Goal: Task Accomplishment & Management: Use online tool/utility

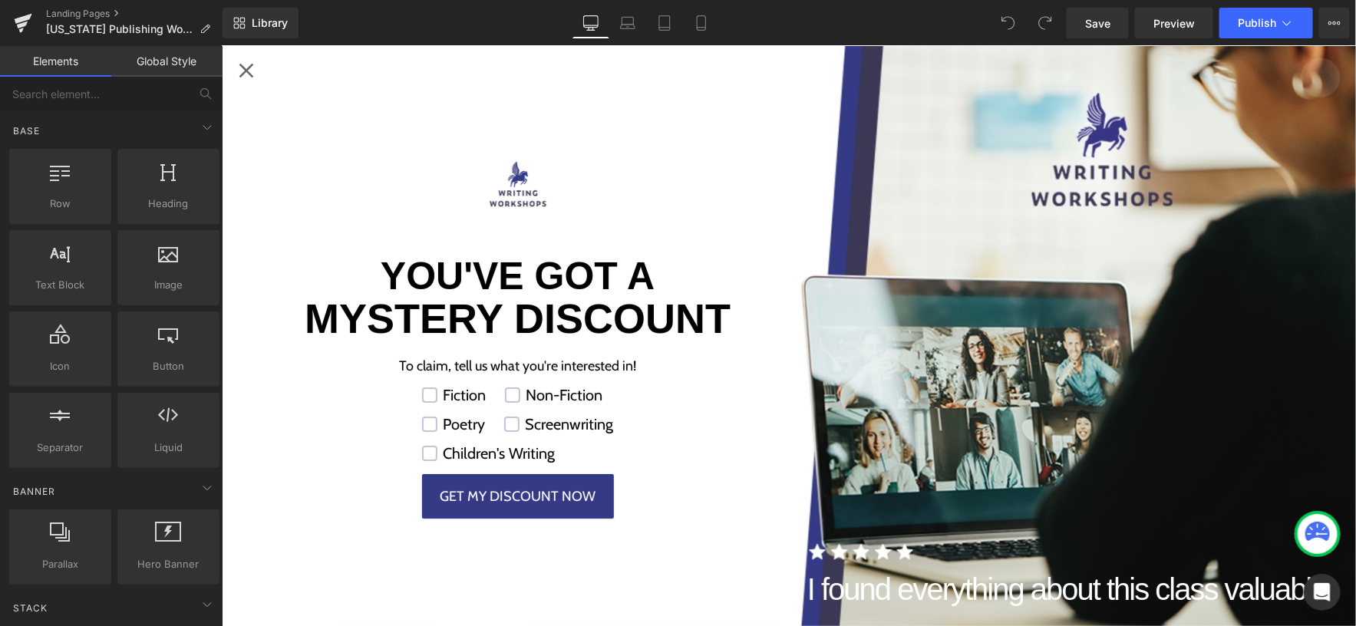
scroll to position [1743, 0]
click at [249, 69] on div "Close popup" at bounding box center [245, 70] width 25 height 25
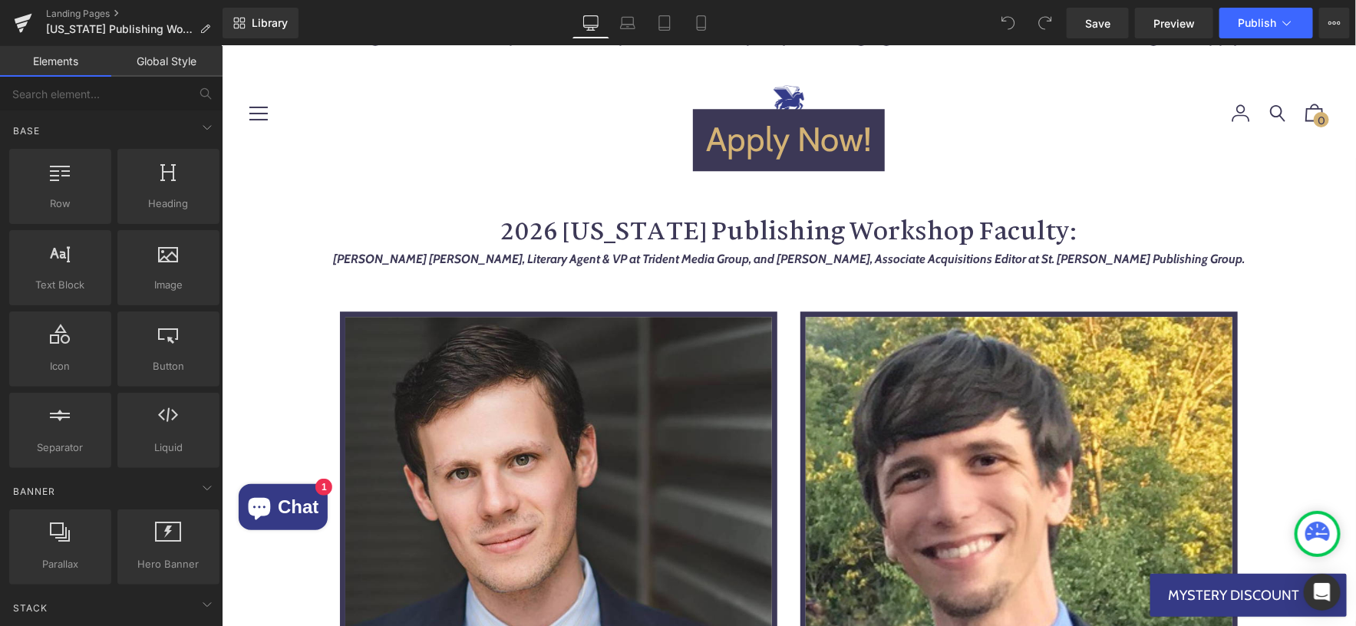
scroll to position [1929, 0]
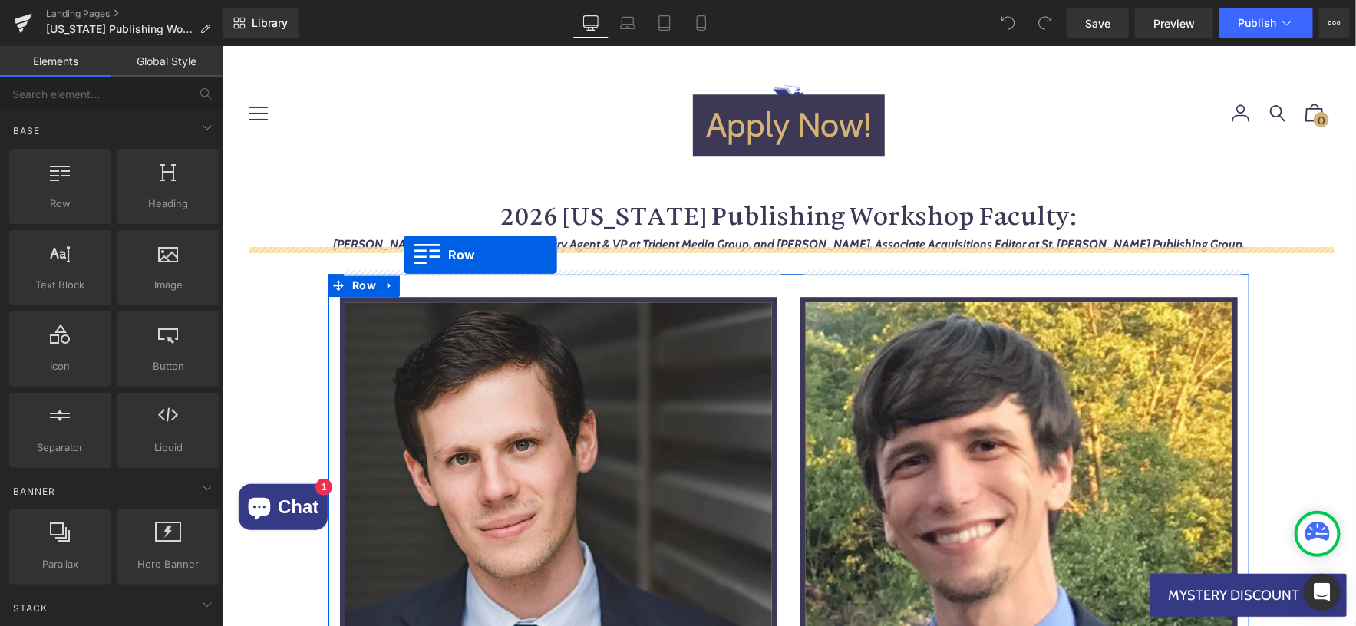
drag, startPoint x: 290, startPoint y: 241, endPoint x: 402, endPoint y: 254, distance: 112.8
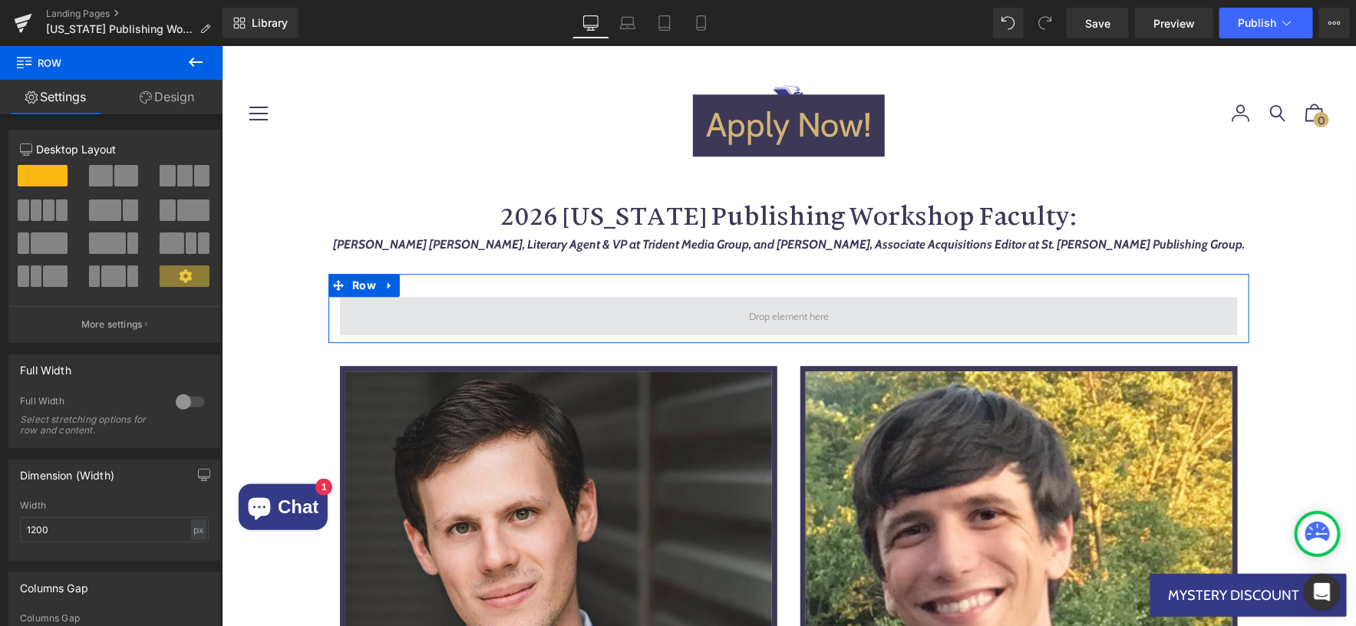
drag, startPoint x: 403, startPoint y: 223, endPoint x: 407, endPoint y: 292, distance: 69.2
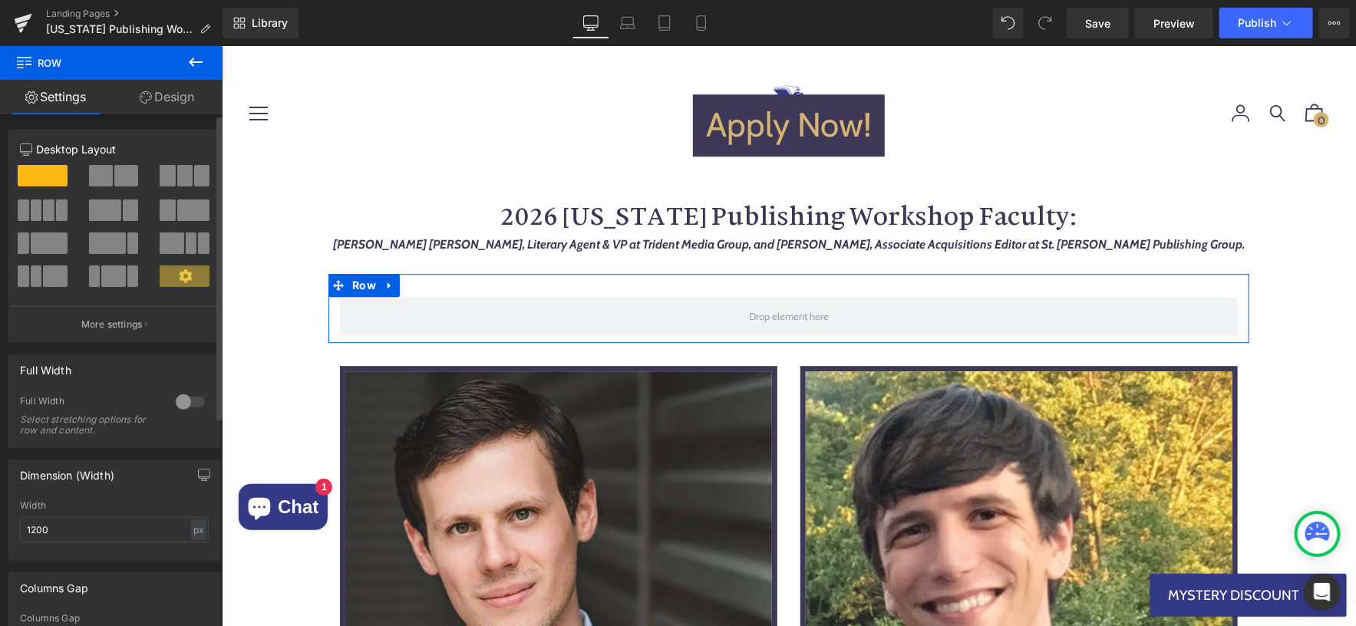
click at [194, 179] on span at bounding box center [201, 175] width 15 height 21
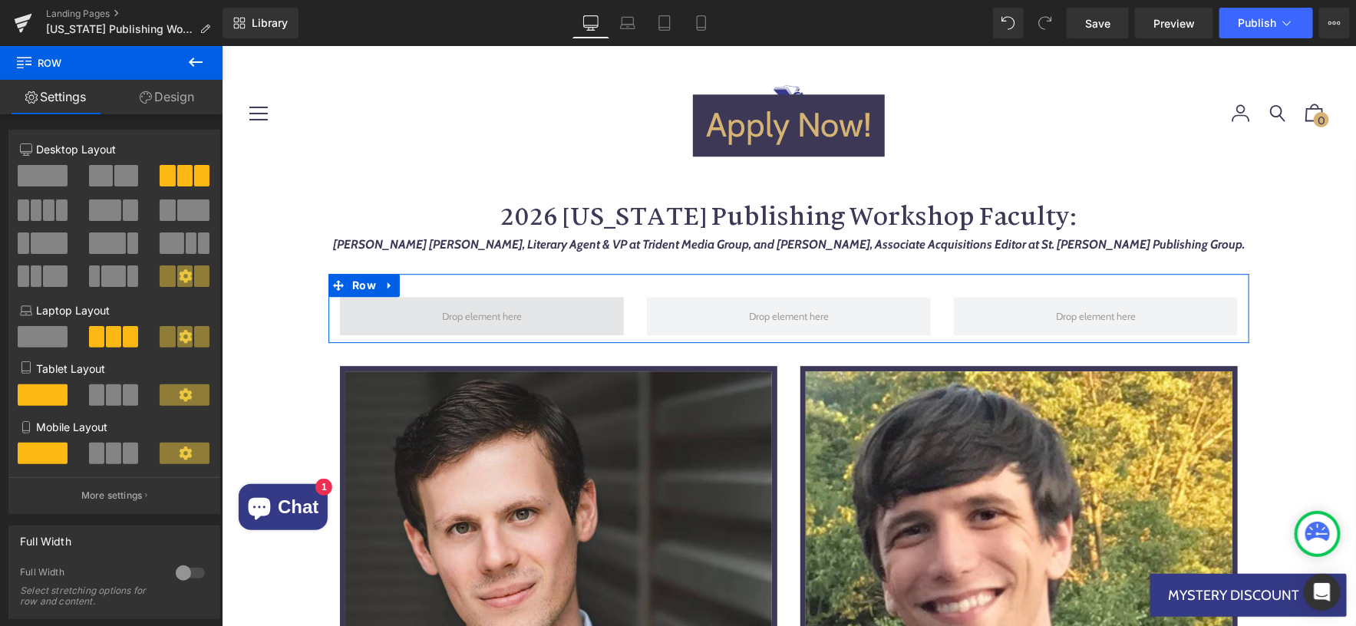
drag, startPoint x: 412, startPoint y: 223, endPoint x: 387, endPoint y: 272, distance: 54.2
click at [410, 296] on span at bounding box center [481, 315] width 284 height 38
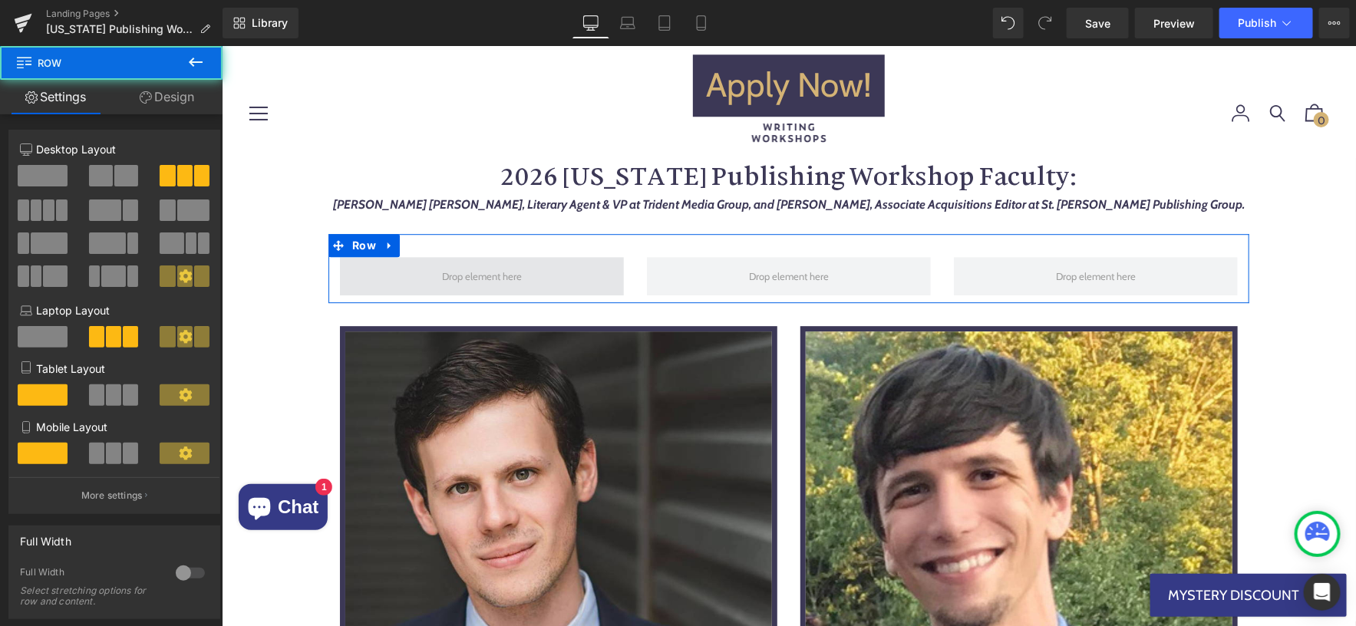
scroll to position [1970, 0]
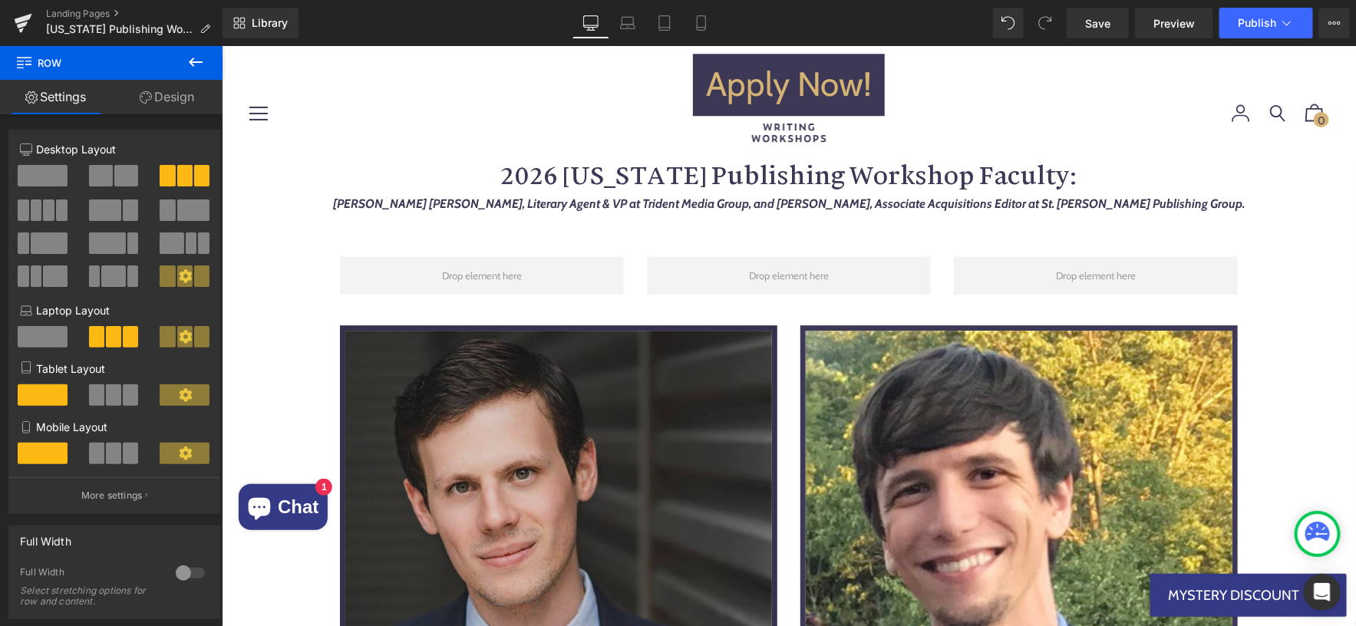
click at [449, 406] on img at bounding box center [557, 543] width 437 height 437
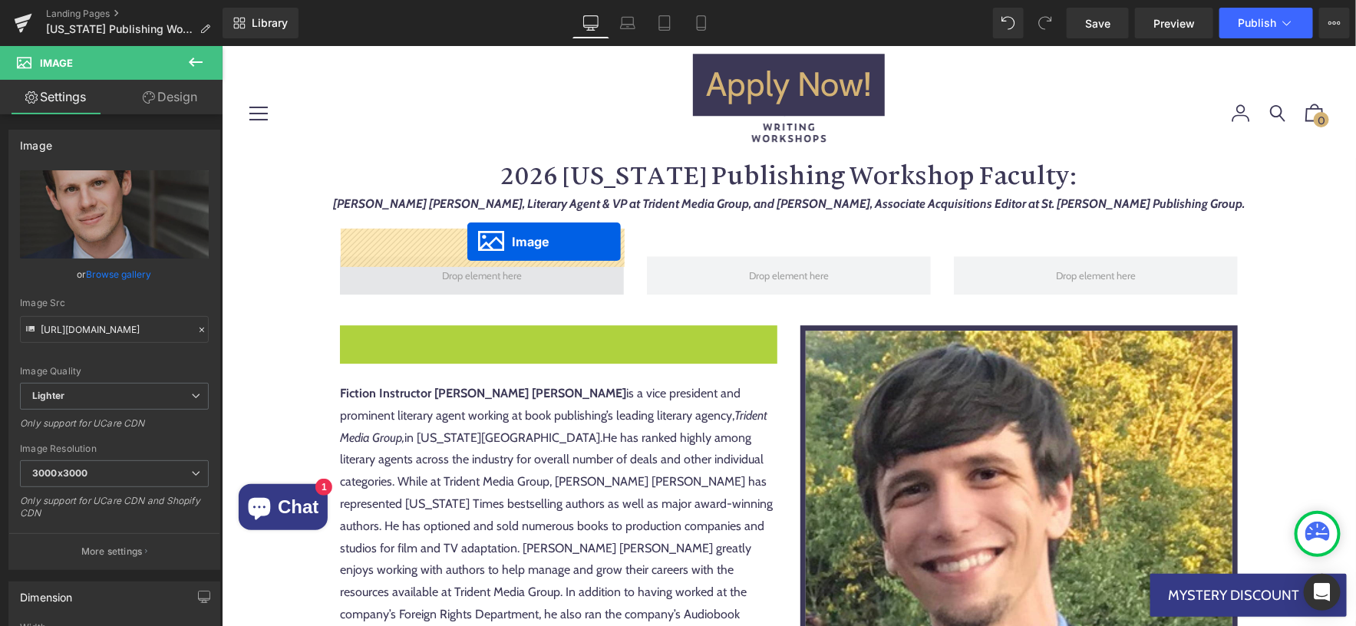
drag, startPoint x: 535, startPoint y: 517, endPoint x: 466, endPoint y: 242, distance: 283.9
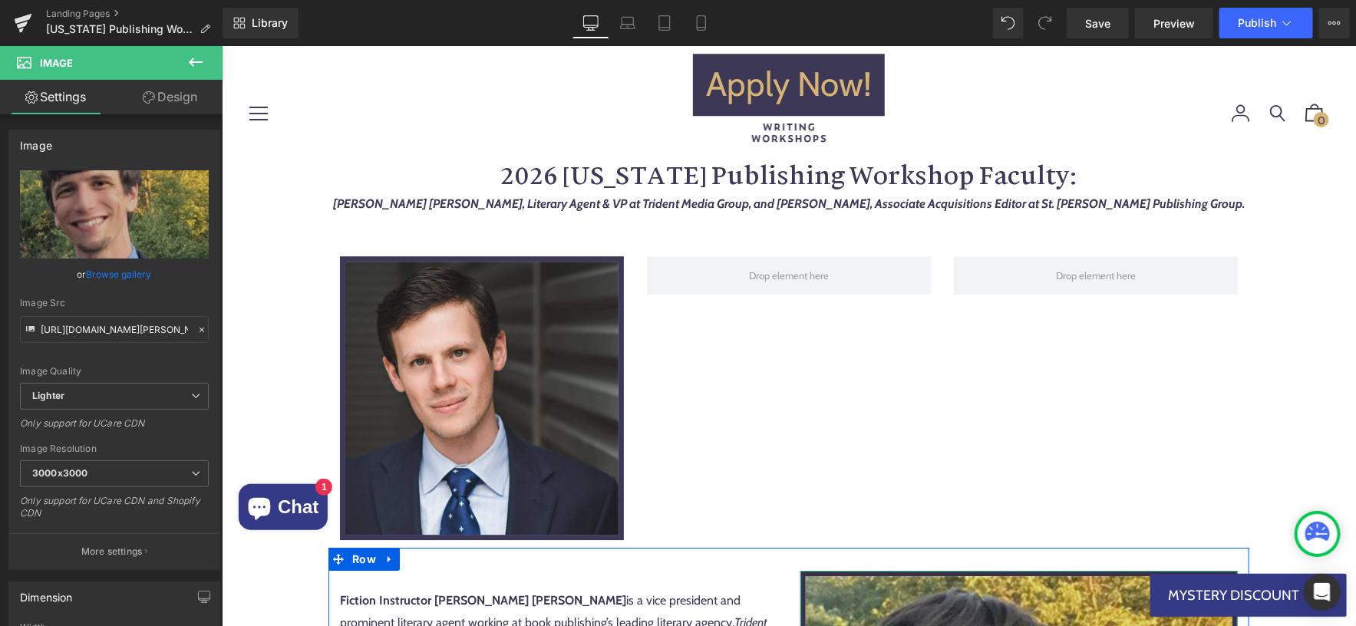
scroll to position [2043, 0]
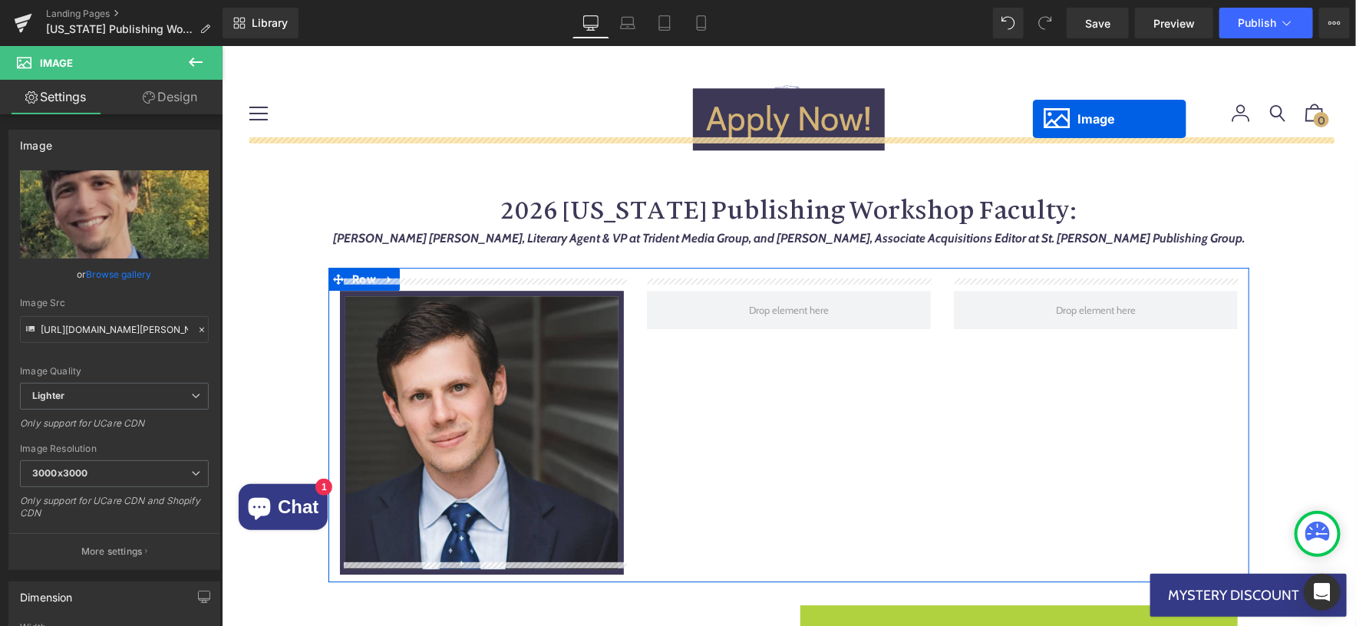
scroll to position [1920, 0]
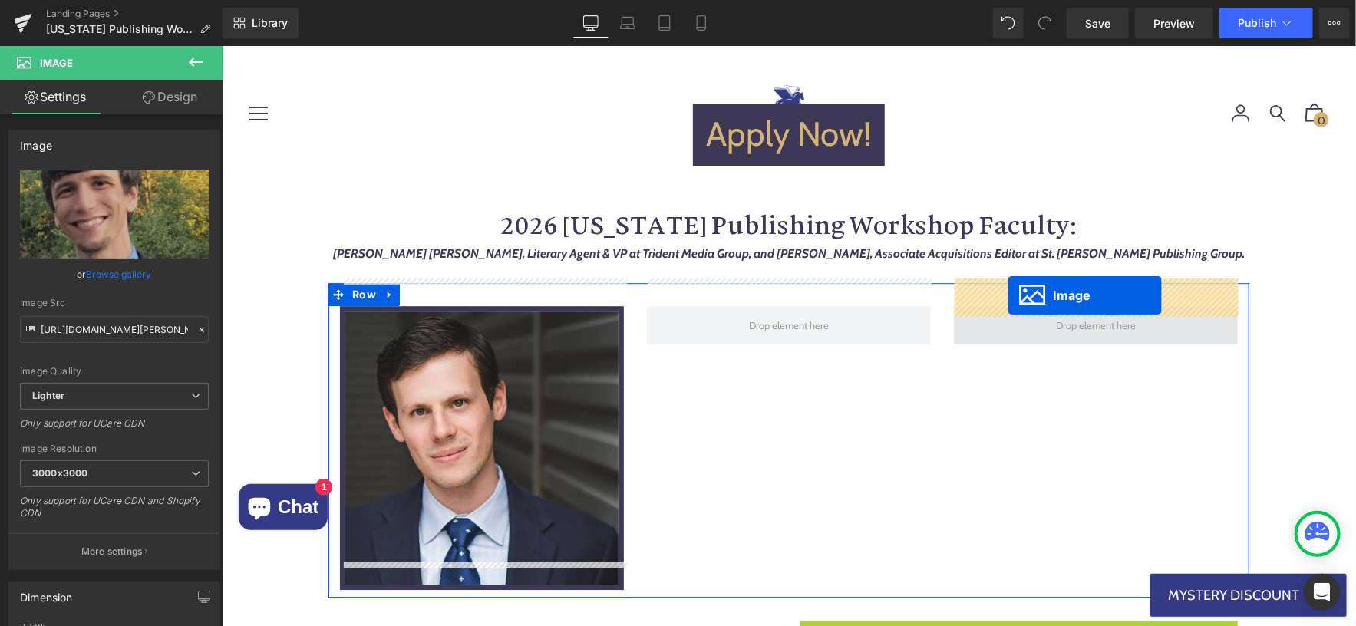
drag, startPoint x: 993, startPoint y: 591, endPoint x: 1007, endPoint y: 295, distance: 297.2
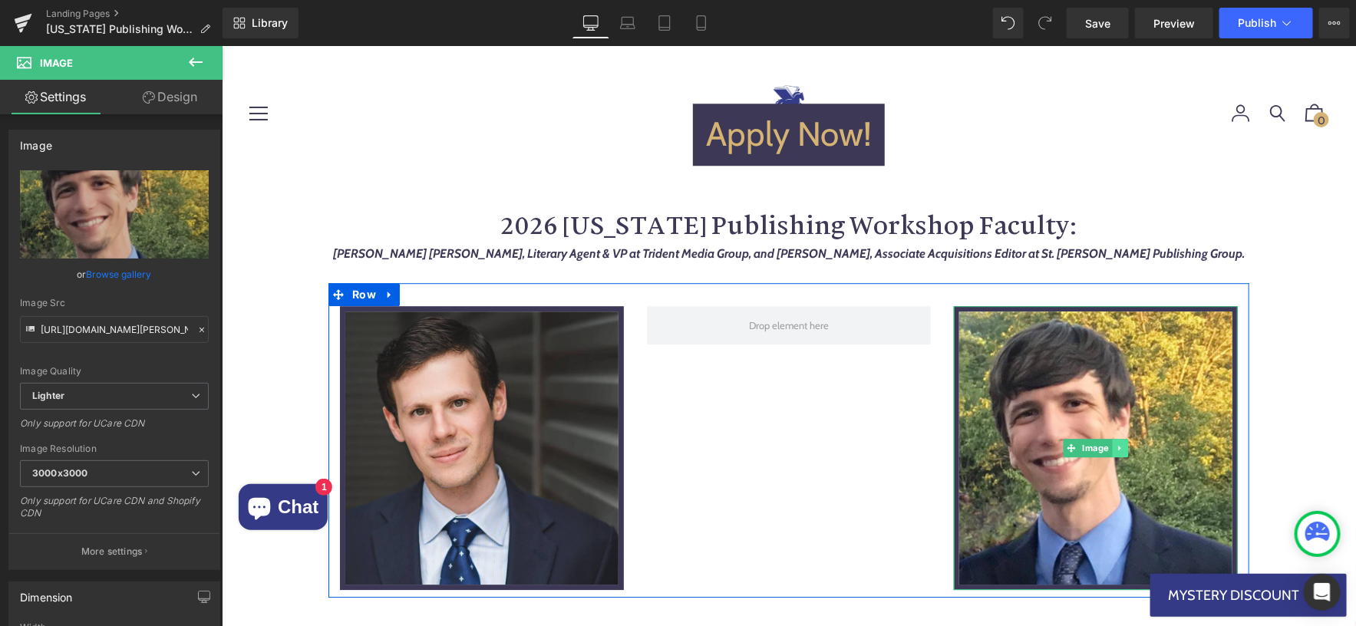
click at [1120, 443] on icon at bounding box center [1119, 447] width 8 height 9
click at [1110, 443] on icon at bounding box center [1111, 447] width 8 height 8
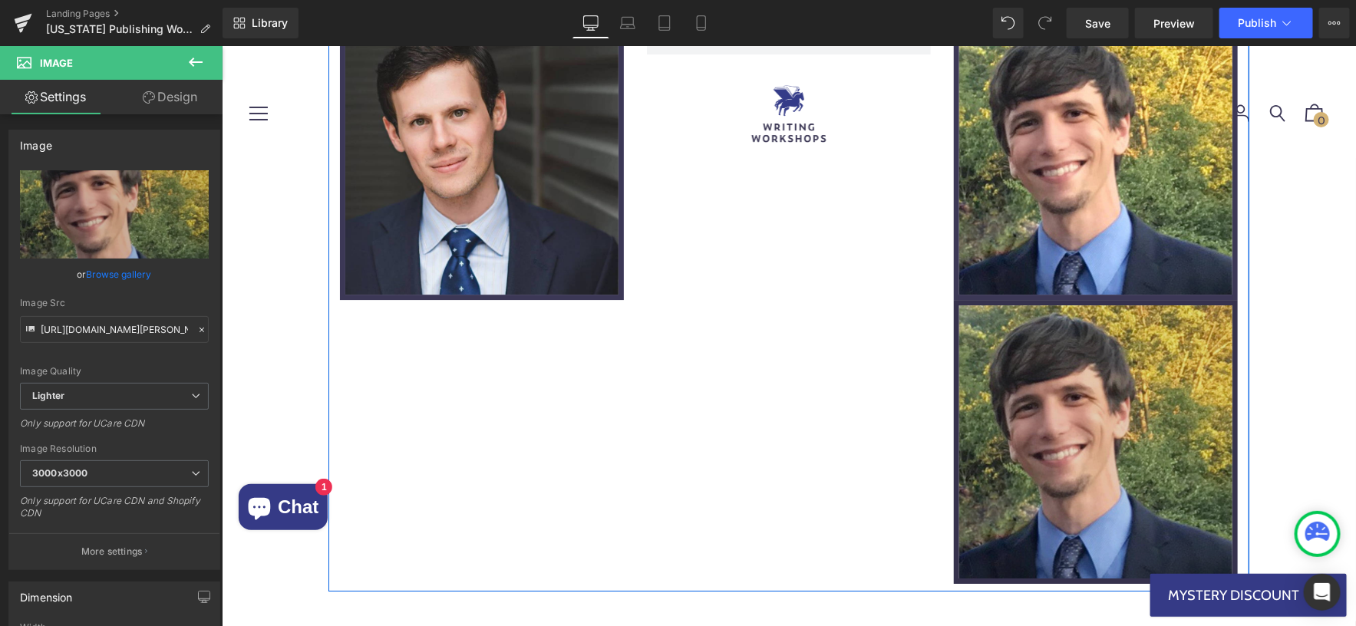
click at [1033, 361] on img at bounding box center [1095, 441] width 284 height 284
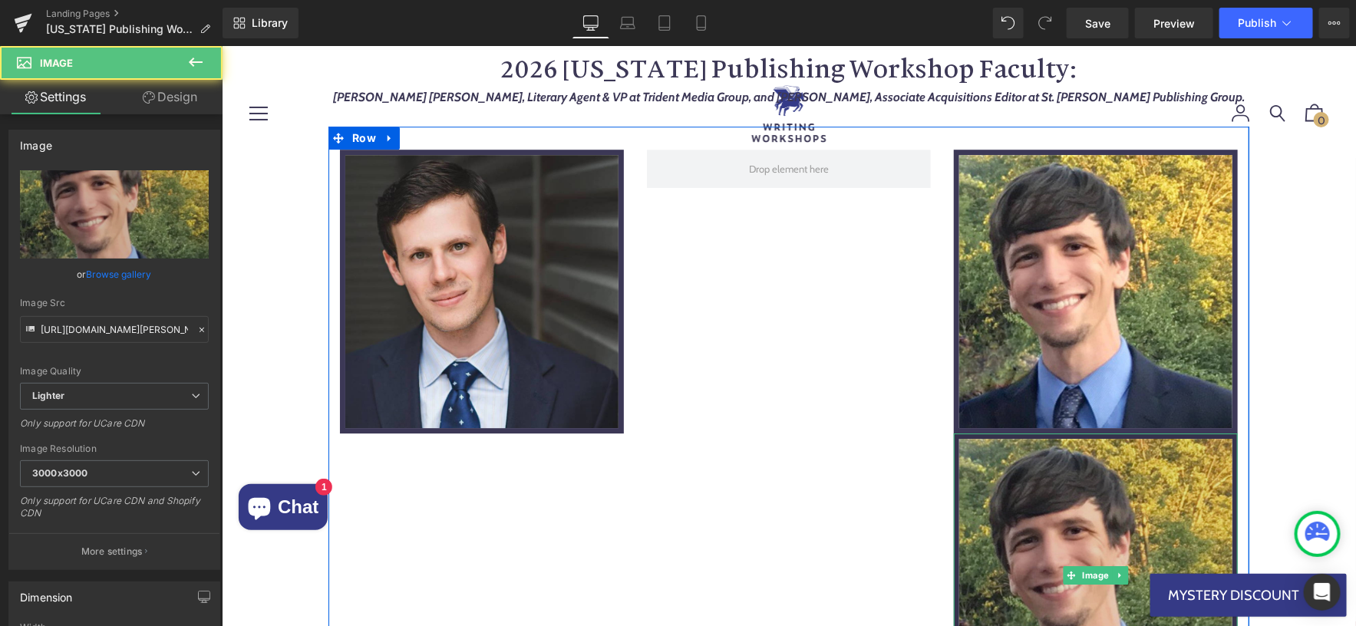
scroll to position [2077, 0]
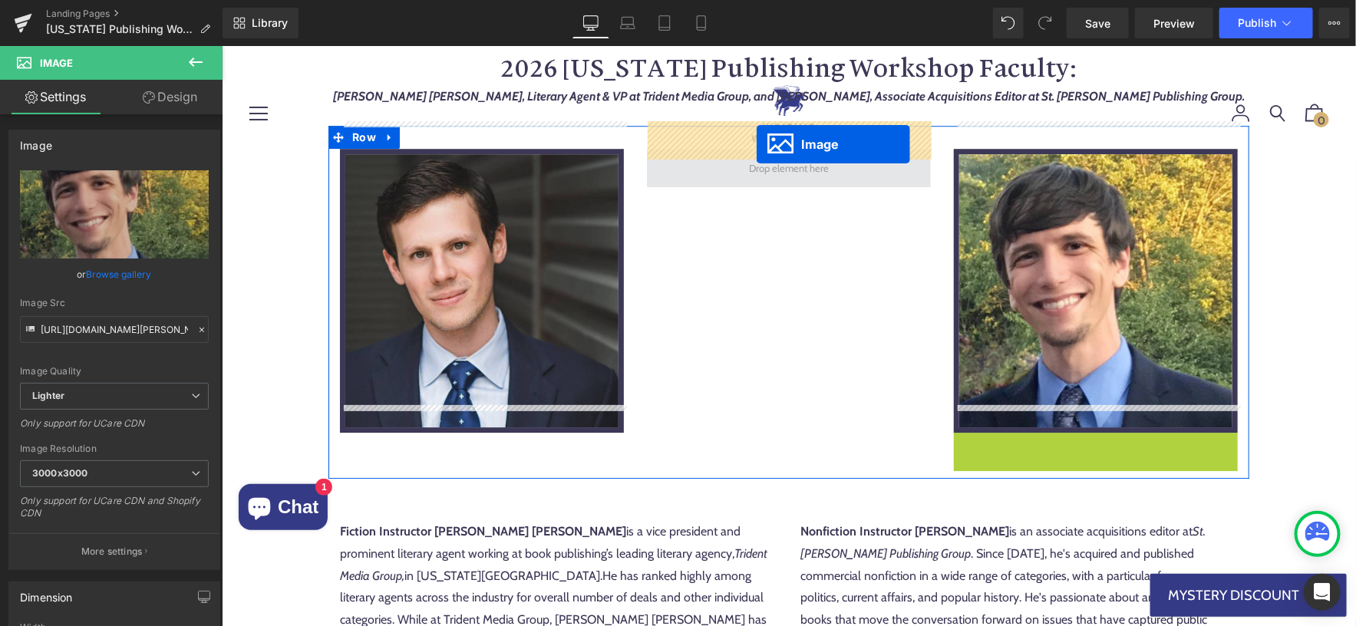
drag, startPoint x: 1071, startPoint y: 548, endPoint x: 754, endPoint y: 143, distance: 513.7
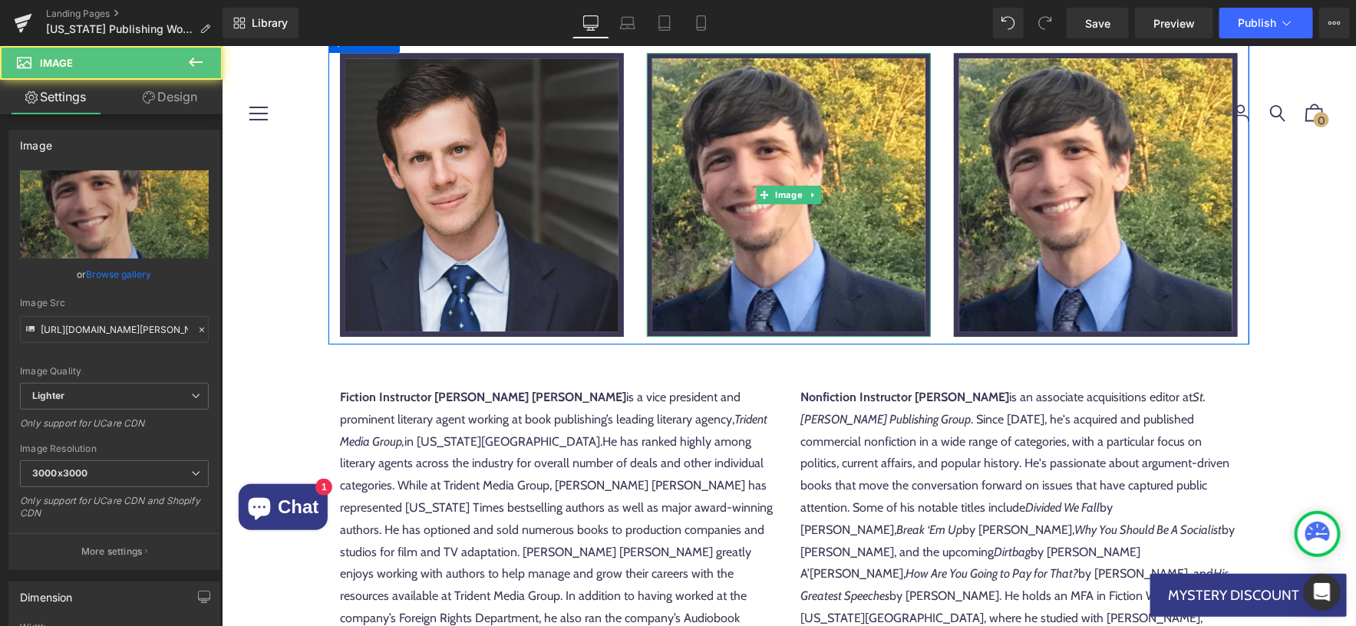
scroll to position [2191, 0]
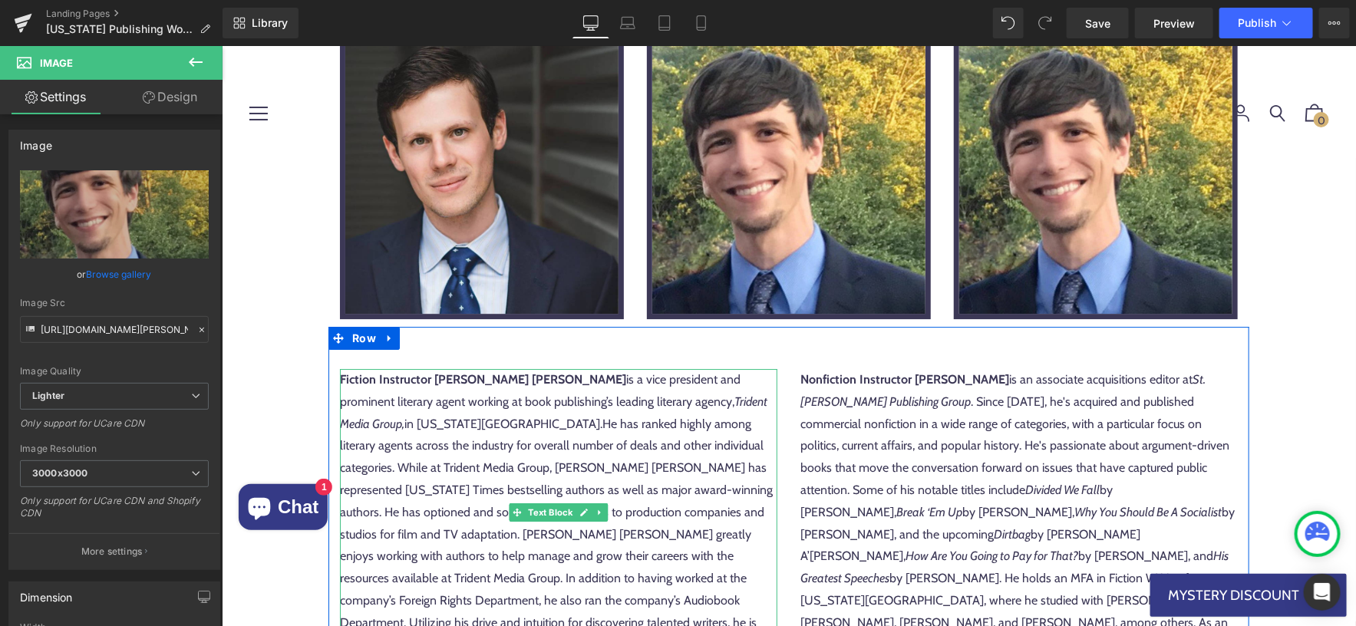
click at [591, 459] on div "Fiction Instructor [PERSON_NAME] [PERSON_NAME] is a vice president and prominen…" at bounding box center [557, 522] width 437 height 309
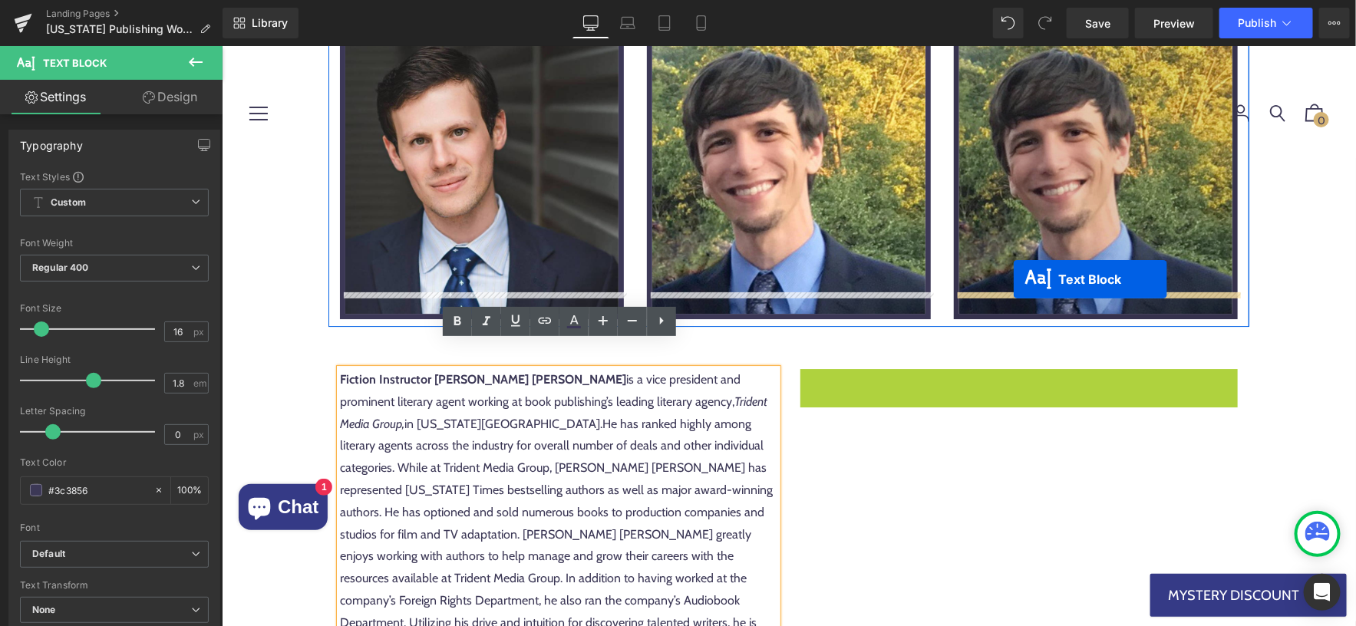
drag, startPoint x: 975, startPoint y: 474, endPoint x: 1012, endPoint y: 278, distance: 199.1
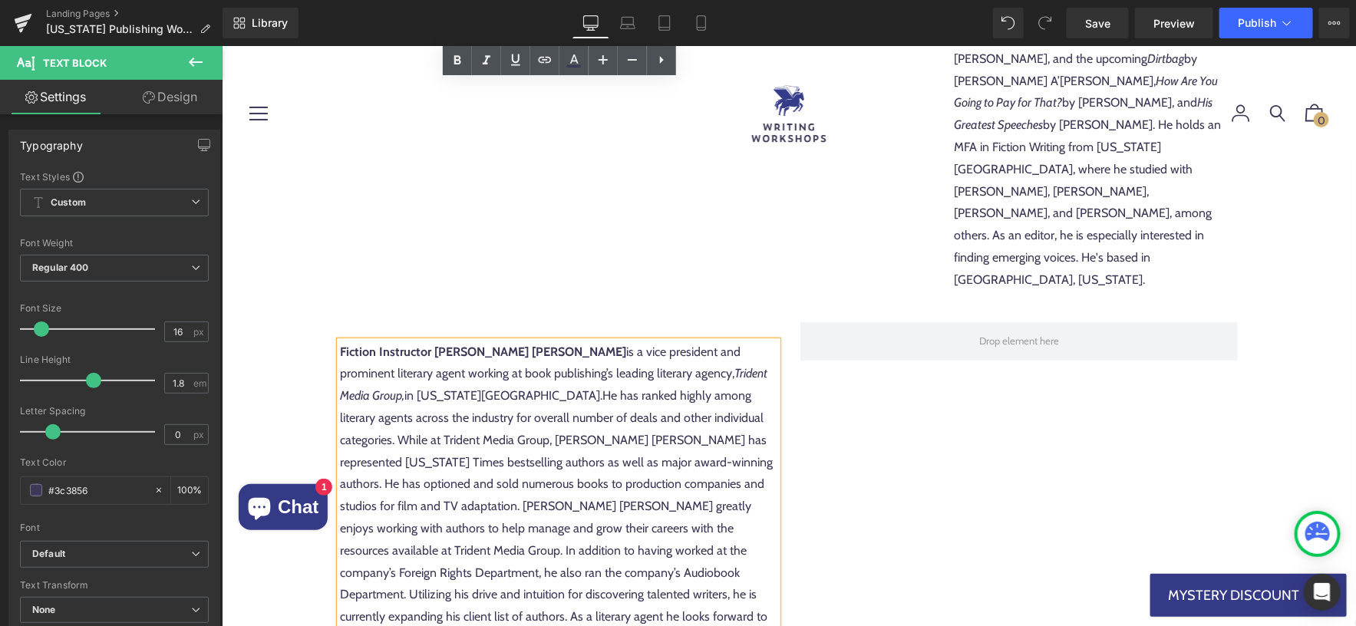
scroll to position [2740, 0]
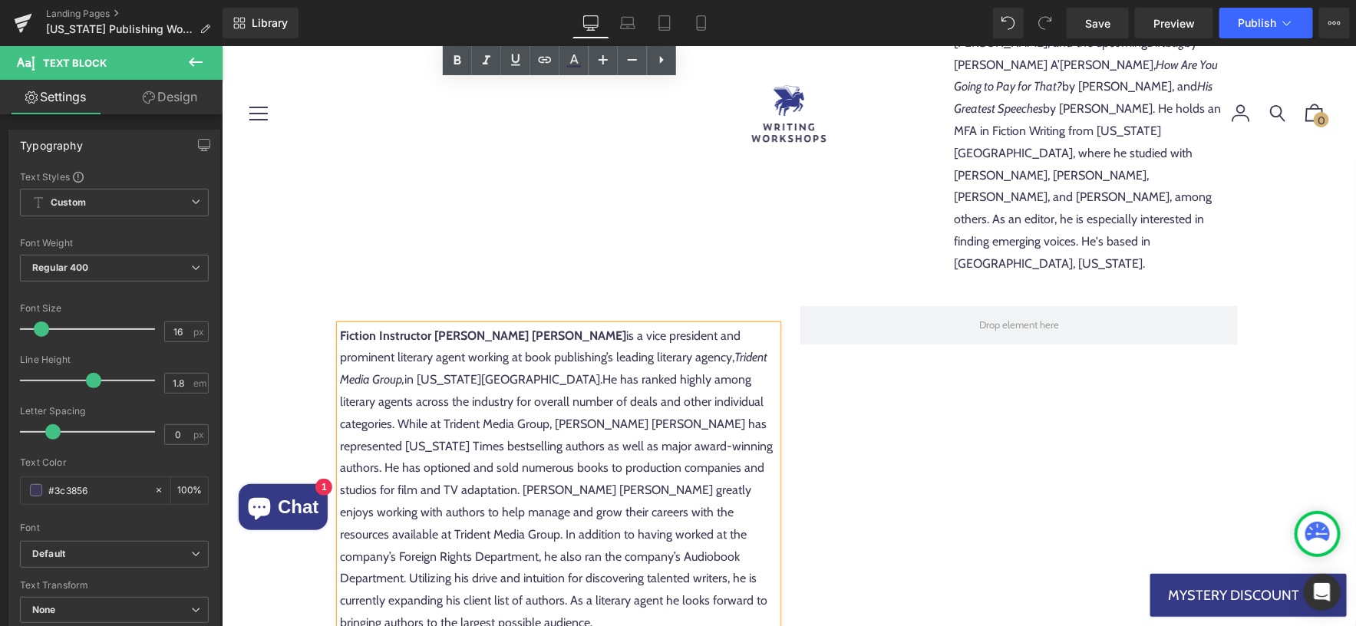
click at [890, 416] on div "Fiction Instructor Mark Owen Gottlieb is a vice president and prominent literar…" at bounding box center [788, 461] width 921 height 359
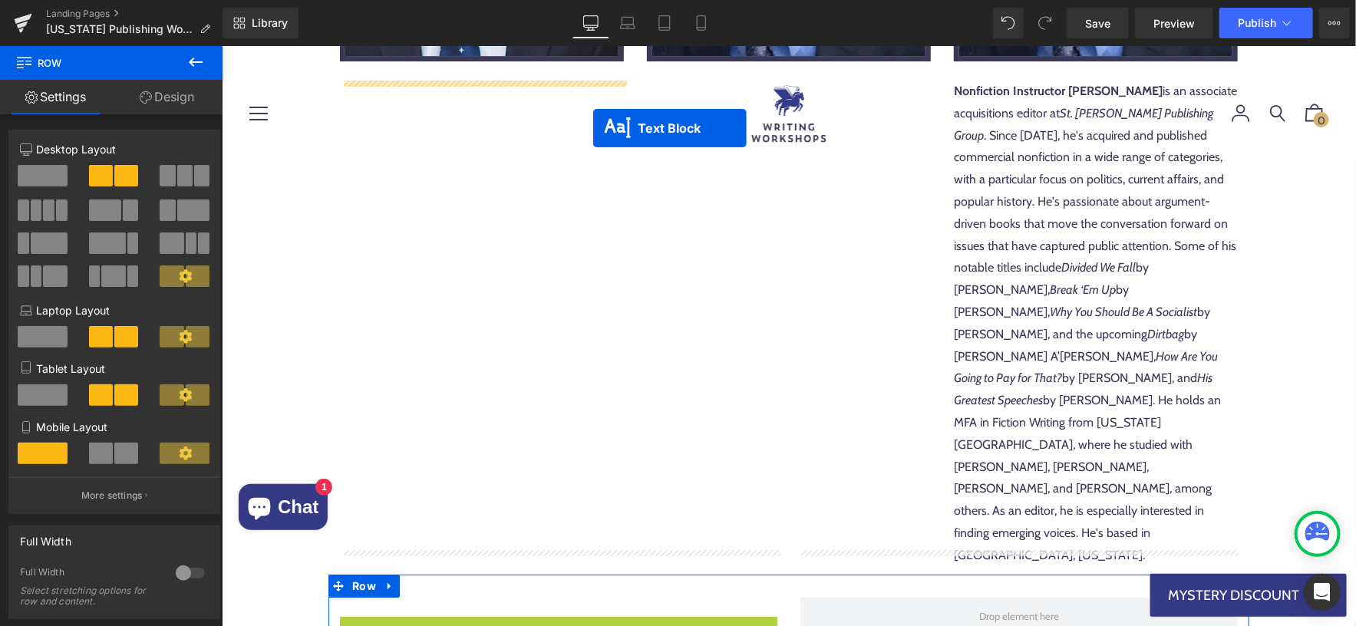
scroll to position [2403, 0]
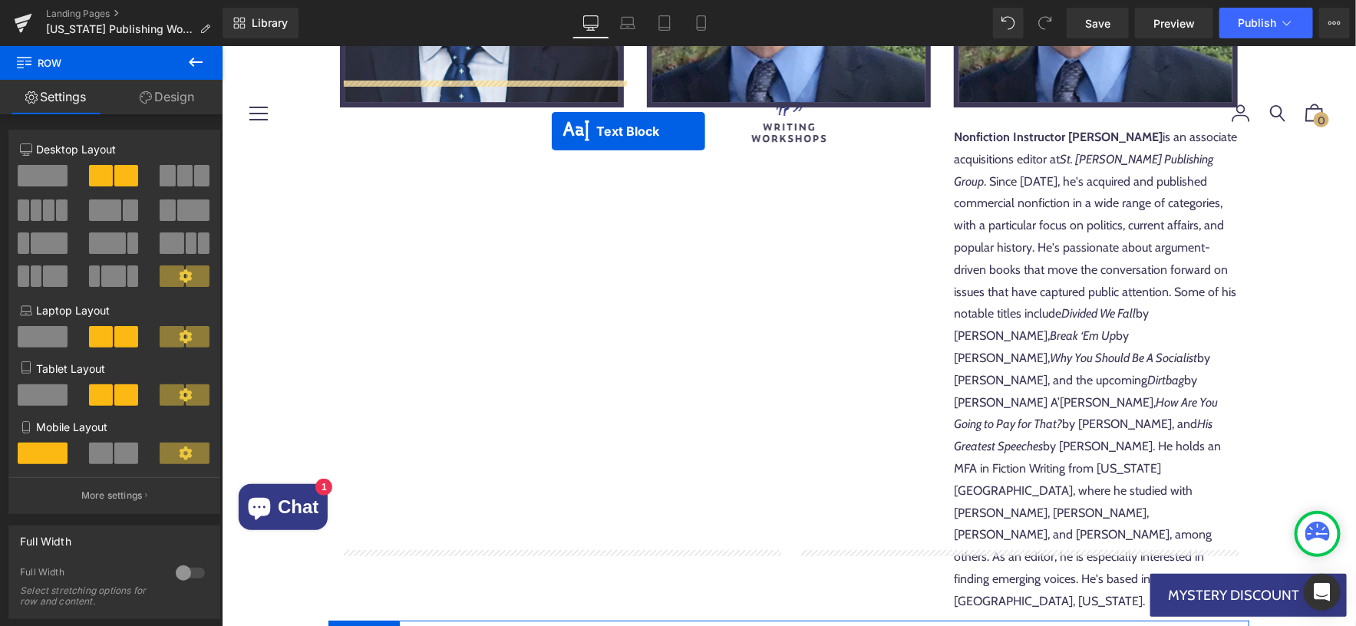
drag, startPoint x: 516, startPoint y: 377, endPoint x: 550, endPoint y: 130, distance: 248.7
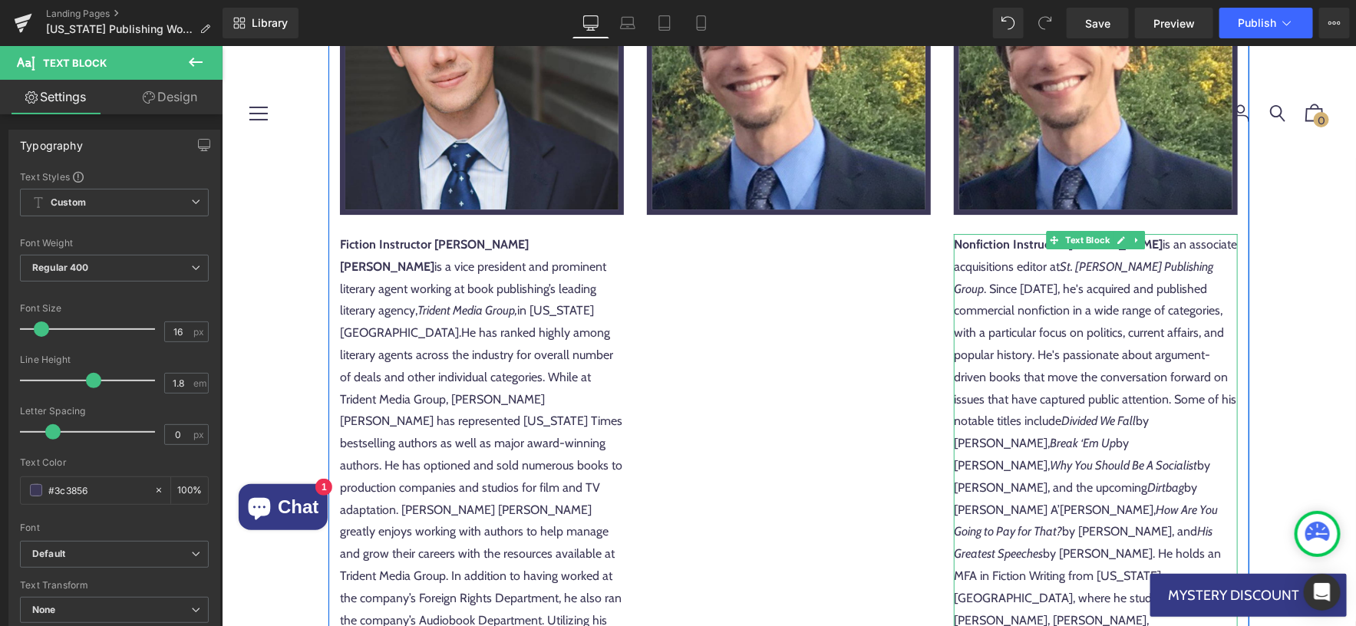
scroll to position [2180, 0]
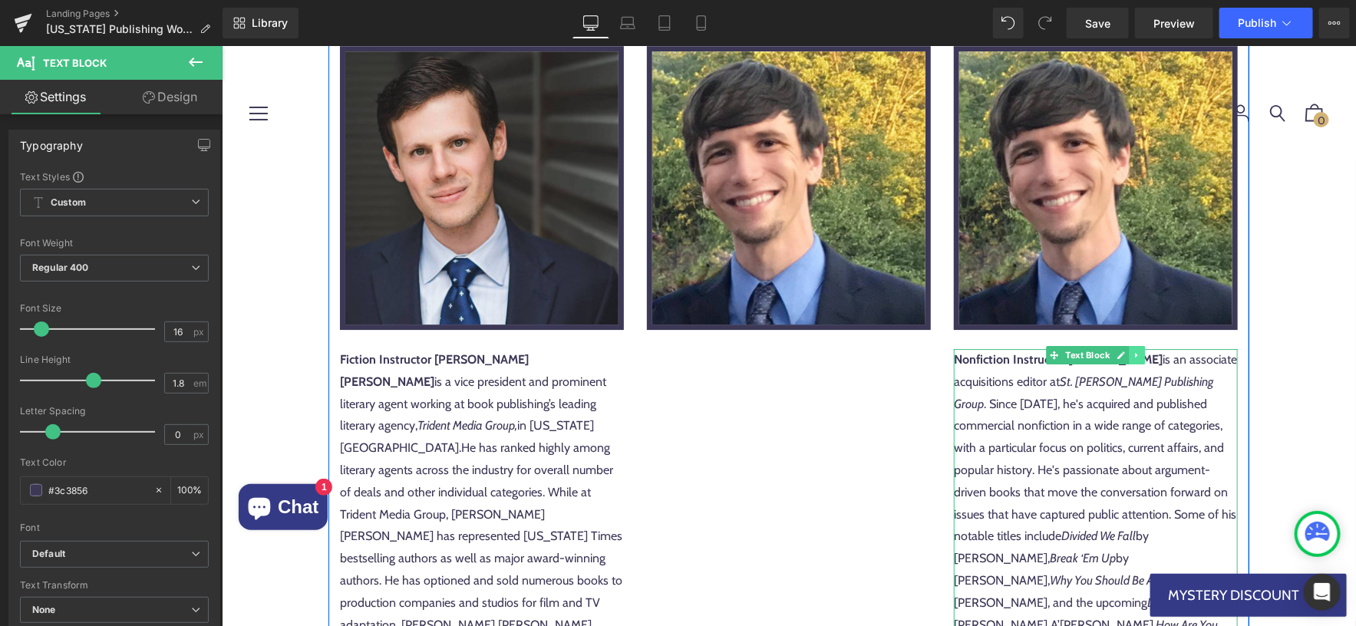
click at [1138, 345] on link at bounding box center [1136, 354] width 16 height 18
click at [1127, 350] on icon at bounding box center [1128, 354] width 8 height 8
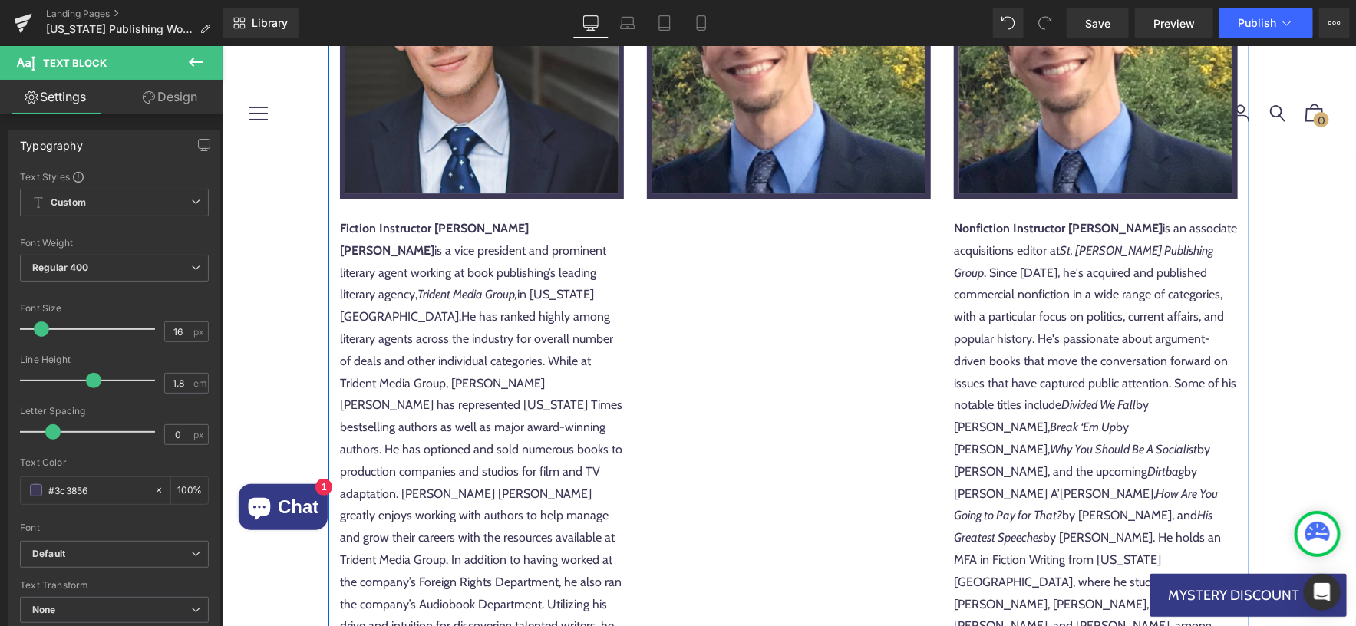
scroll to position [2266, 0]
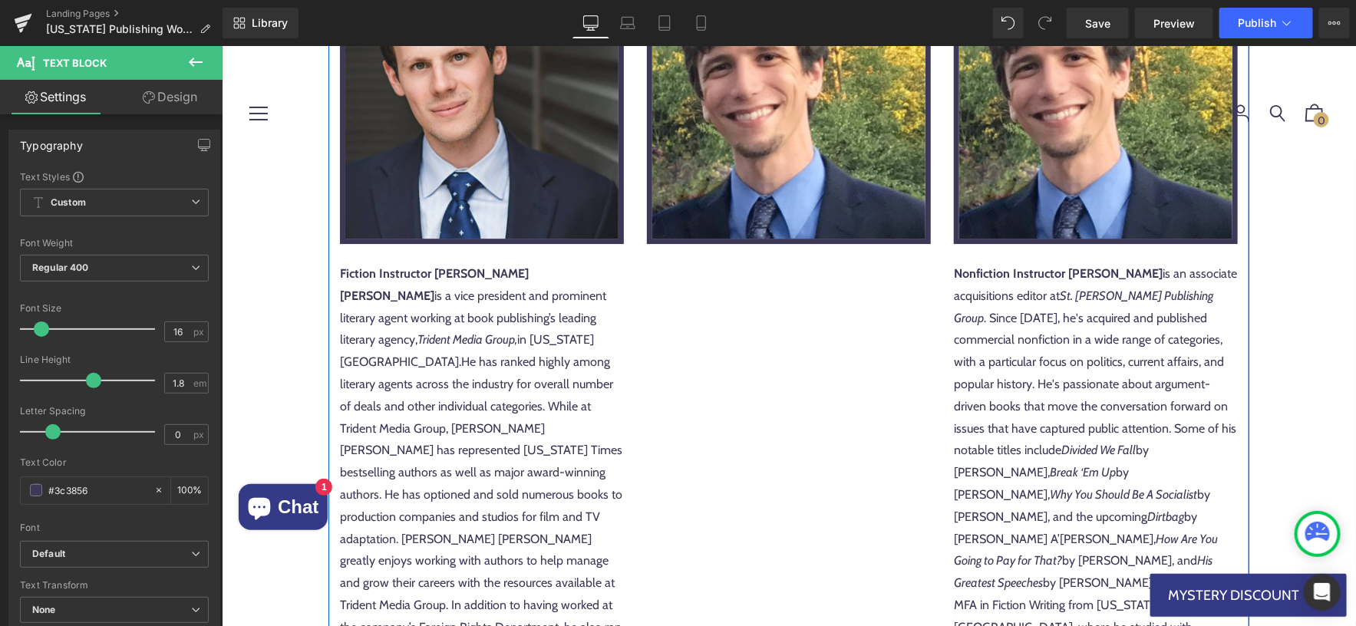
click at [1061, 393] on p "Nonfiction Instructor Kevin Reilly is an associate acquisitions editor at St. M…" at bounding box center [1095, 505] width 284 height 486
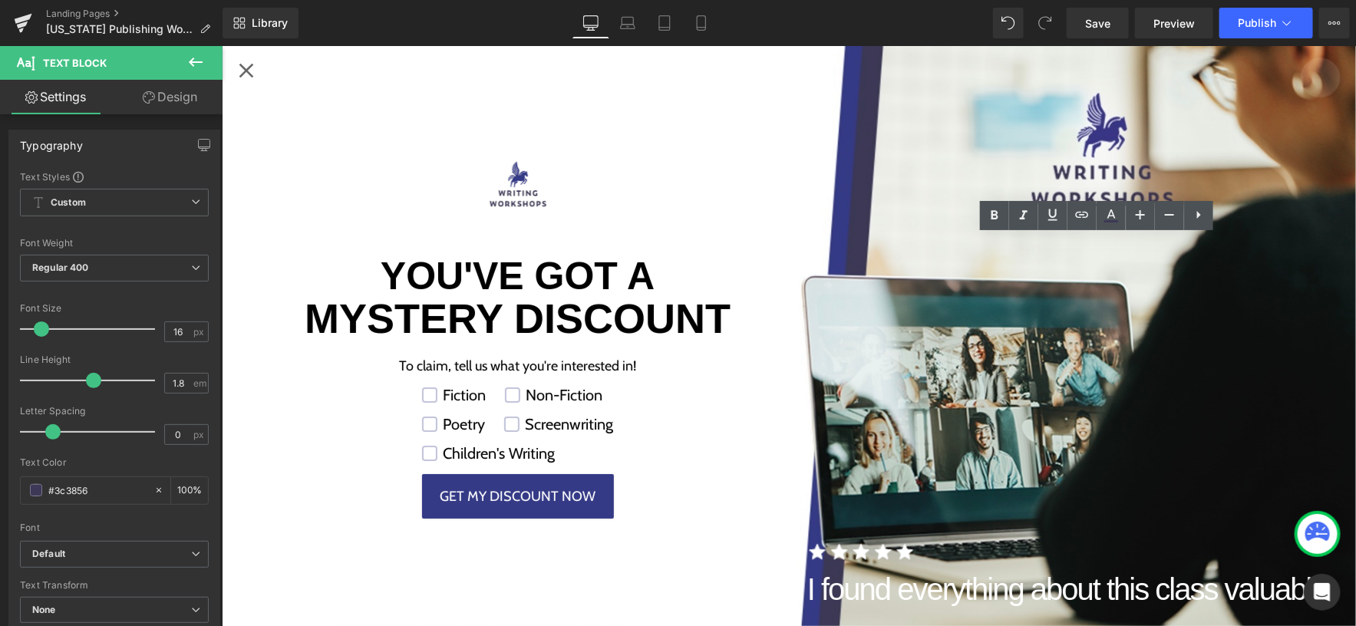
click at [248, 70] on div "Close popup" at bounding box center [245, 70] width 25 height 25
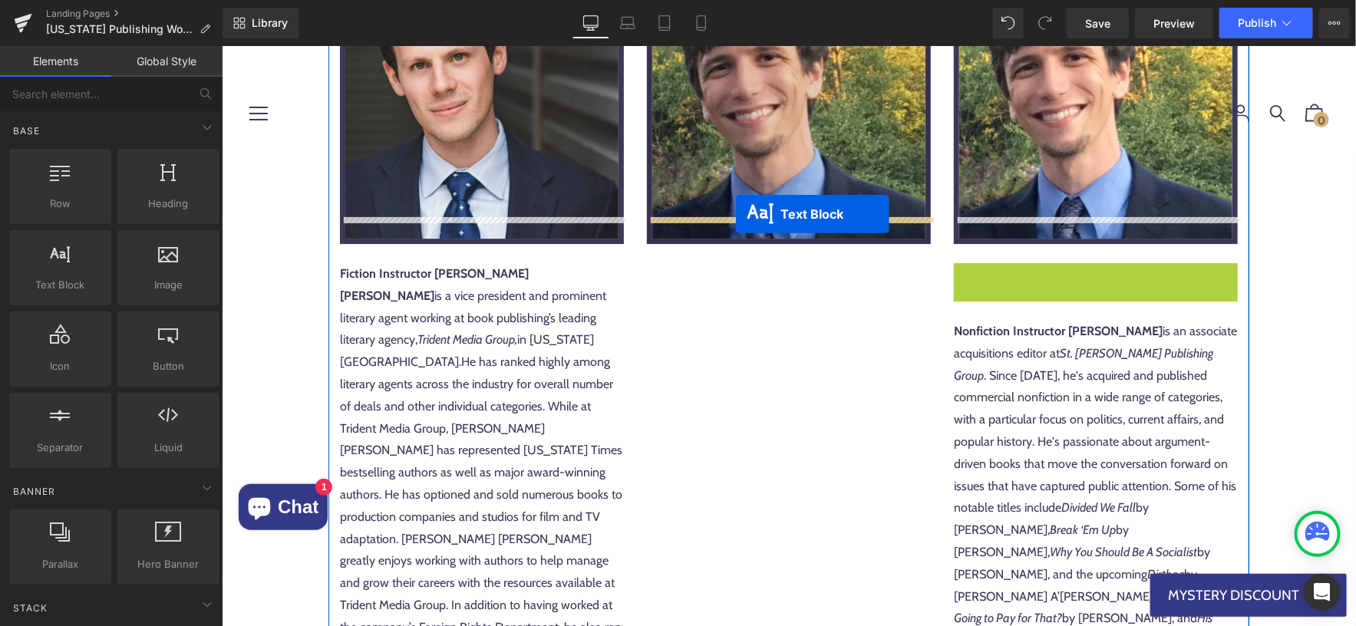
drag, startPoint x: 1027, startPoint y: 237, endPoint x: 734, endPoint y: 213, distance: 294.0
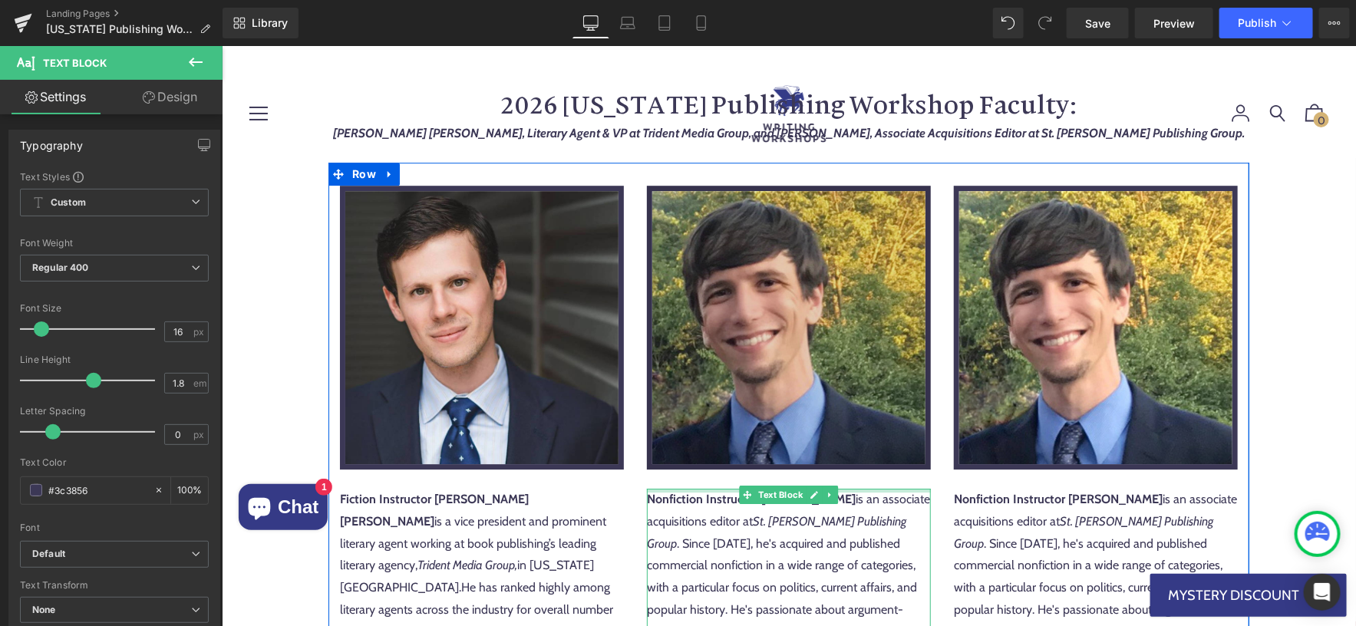
scroll to position [2043, 0]
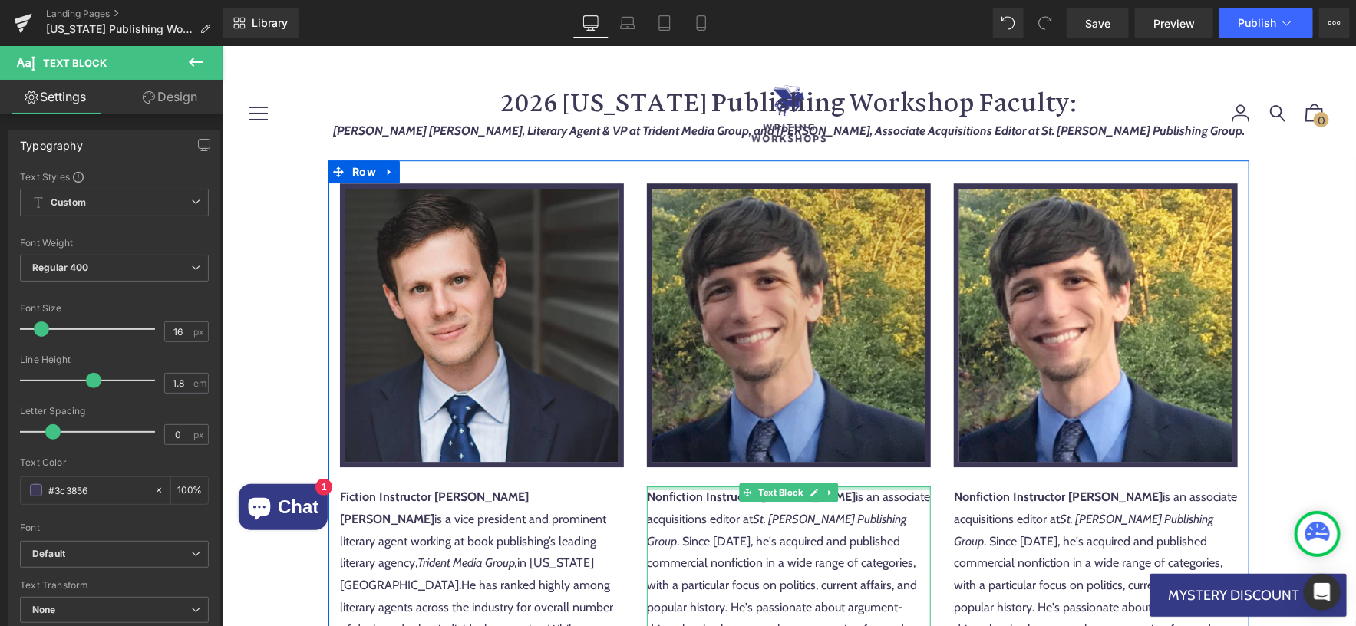
click at [750, 277] on img at bounding box center [788, 325] width 284 height 284
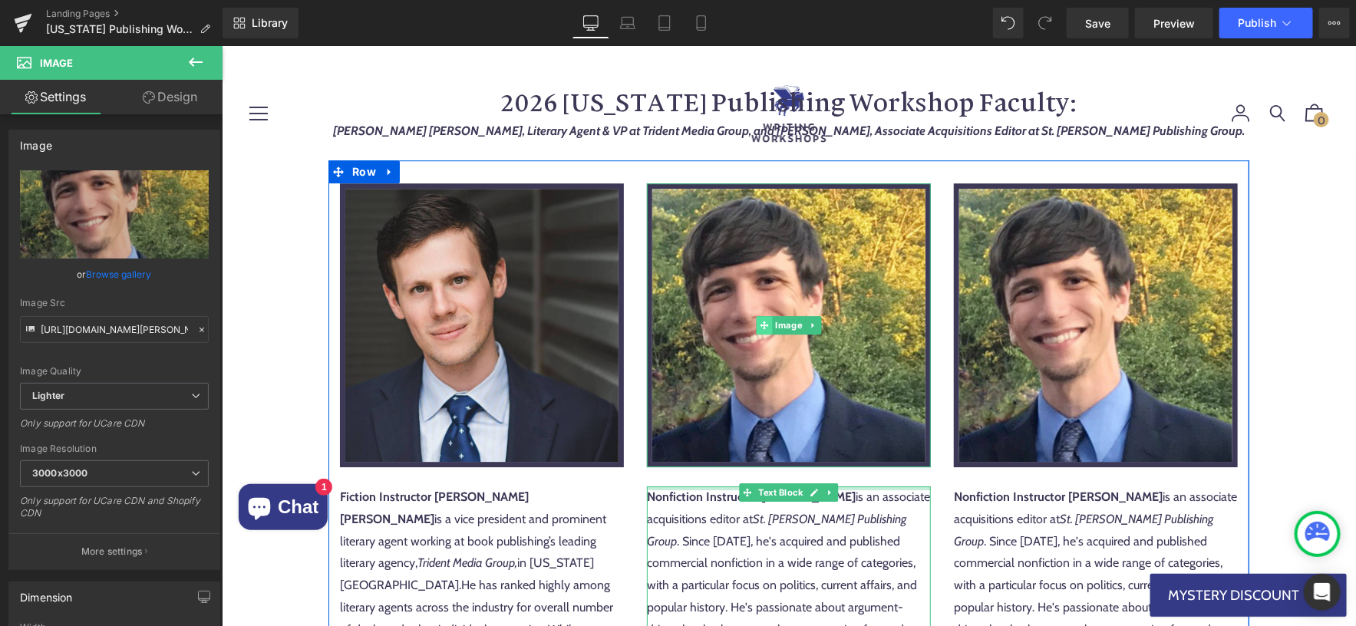
click at [765, 320] on icon at bounding box center [763, 324] width 8 height 8
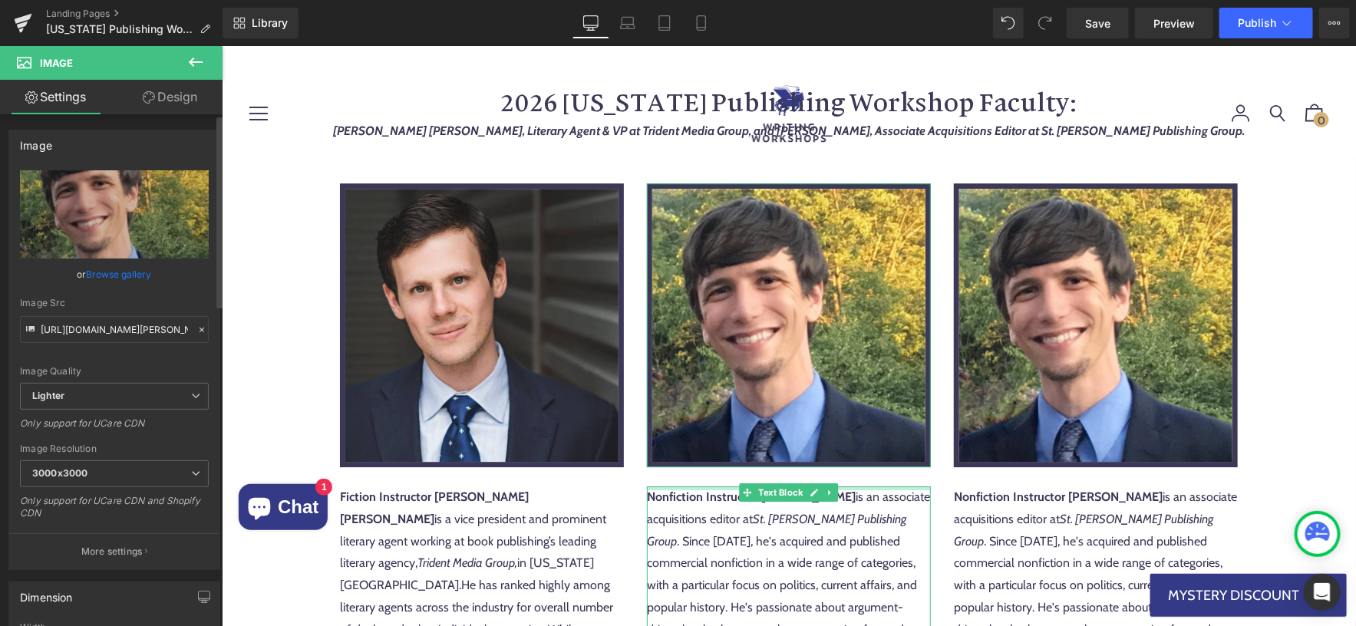
click at [126, 274] on link "Browse gallery" at bounding box center [119, 274] width 65 height 27
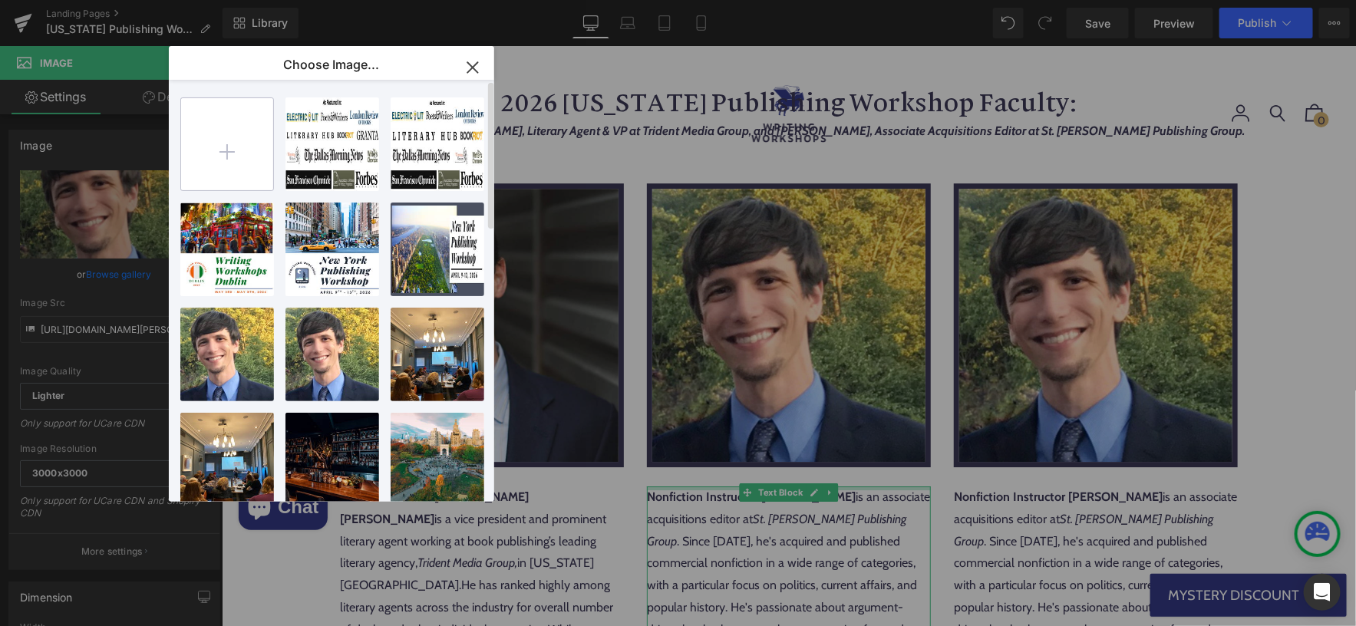
click at [245, 170] on input "file" at bounding box center [227, 144] width 92 height 92
type input "C:\fakepath\Christine Pride Headshot 2.png"
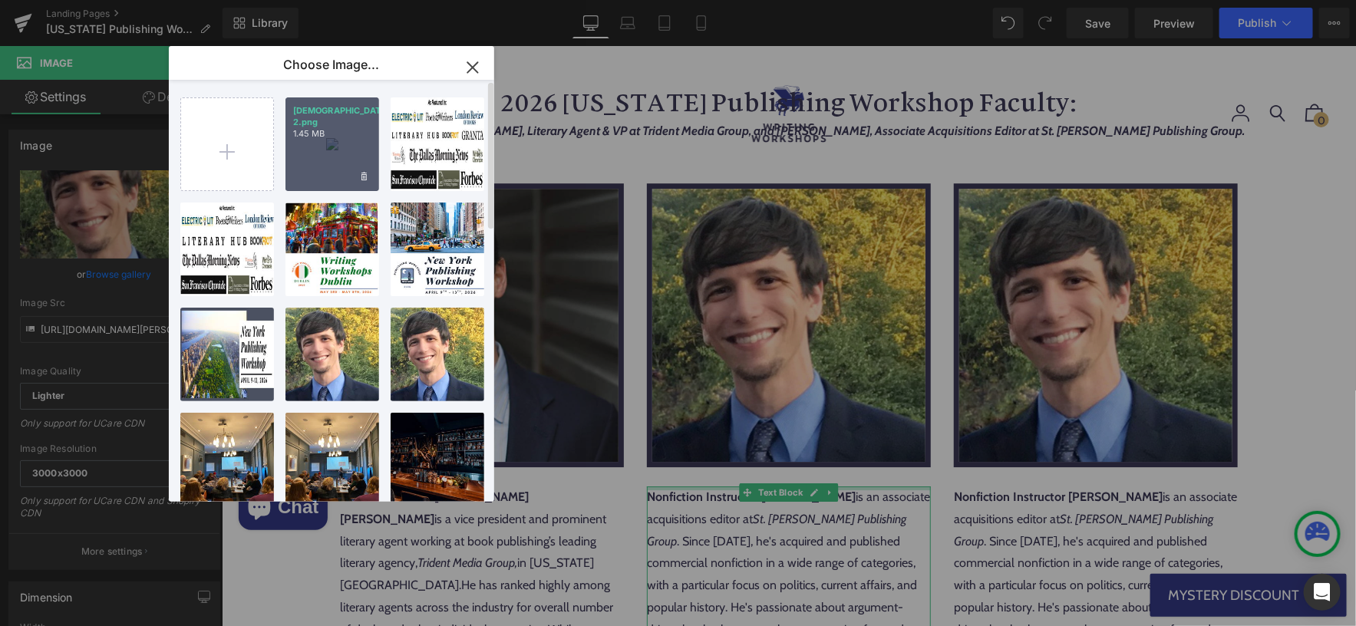
click at [322, 155] on div "Christi...ot 2.png 1.45 MB" at bounding box center [332, 144] width 94 height 94
type input "https://ucarecdn.com/c9d82a84-e67a-4148-bd44-e36317bb5540/-/format/auto/-/previ…"
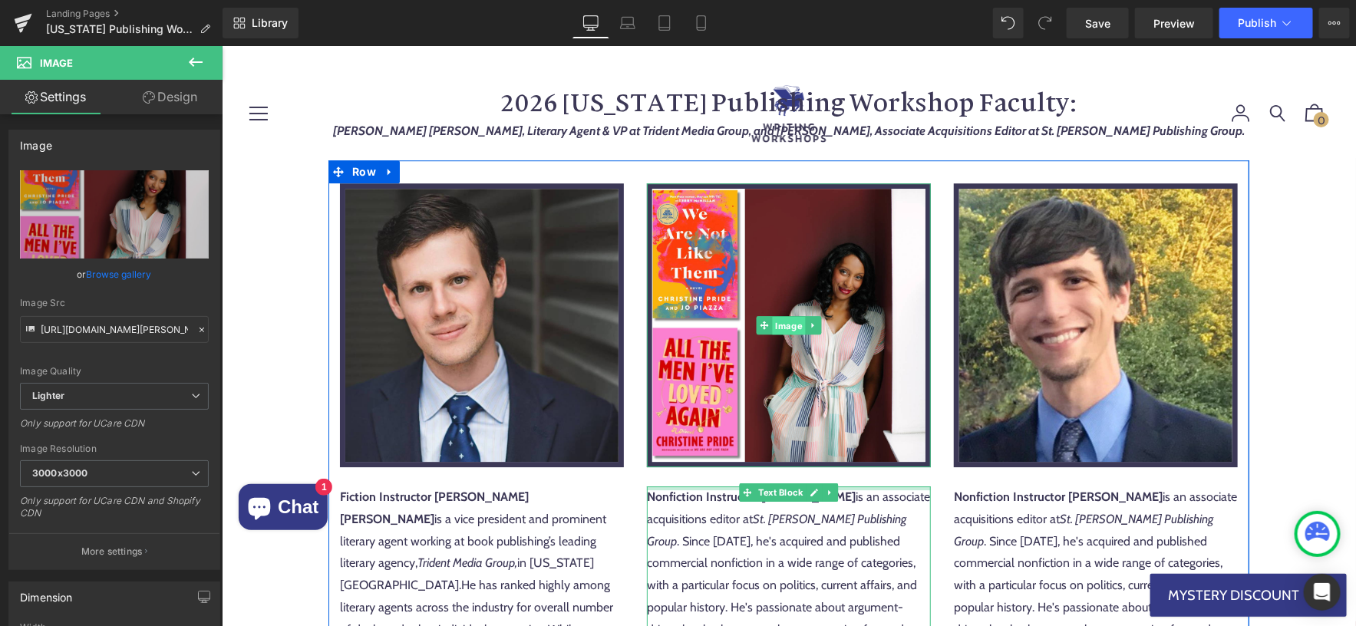
click at [782, 316] on span "Image" at bounding box center [788, 325] width 33 height 18
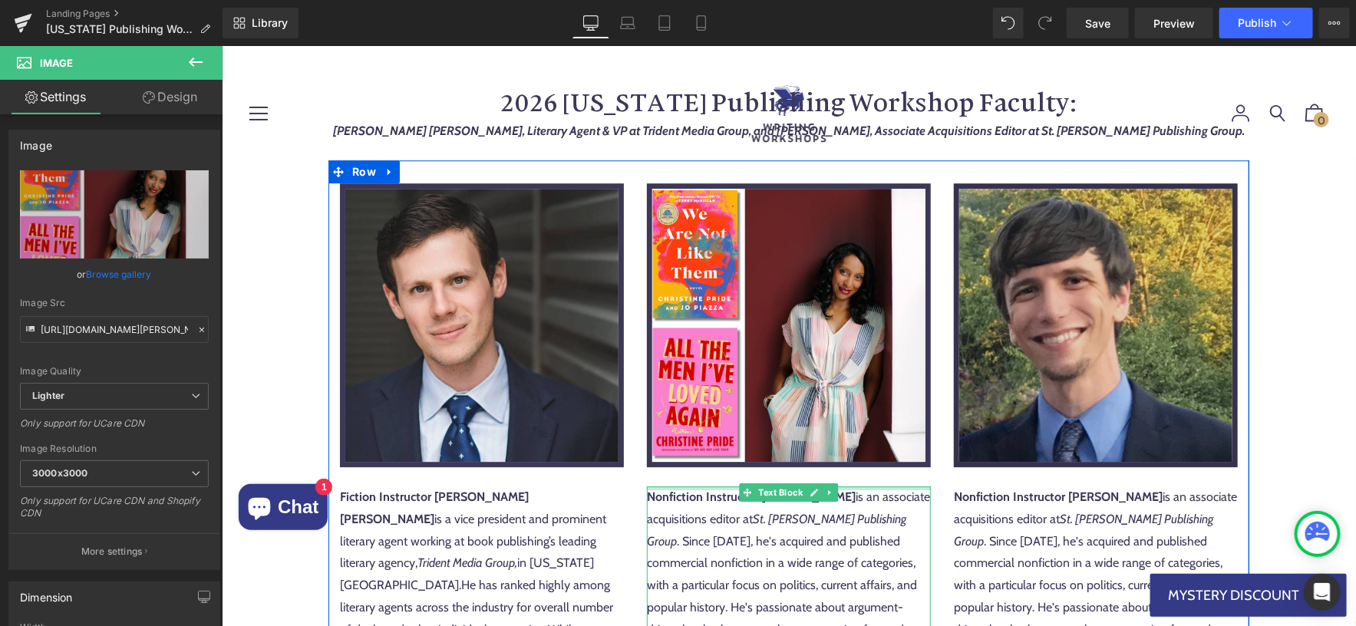
click at [1063, 246] on img at bounding box center [1095, 325] width 284 height 284
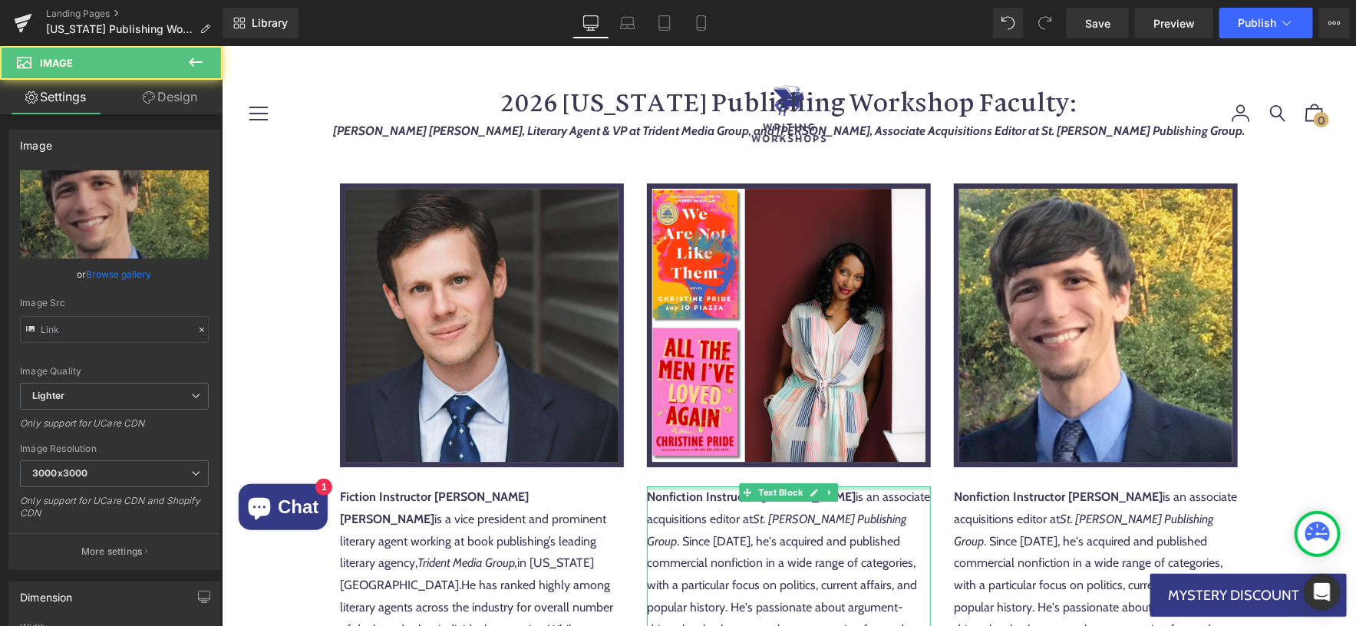
type input "https://ucarecdn.com/e15c279c-dca2-4307-bb20-77d4f1d7d88c/-/format/auto/-/previ…"
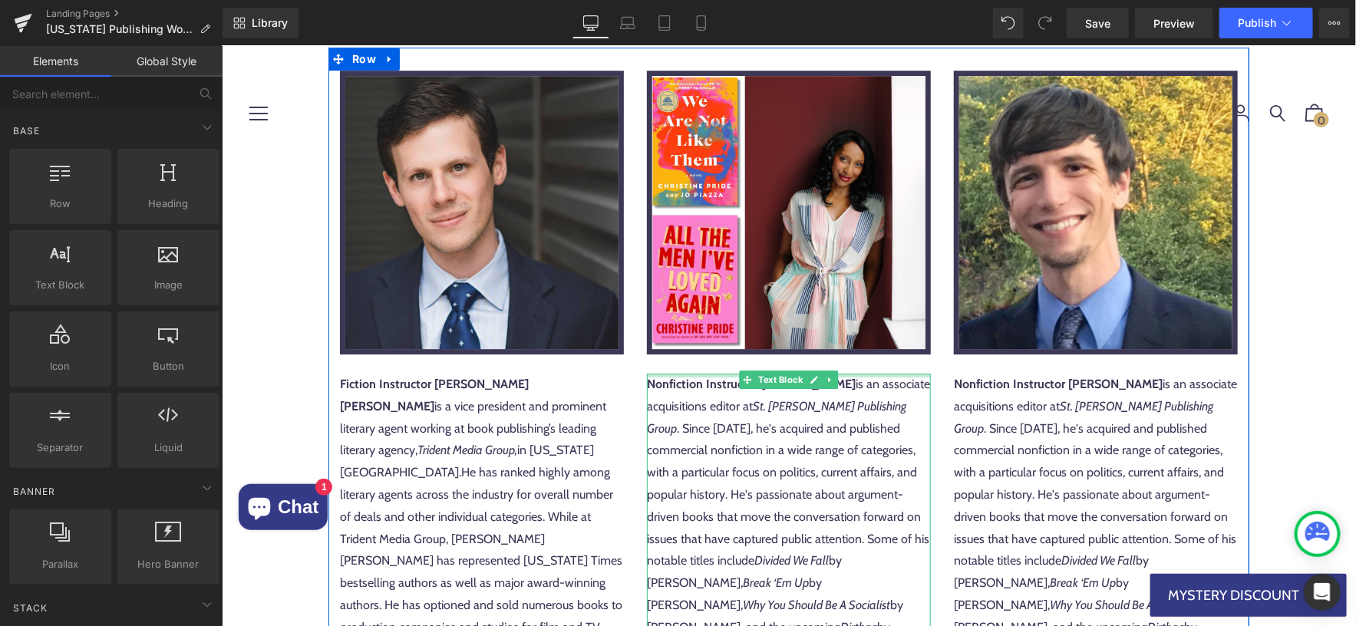
scroll to position [2179, 0]
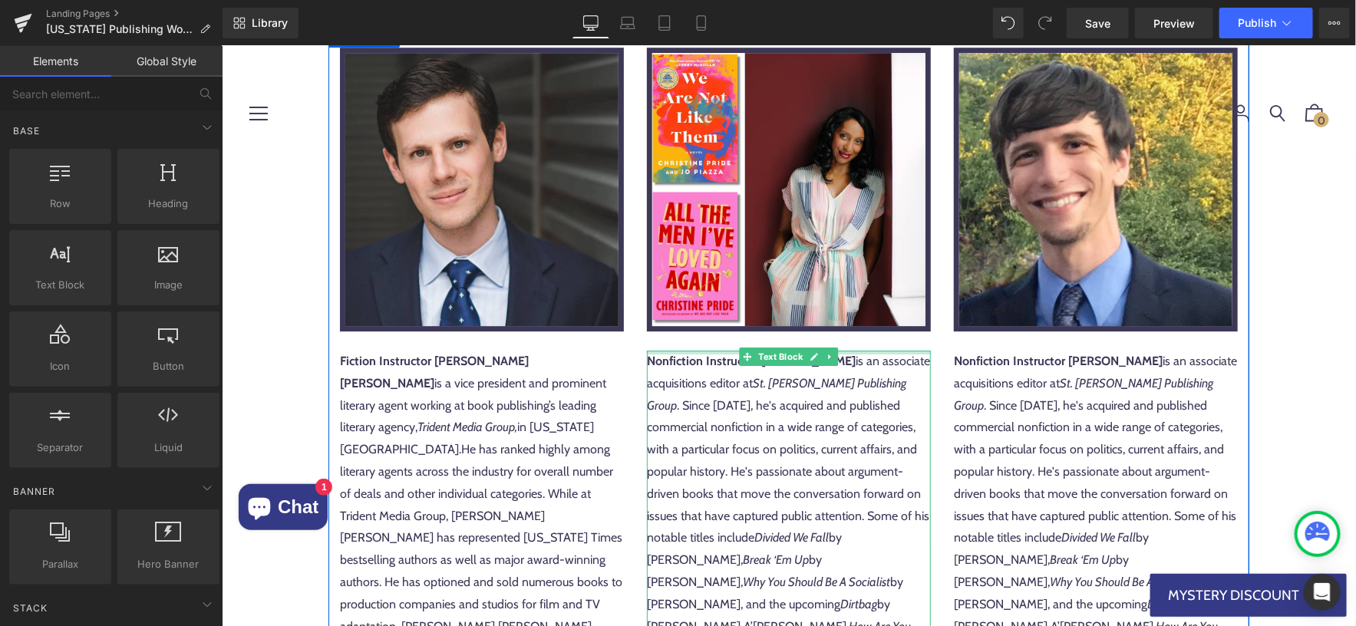
click at [726, 407] on p "Nonfiction Instructor Kevin Reilly is an associate acquisitions editor at St. M…" at bounding box center [788, 593] width 284 height 486
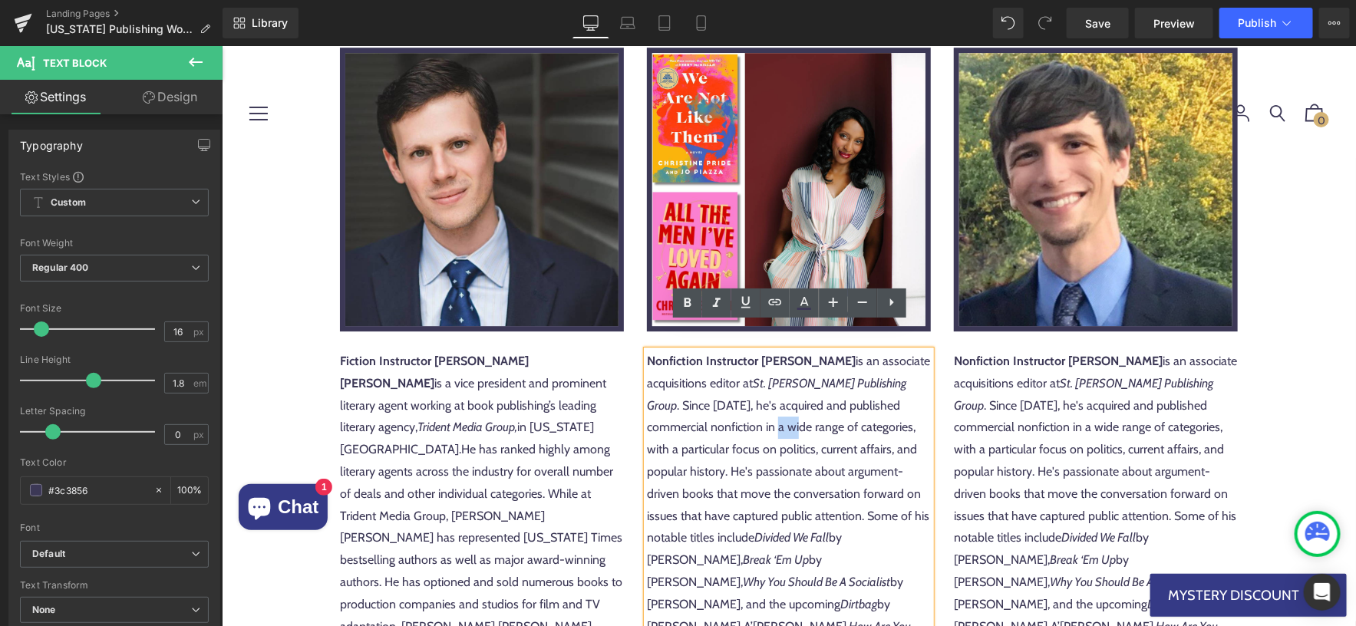
click at [726, 407] on p "Nonfiction Instructor Kevin Reilly is an associate acquisitions editor at St. M…" at bounding box center [788, 593] width 284 height 486
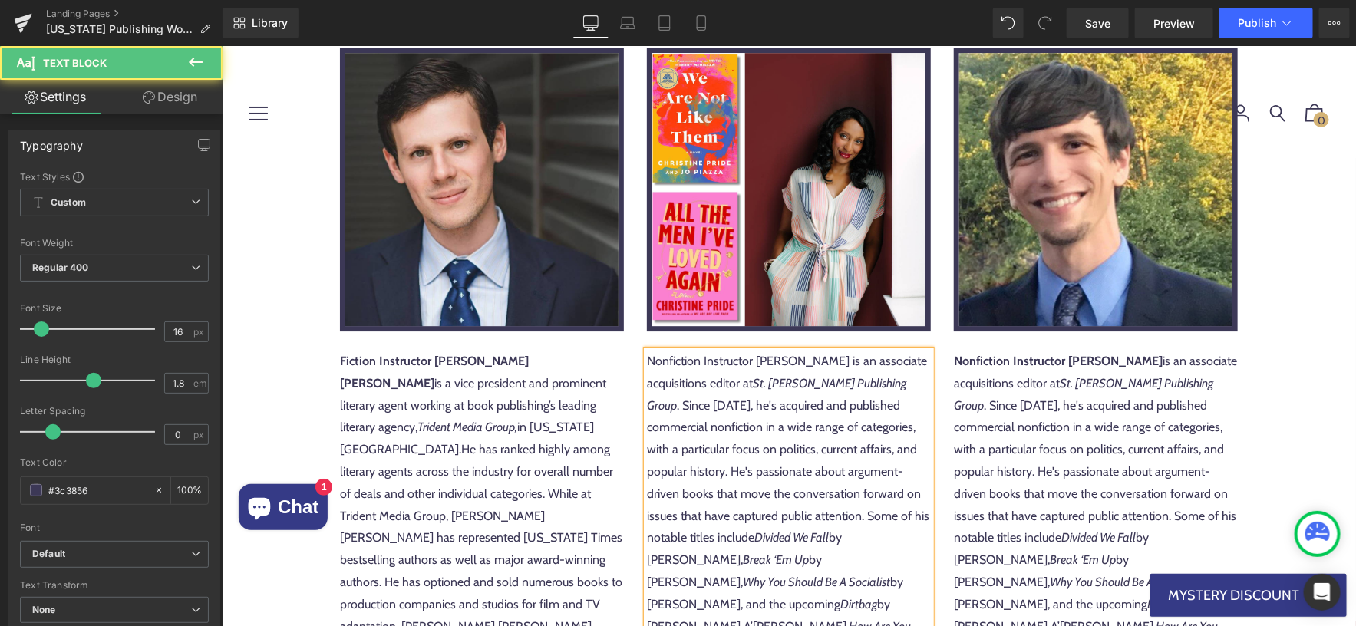
click at [726, 407] on p "Nonfiction Instructor Kevin Reilly is an associate acquisitions editor at St. M…" at bounding box center [788, 593] width 284 height 486
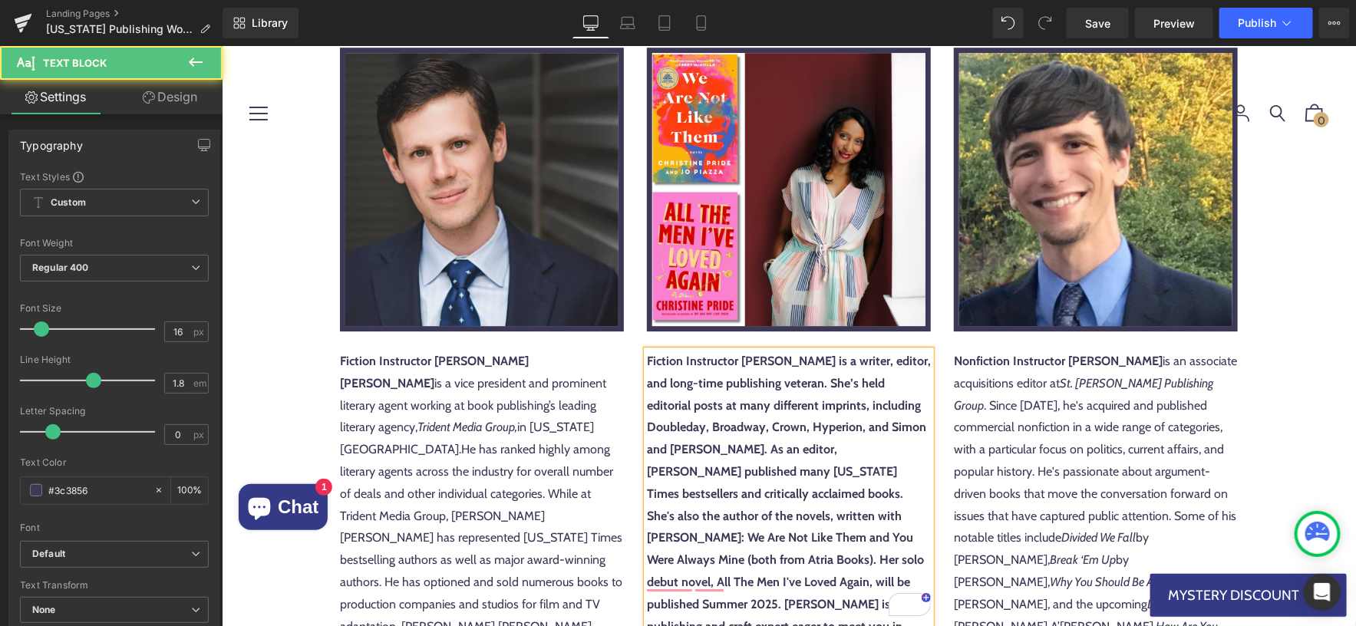
click at [821, 353] on strong "Fiction Instructor Christine Pride is a writer, editor, and long-time publishin…" at bounding box center [788, 503] width 284 height 301
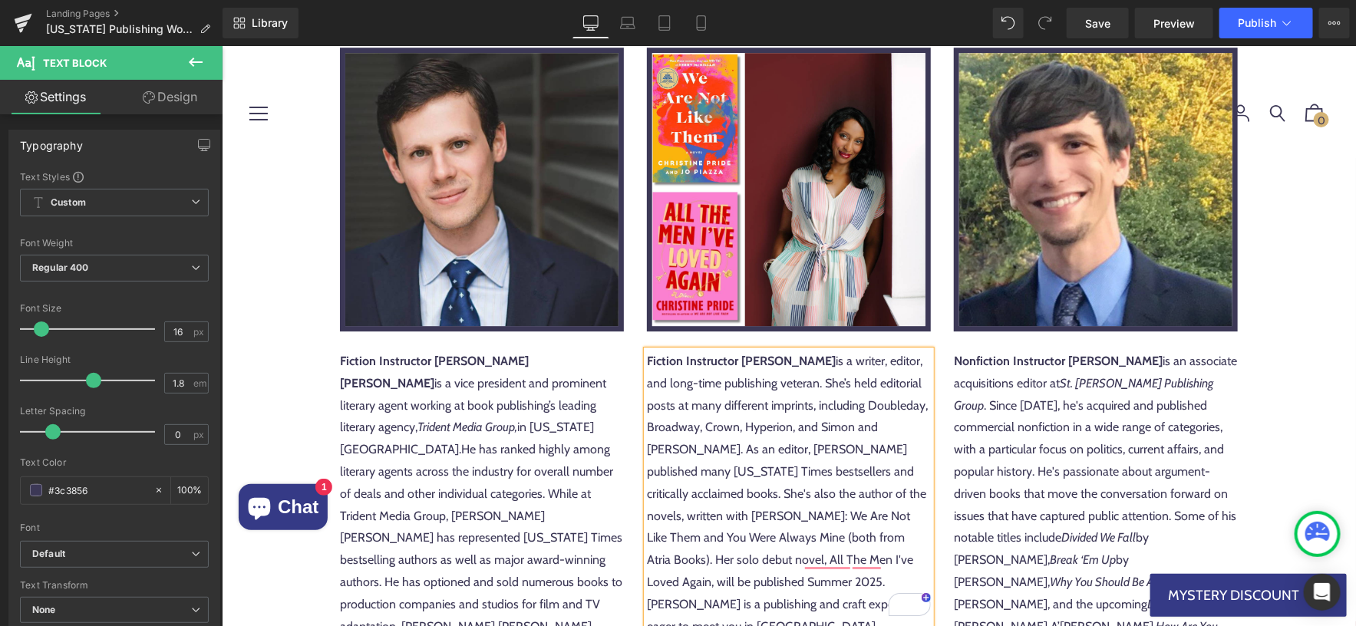
click at [840, 350] on p "Fiction Instructor Christine Pride is a writer, editor, and long-time publishin…" at bounding box center [788, 493] width 284 height 287
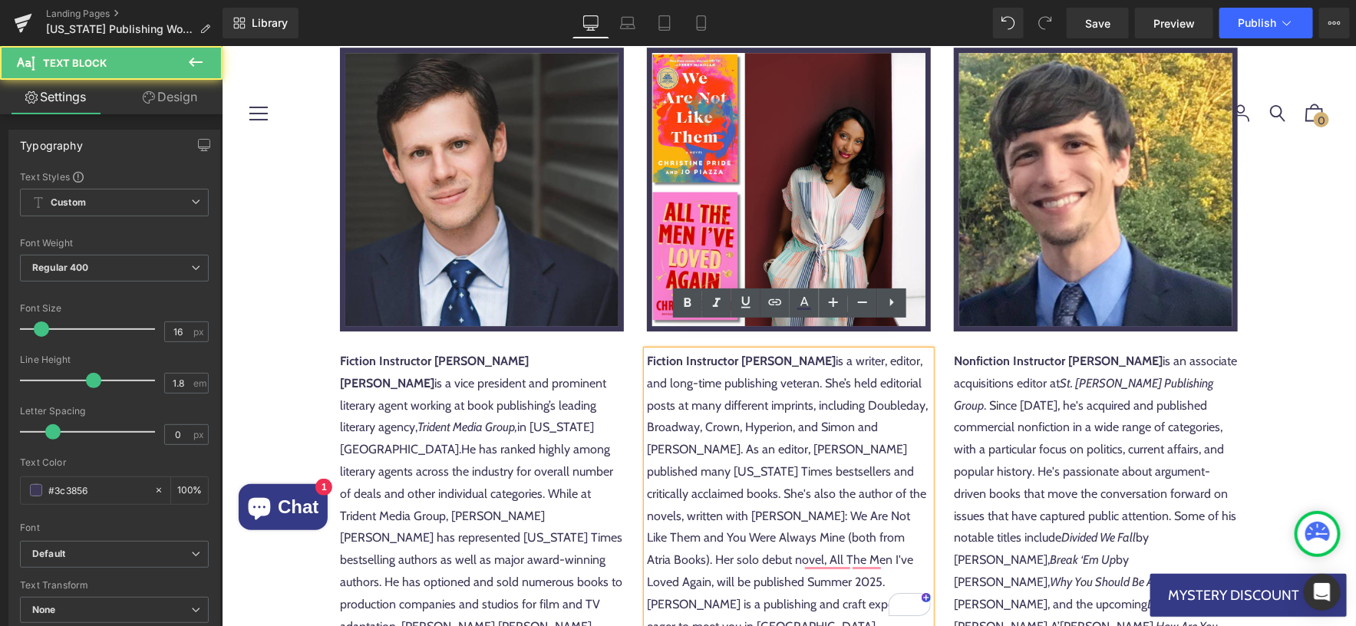
click at [827, 407] on p "Fiction Instructor Christine Pride is a writer, editor, and long-time publishin…" at bounding box center [788, 493] width 284 height 287
click at [777, 404] on p "Fiction Instructor Christine Pride is a writer, editor, and long-time publishin…" at bounding box center [788, 493] width 284 height 287
click at [762, 433] on p "Fiction Instructor Christine Pride is a writer, editor, and long-time publishin…" at bounding box center [788, 493] width 284 height 287
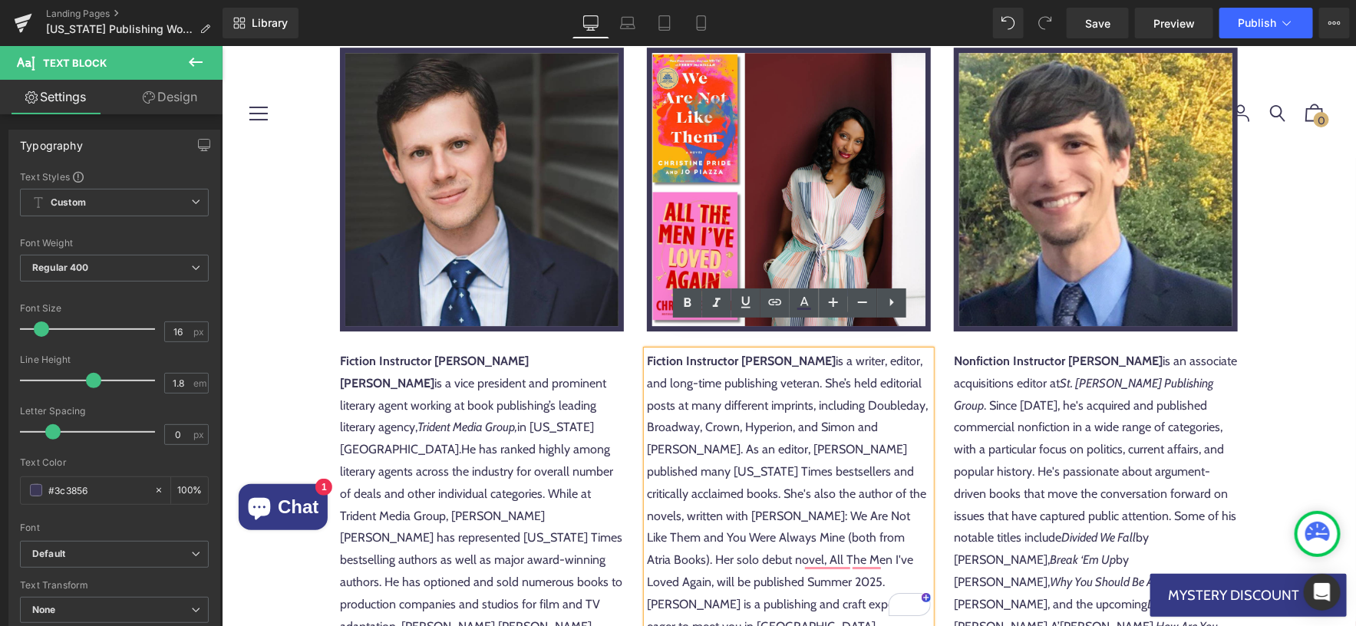
click at [763, 440] on p "Fiction Instructor Christine Pride is a writer, editor, and long-time publishin…" at bounding box center [788, 493] width 284 height 287
drag, startPoint x: 847, startPoint y: 421, endPoint x: 931, endPoint y: 424, distance: 83.7
click at [929, 424] on p "Fiction Instructor Christine Pride is a writer, editor, and long-time publishin…" at bounding box center [788, 493] width 284 height 287
click at [799, 456] on p "Fiction Instructor Christine Pride is a writer, editor, and long-time publishin…" at bounding box center [788, 493] width 284 height 287
drag, startPoint x: 890, startPoint y: 466, endPoint x: 717, endPoint y: 491, distance: 175.2
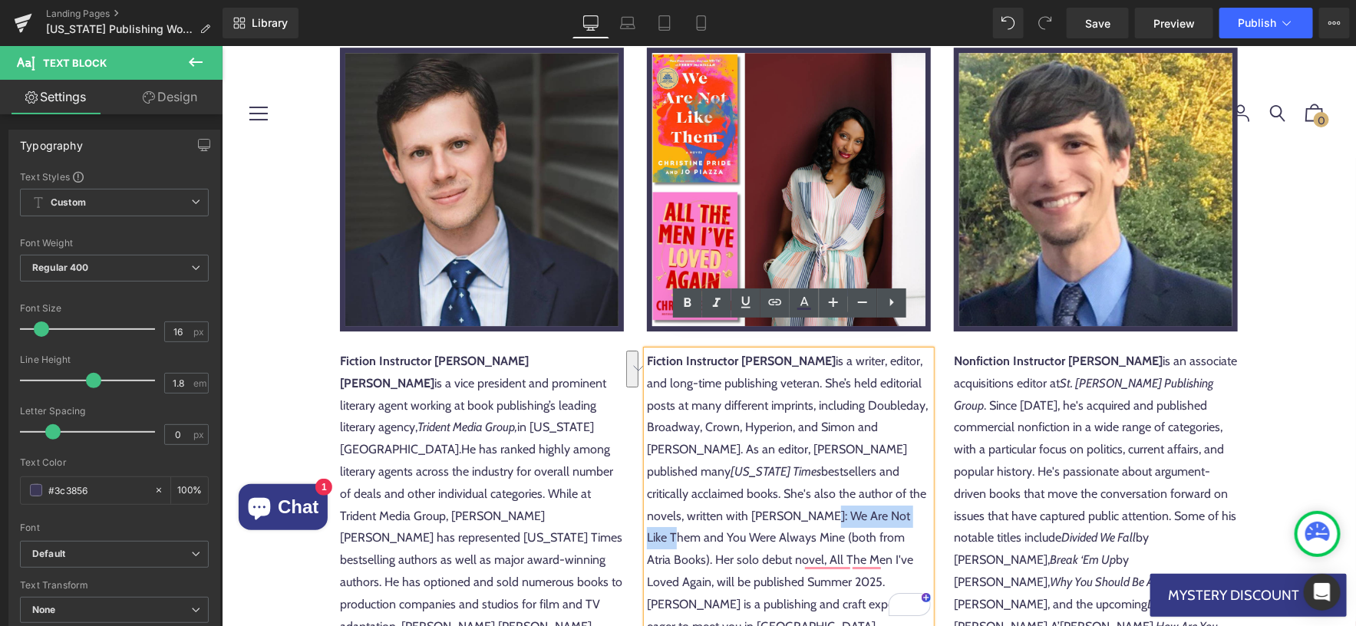
click at [717, 491] on p "Fiction Instructor Christine Pride is a writer, editor, and long-time publishin…" at bounding box center [788, 493] width 284 height 287
click at [756, 496] on p "Fiction Instructor Christine Pride is a writer, editor, and long-time publishin…" at bounding box center [788, 493] width 284 height 287
drag, startPoint x: 740, startPoint y: 487, endPoint x: 856, endPoint y: 487, distance: 115.8
click at [856, 487] on p "Fiction Instructor Christine Pride is a writer, editor, and long-time publishin…" at bounding box center [788, 493] width 284 height 287
click at [817, 524] on p "Fiction Instructor Christine Pride is a writer, editor, and long-time publishin…" at bounding box center [788, 493] width 284 height 287
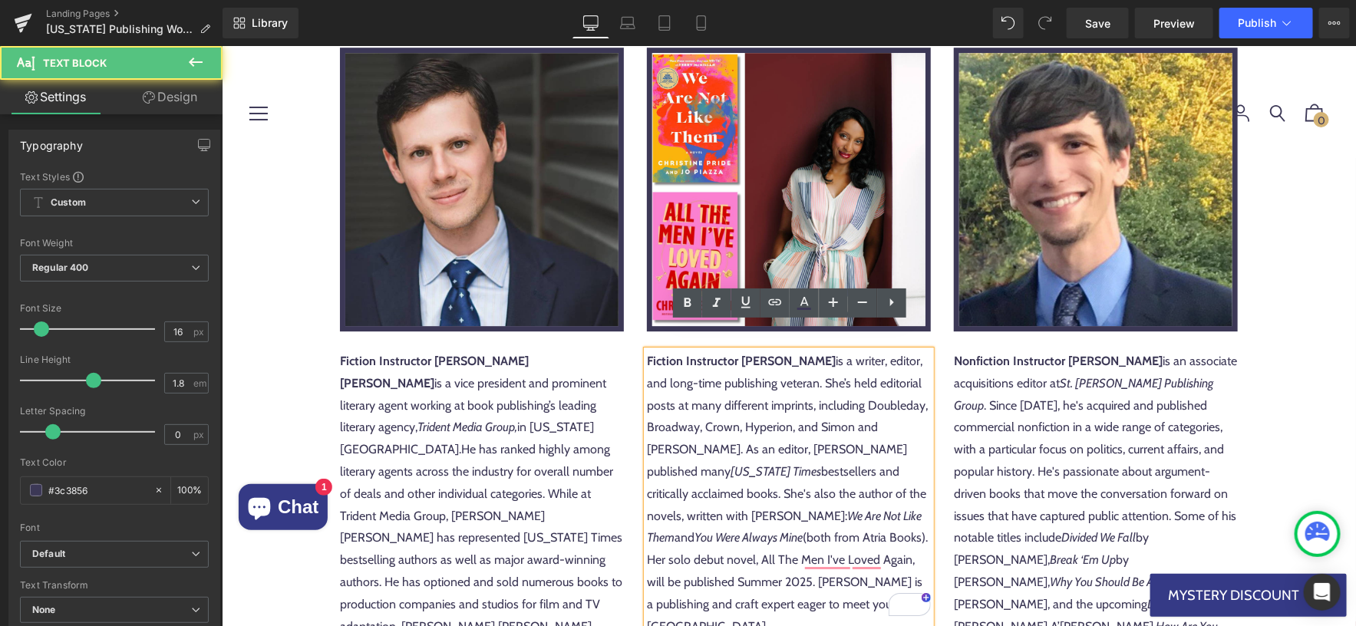
click at [740, 534] on p "Fiction Instructor Christine Pride is a writer, editor, and long-time publishin…" at bounding box center [788, 493] width 284 height 287
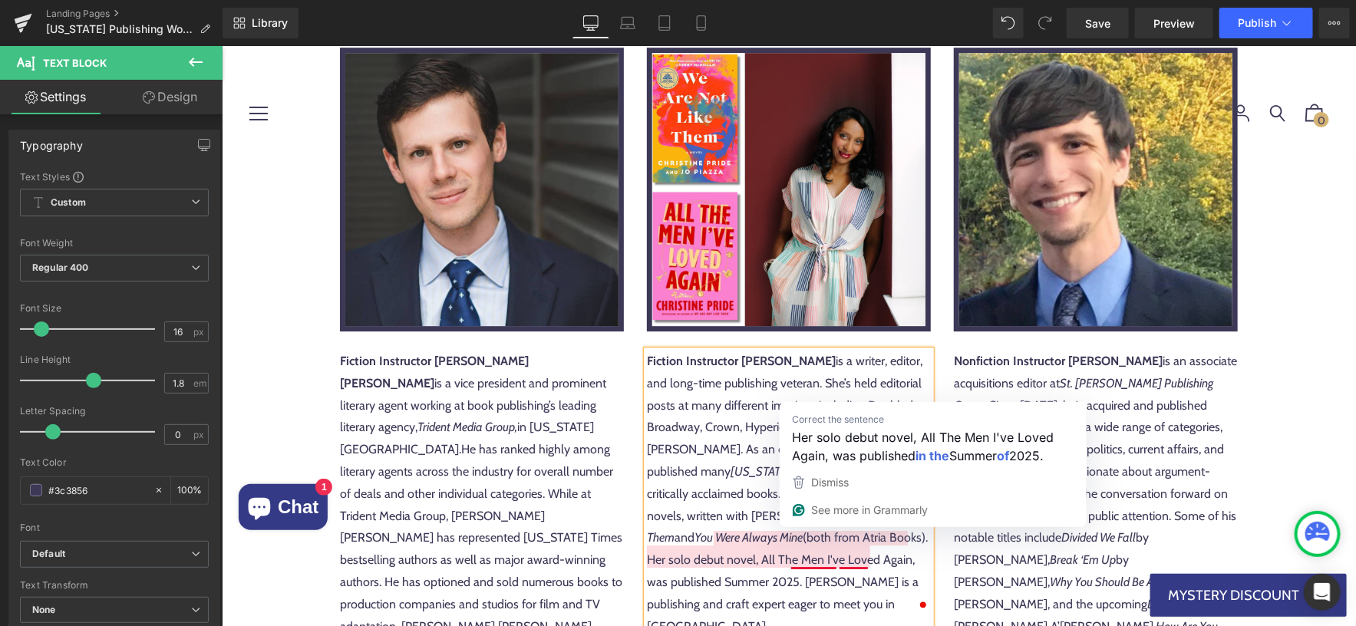
click at [812, 534] on p "Fiction Instructor Christine Pride is a writer, editor, and long-time publishin…" at bounding box center [788, 493] width 284 height 287
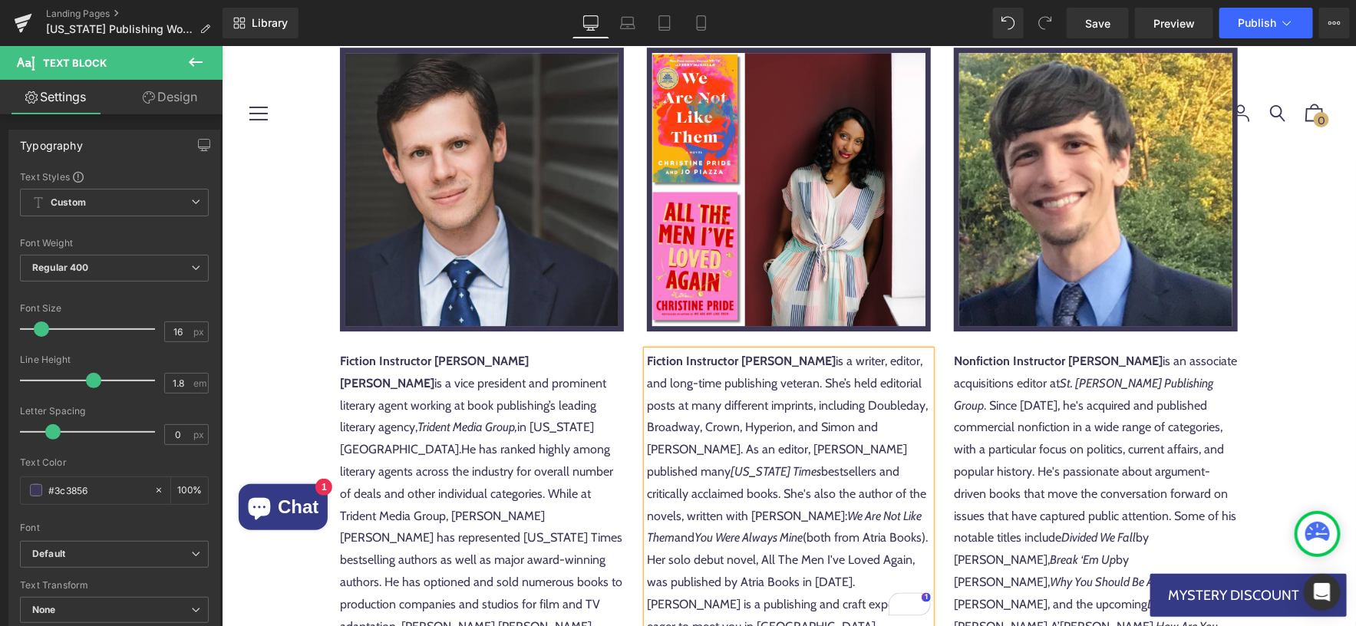
click at [783, 575] on p "Fiction Instructor Christine Pride is a writer, editor, and long-time publishin…" at bounding box center [788, 493] width 284 height 287
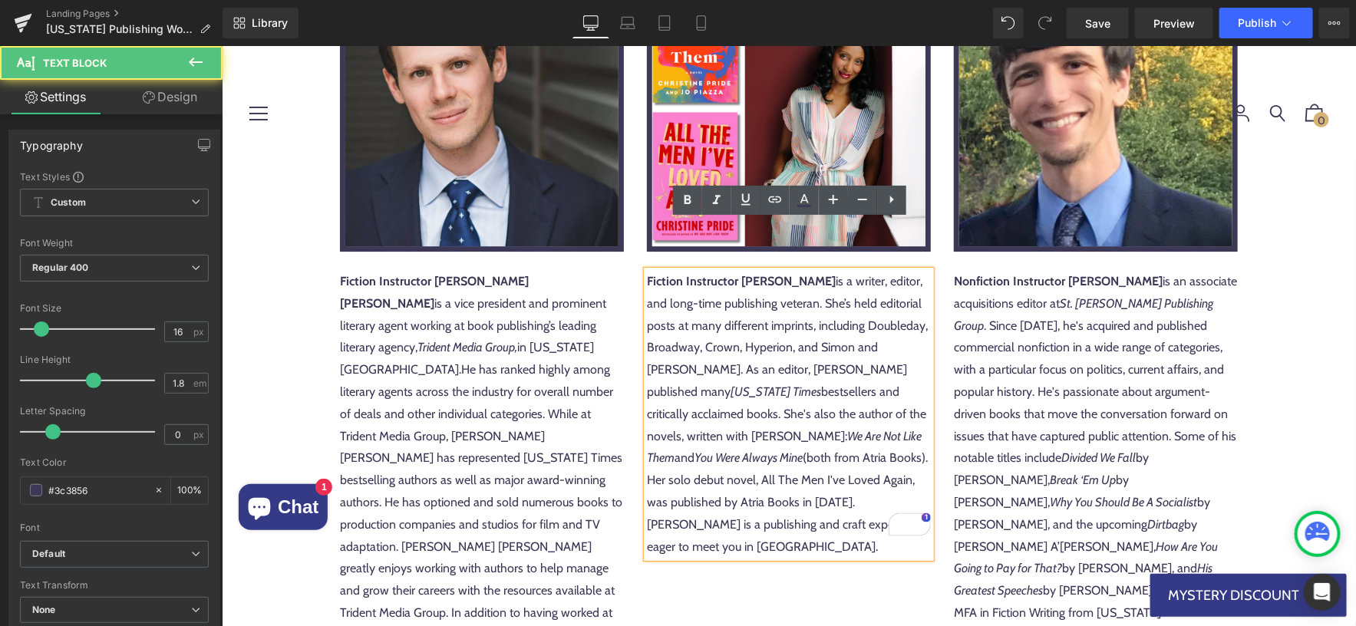
scroll to position [2282, 0]
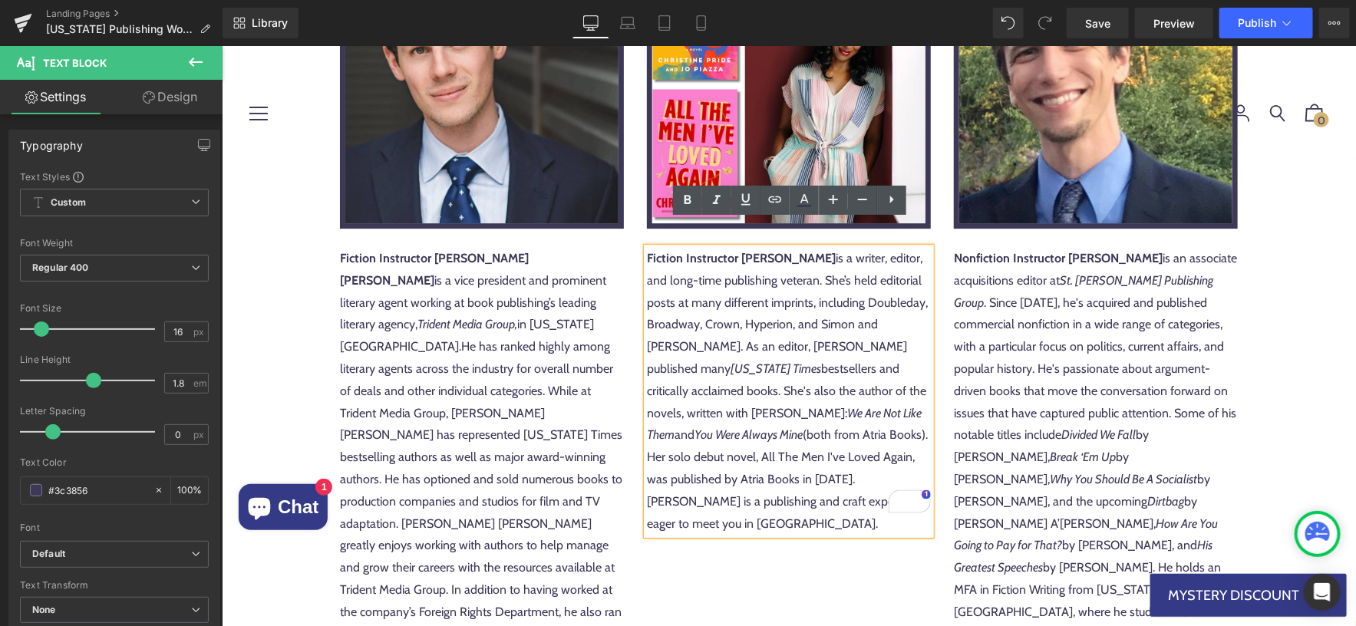
click at [724, 473] on p "Fiction Instructor Christine Pride is a writer, editor, and long-time publishin…" at bounding box center [788, 390] width 284 height 287
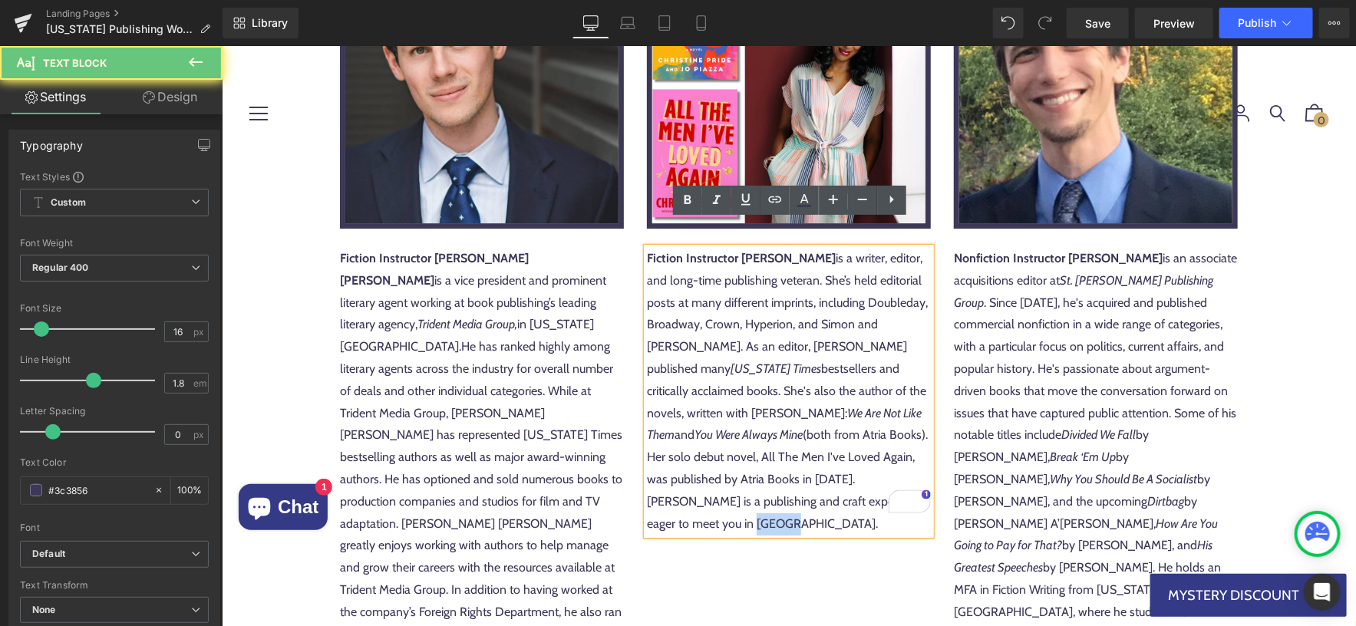
click at [723, 473] on p "Fiction Instructor Christine Pride is a writer, editor, and long-time publishin…" at bounding box center [788, 390] width 284 height 287
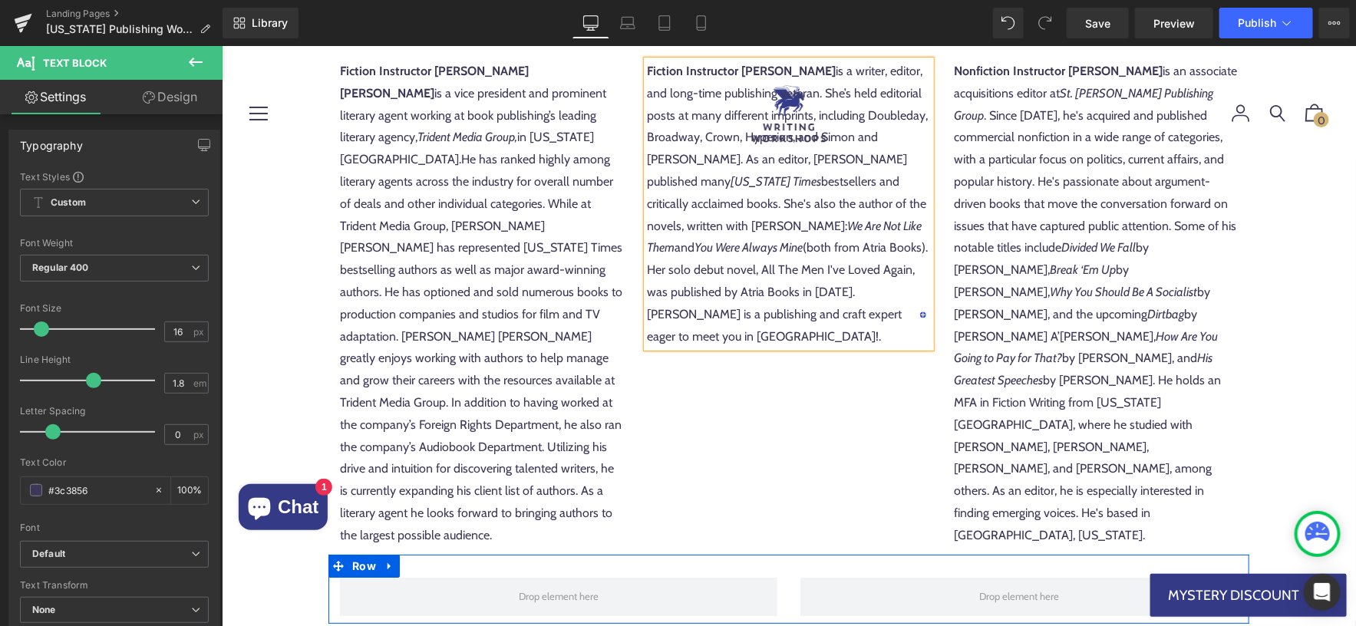
scroll to position [2467, 0]
click at [580, 463] on div "Fiction Instructor Mark Owen Gottlieb is a vice president and prominent literar…" at bounding box center [481, 304] width 284 height 486
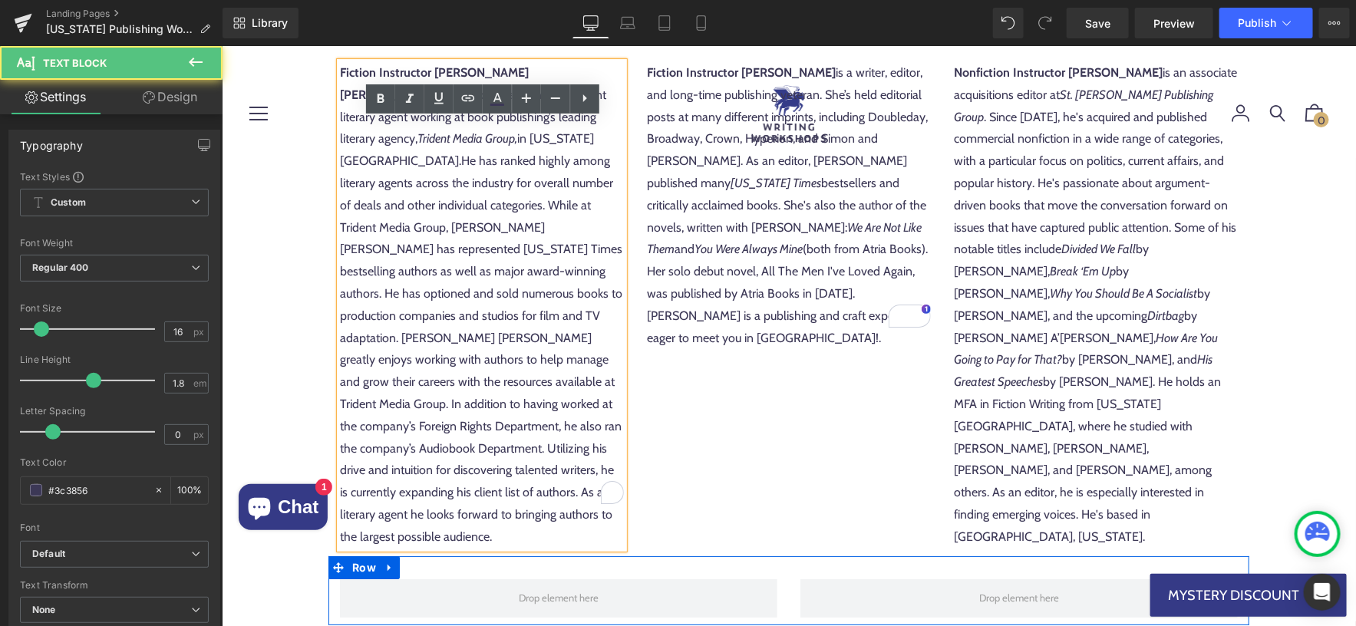
click at [580, 463] on div "Fiction Instructor Mark Owen Gottlieb is a vice president and prominent literar…" at bounding box center [481, 304] width 284 height 486
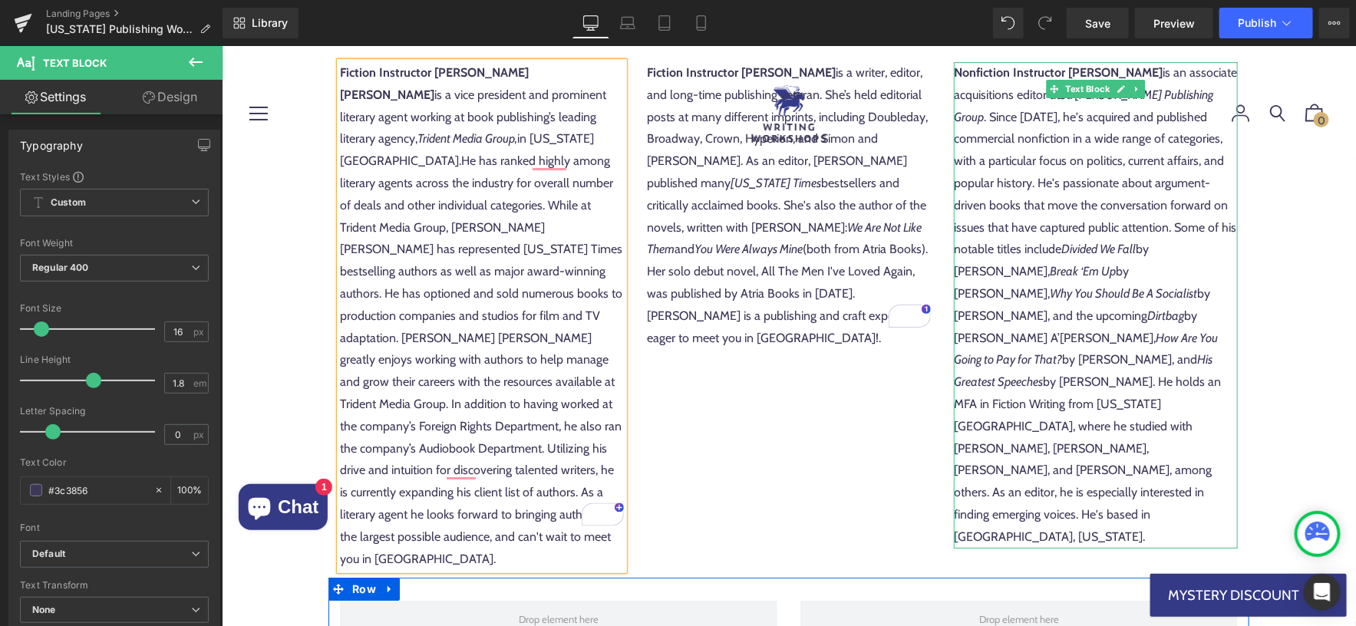
click at [1109, 438] on p "Nonfiction Instructor Kevin Reilly is an associate acquisitions editor at St. M…" at bounding box center [1095, 304] width 284 height 486
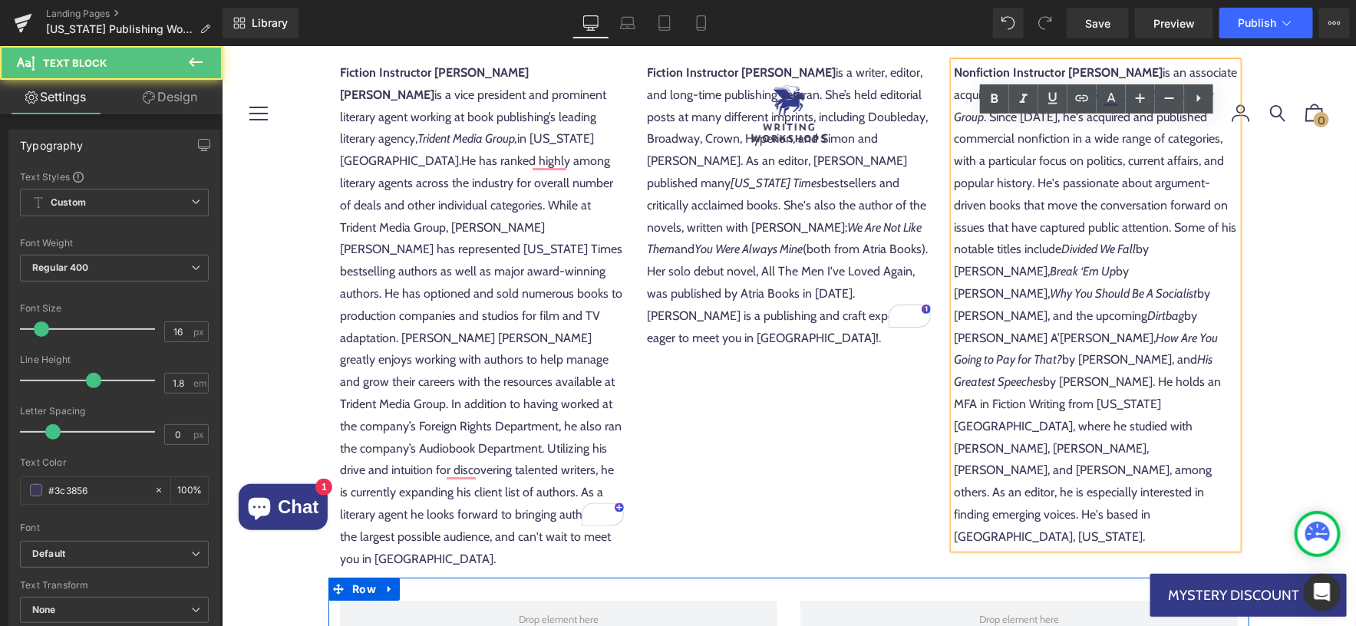
click at [1095, 433] on p "Nonfiction Instructor Kevin Reilly is an associate acquisitions editor at St. M…" at bounding box center [1095, 304] width 284 height 486
click at [1095, 432] on p "Nonfiction Instructor Kevin Reilly is an associate acquisitions editor at St. M…" at bounding box center [1095, 304] width 284 height 486
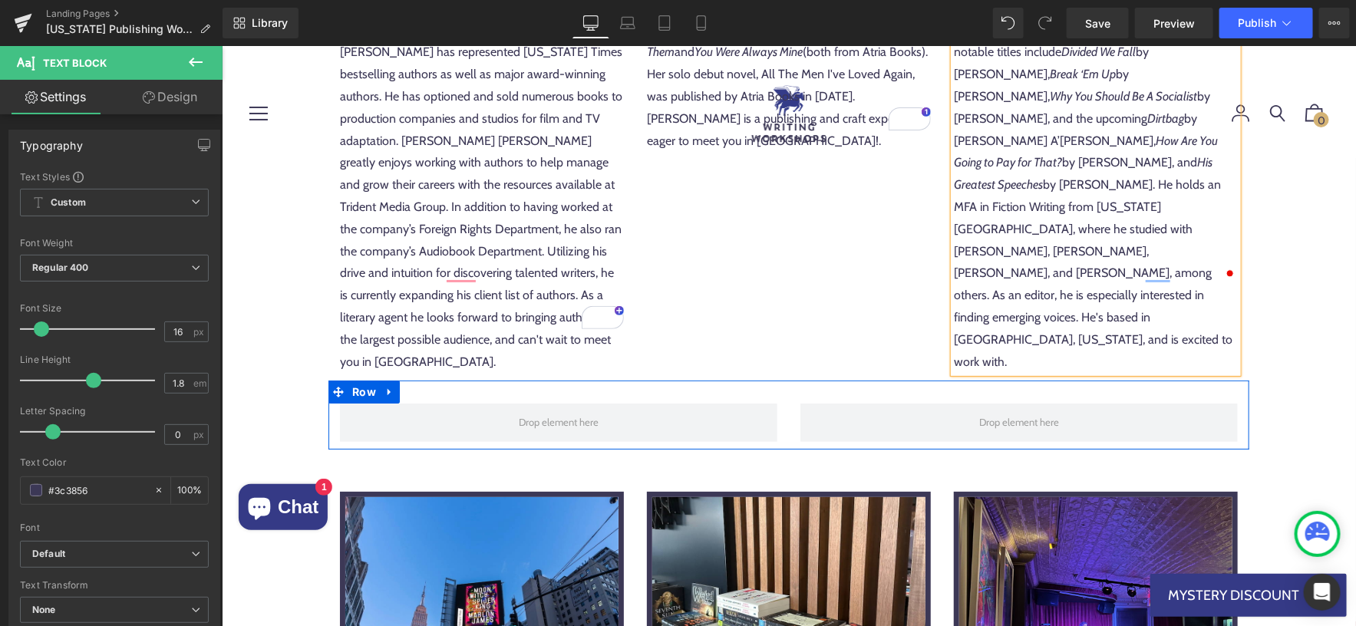
scroll to position [2693, 0]
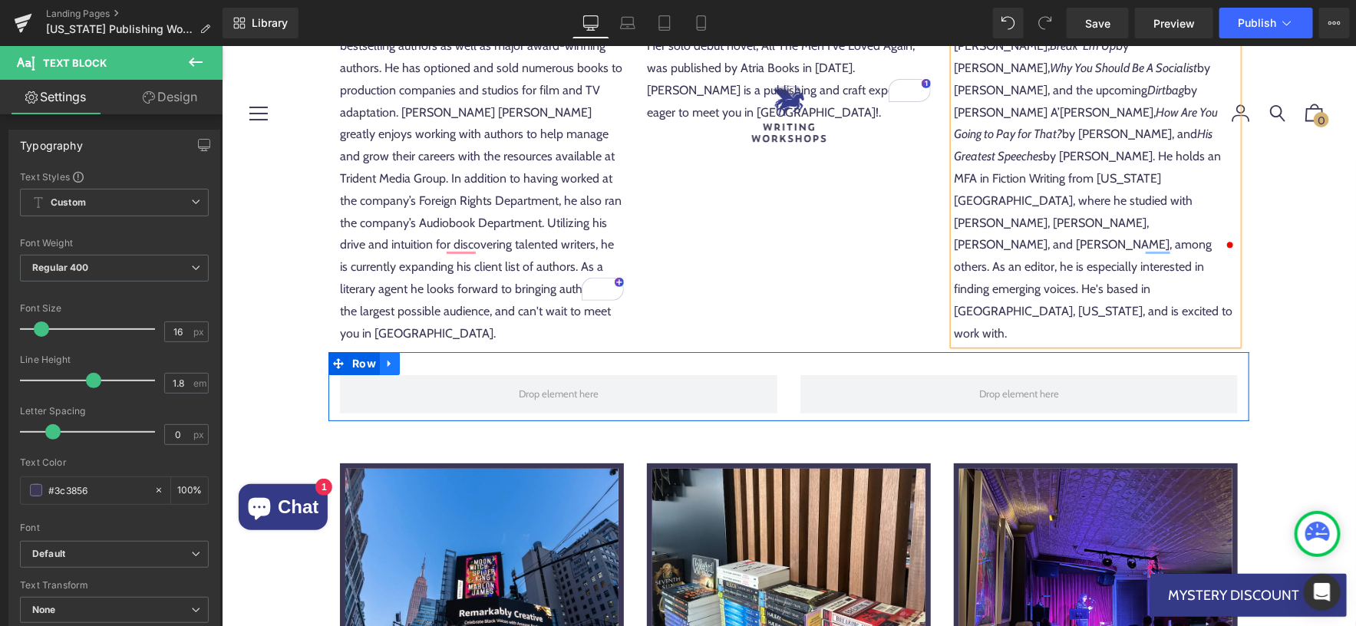
click at [389, 357] on icon at bounding box center [389, 363] width 11 height 12
click at [428, 357] on icon at bounding box center [428, 362] width 11 height 11
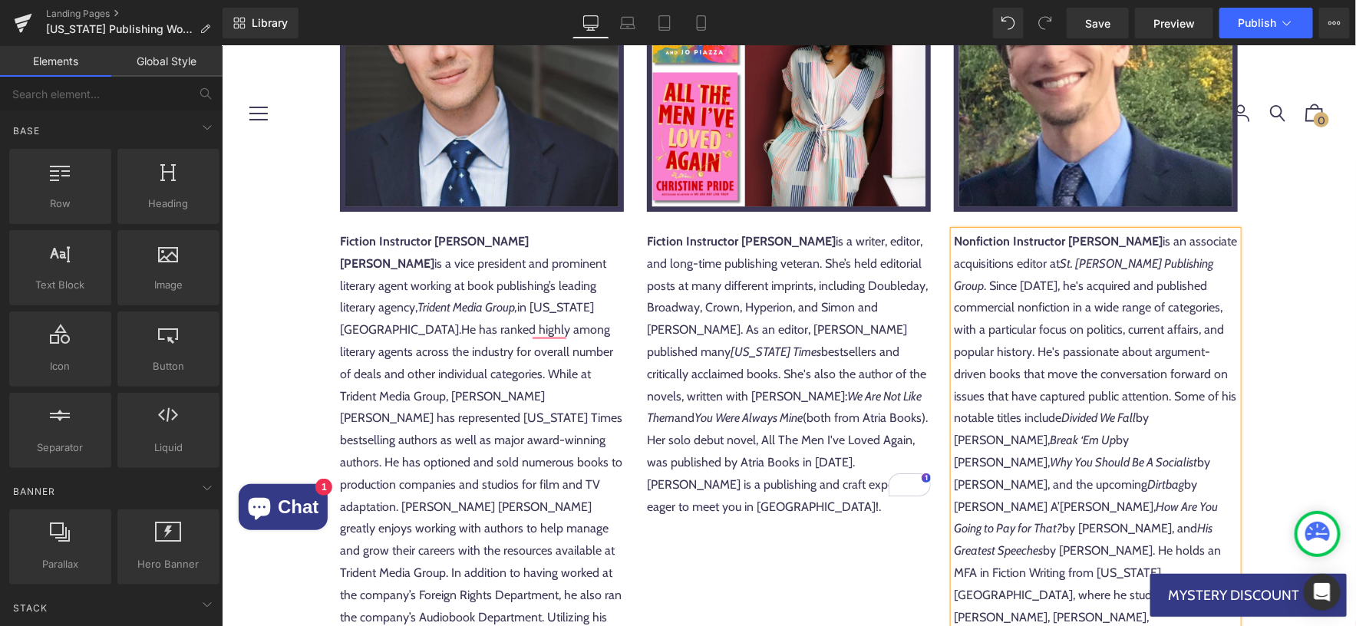
scroll to position [2209, 0]
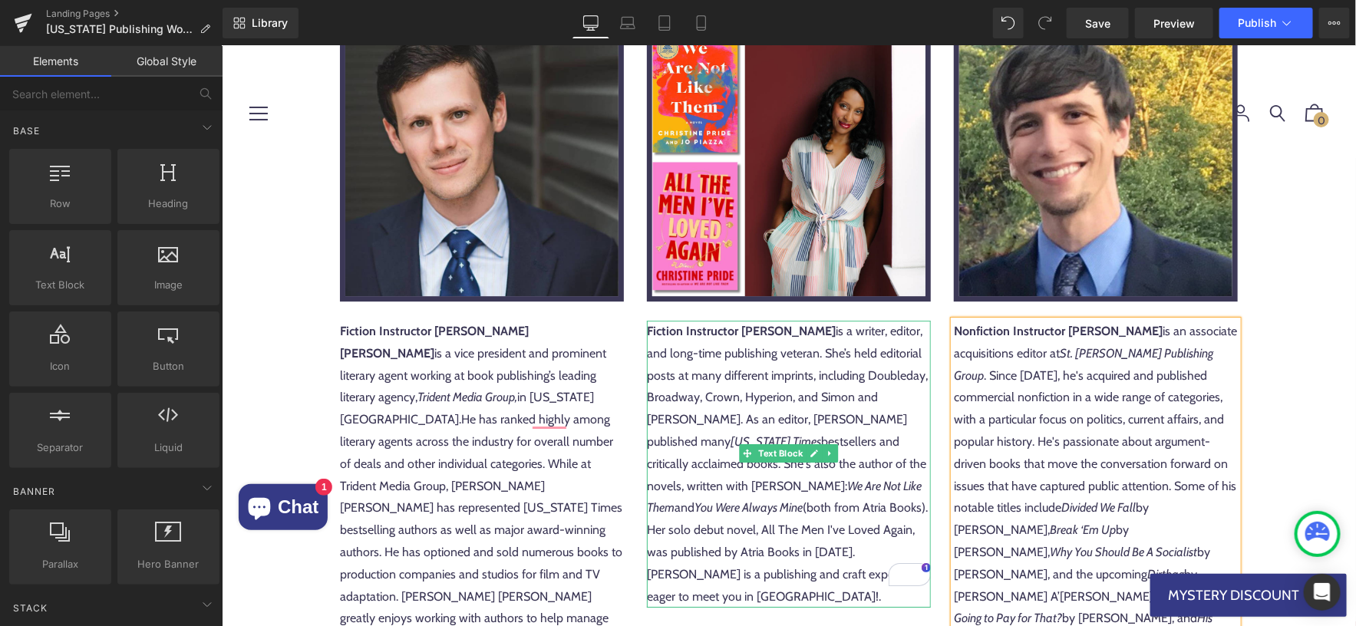
click at [788, 550] on p "Fiction Instructor Christine Pride is a writer, editor, and long-time publishin…" at bounding box center [788, 463] width 284 height 287
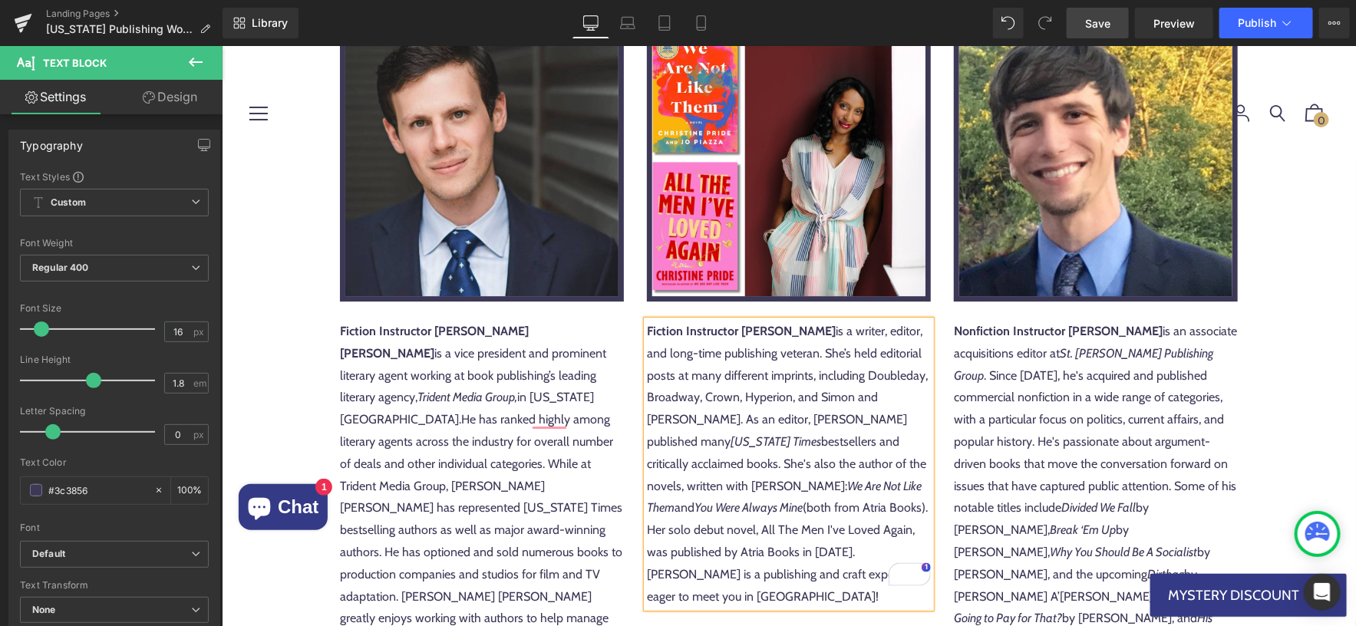
click at [1102, 28] on span "Save" at bounding box center [1097, 23] width 25 height 16
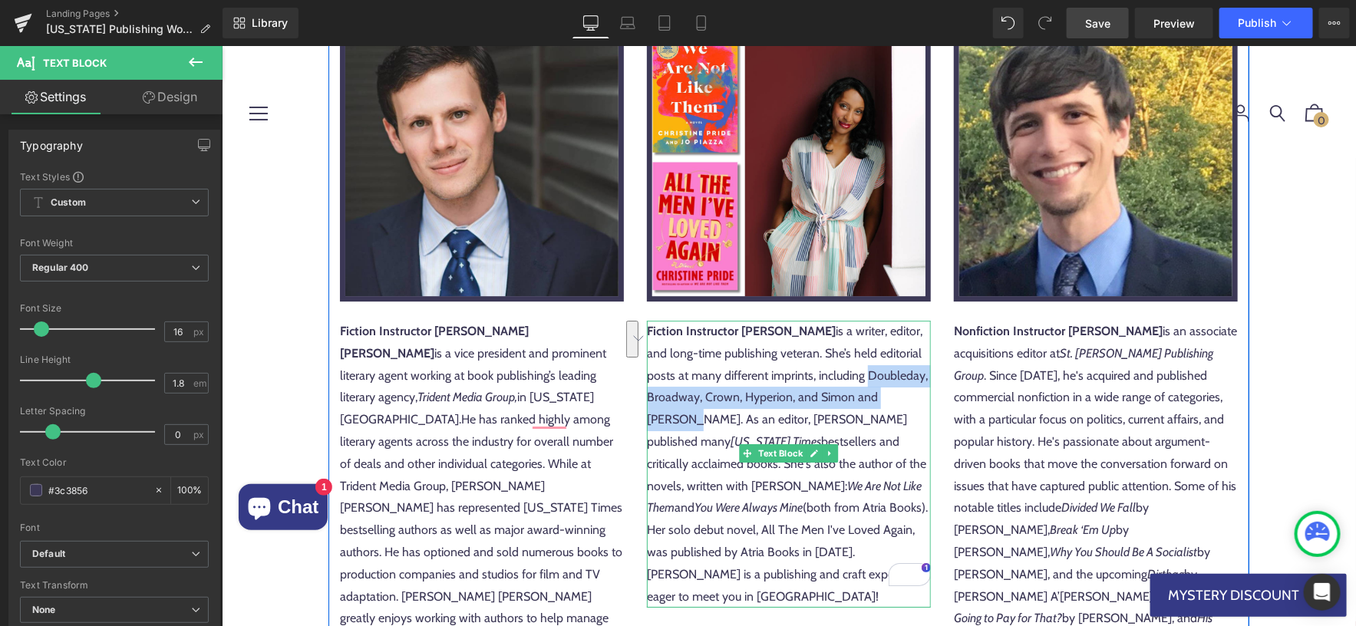
drag, startPoint x: 838, startPoint y: 348, endPoint x: 920, endPoint y: 371, distance: 85.3
click at [920, 371] on p "Fiction Instructor Christine Pride is a writer, editor, and long-time publishin…" at bounding box center [788, 463] width 284 height 287
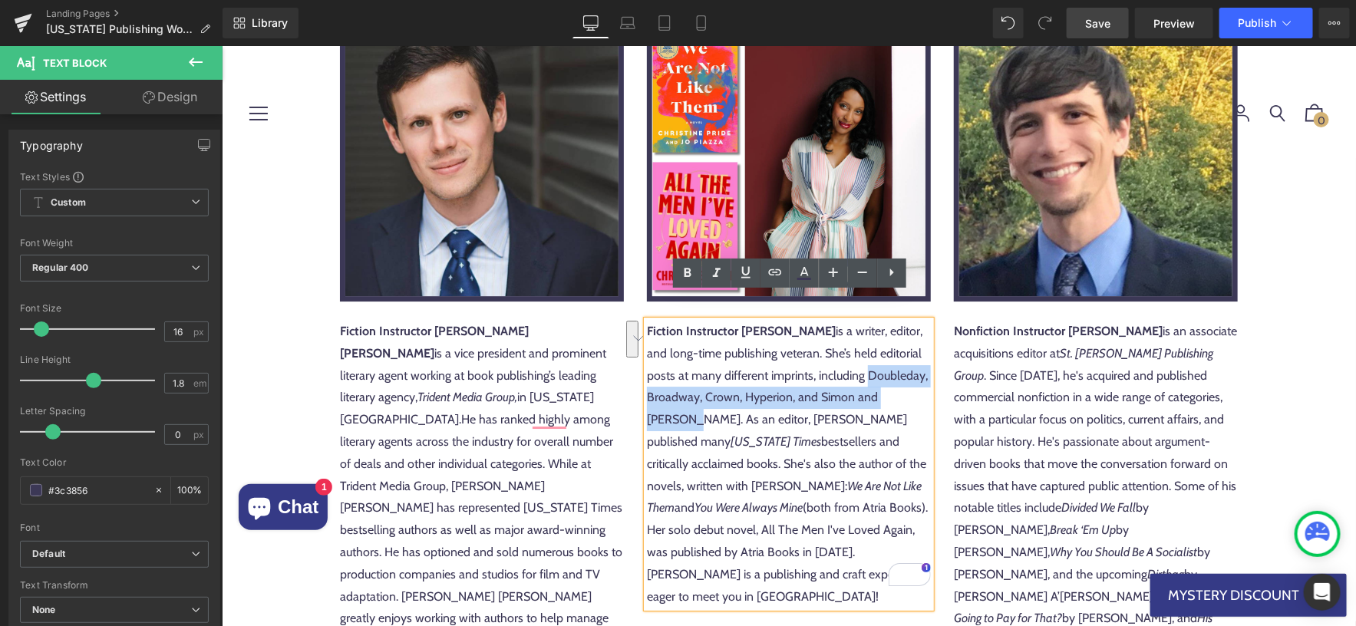
copy p "Doubleday, Broadway, Crown, Hyperion, and Simon and Schuster"
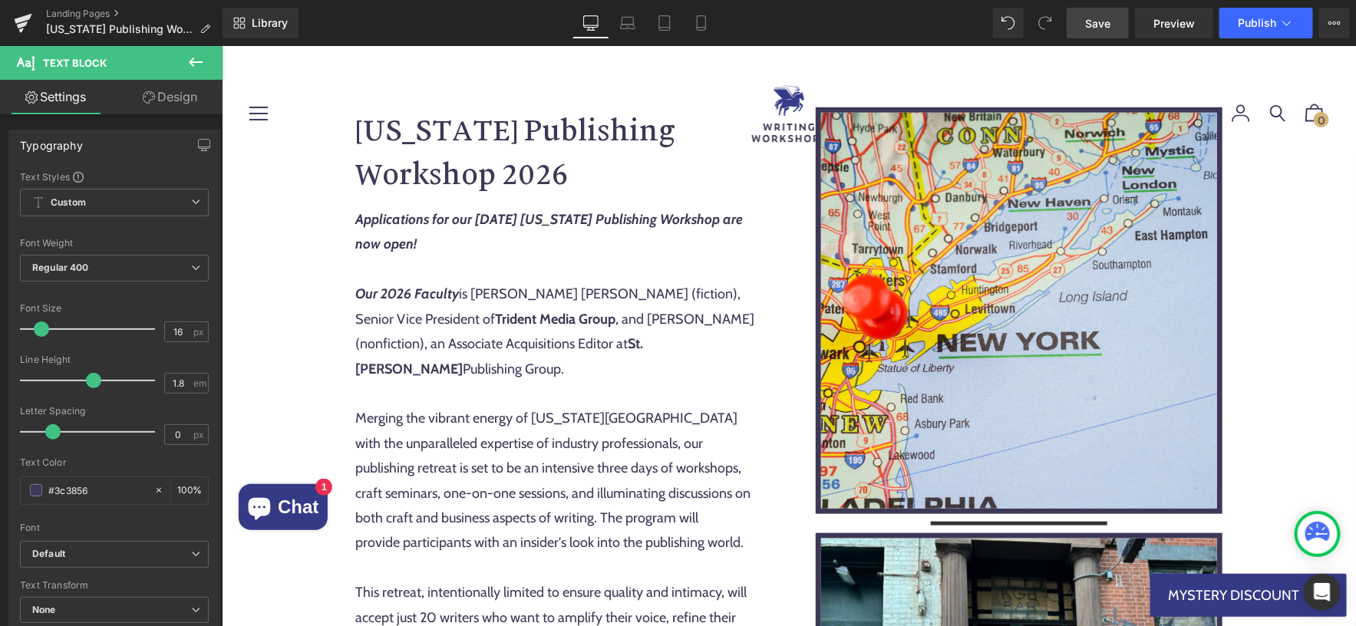
scroll to position [507, 0]
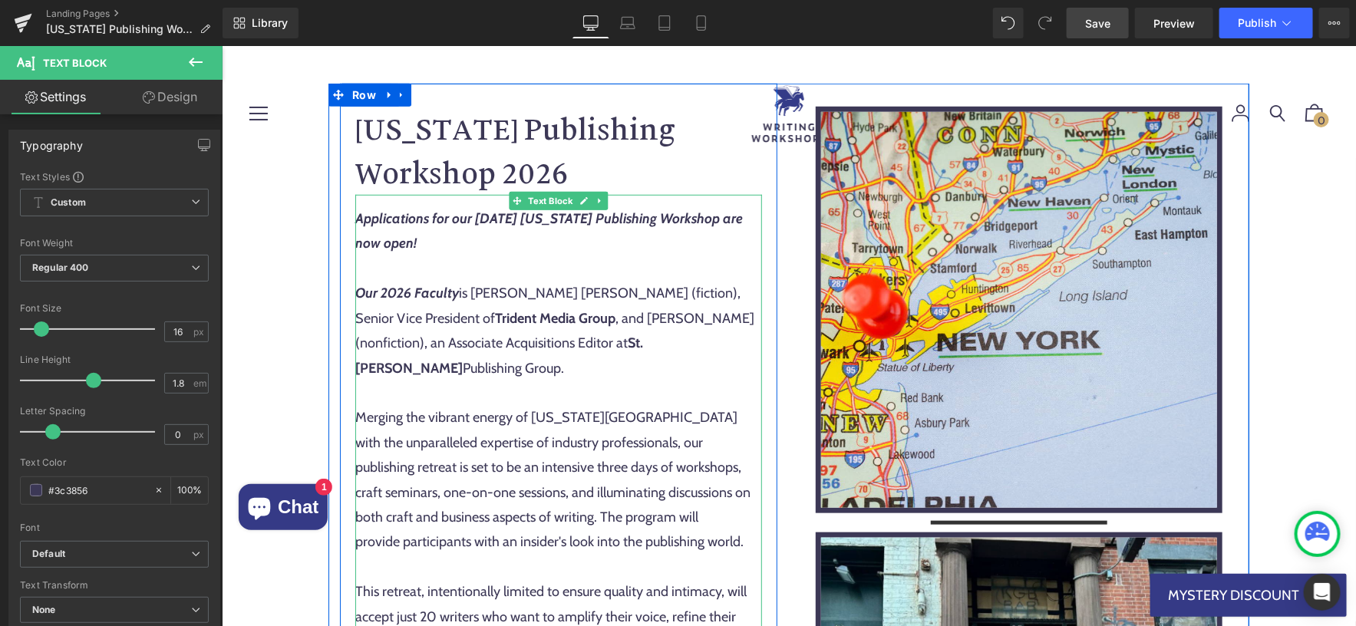
click at [565, 290] on span "Our 2026 Faculty is Mark Owen Gottlieb (fiction), Senior Vice President of Trid…" at bounding box center [553, 329] width 399 height 91
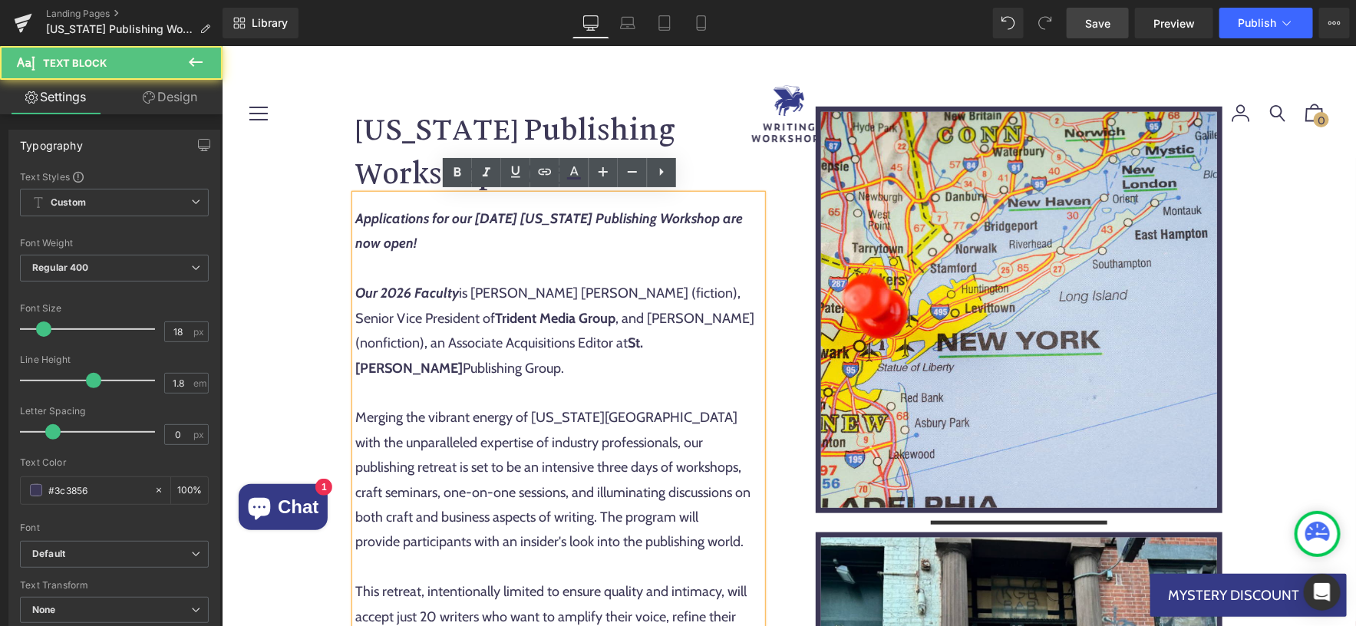
click at [472, 294] on span "Our 2026 Faculty is Mark Owen Gottlieb (fiction), Senior Vice President of Trid…" at bounding box center [553, 329] width 399 height 91
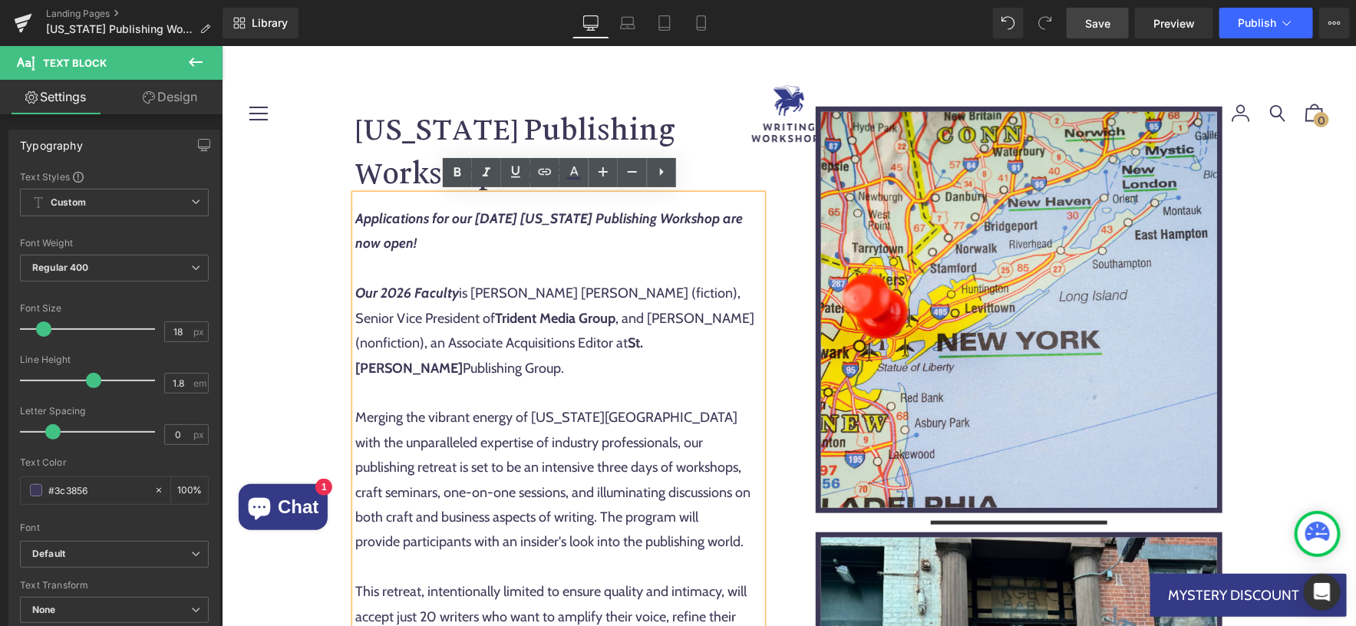
click at [568, 315] on span "Our 2026 Faculty is Mark Owen Gottlieb (fiction), Senior Vice President of Trid…" at bounding box center [553, 329] width 399 height 91
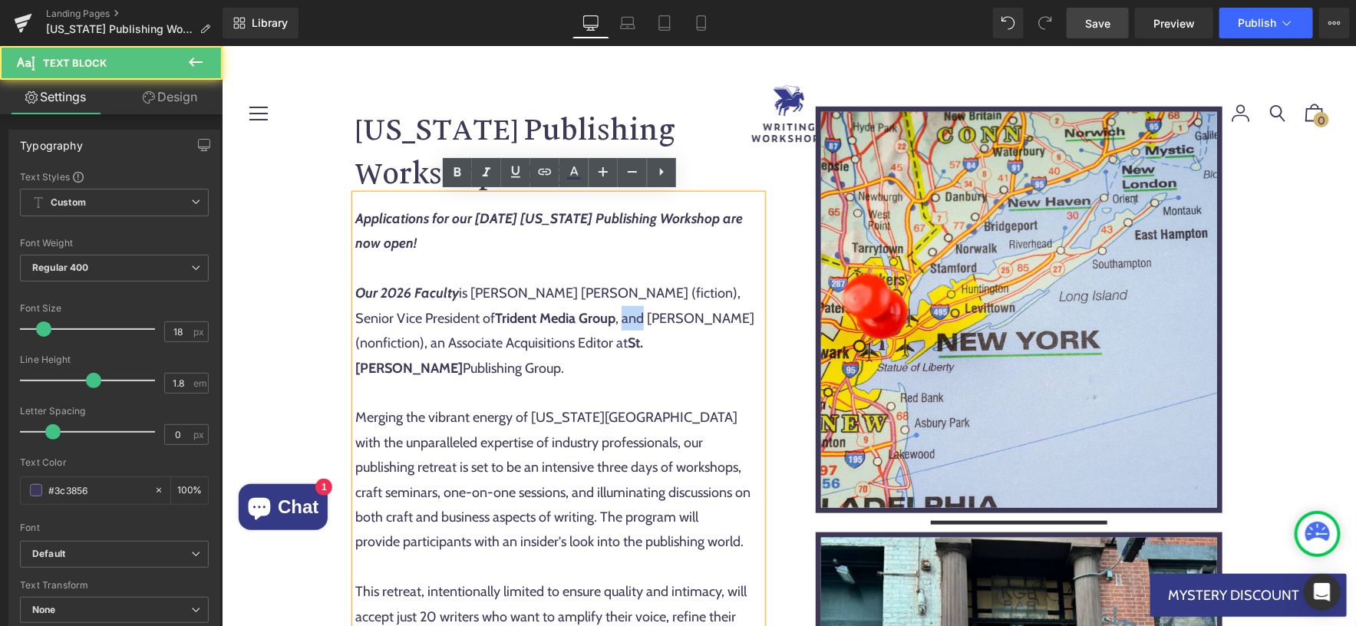
click at [568, 315] on span "Our 2026 Faculty is Mark Owen Gottlieb (fiction), Senior Vice President of Trid…" at bounding box center [553, 329] width 399 height 91
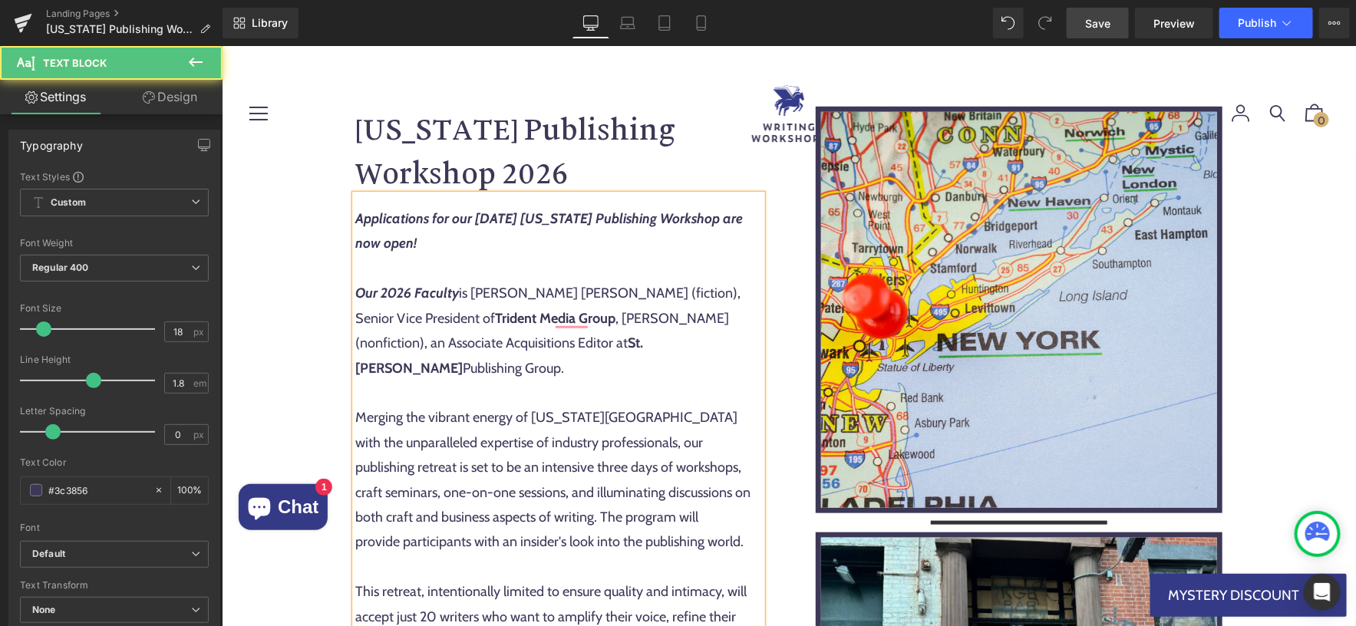
click at [701, 345] on span "Our 2026 Faculty is Mark Owen Gottlieb (fiction), Senior Vice President of Trid…" at bounding box center [546, 329] width 385 height 91
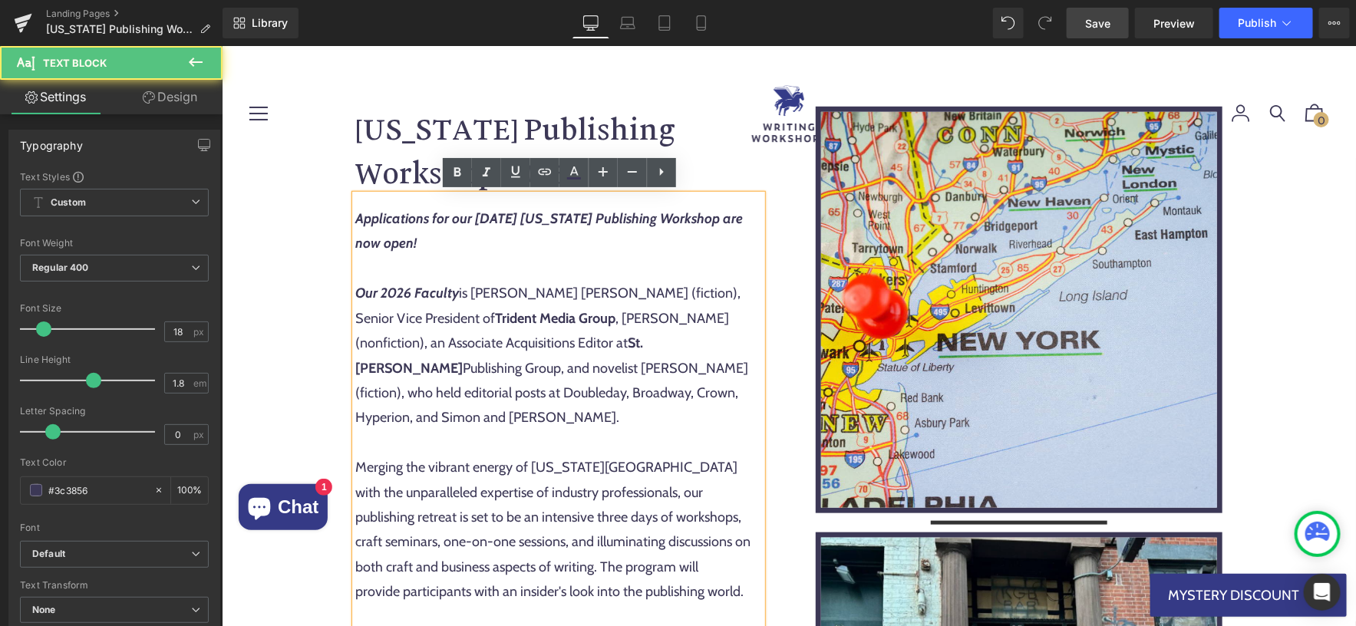
click at [647, 387] on span "Our 2026 Faculty is Mark Owen Gottlieb (fiction), Senior Vice President of Trid…" at bounding box center [550, 354] width 393 height 141
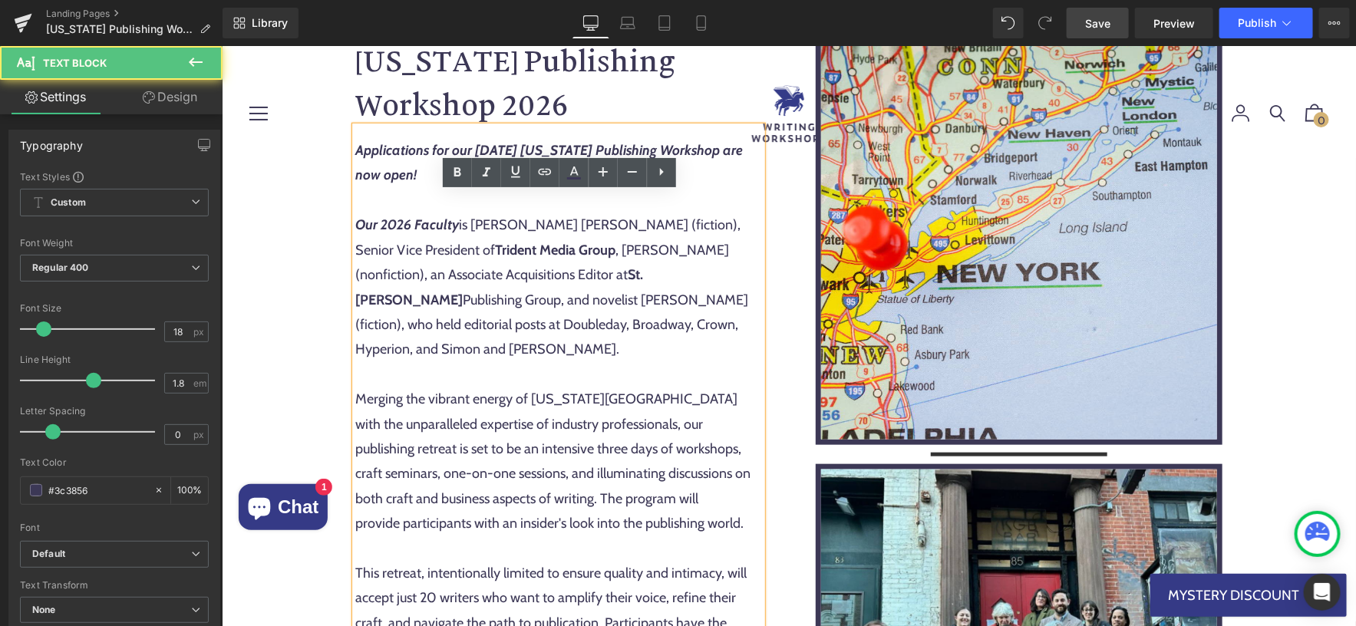
scroll to position [579, 0]
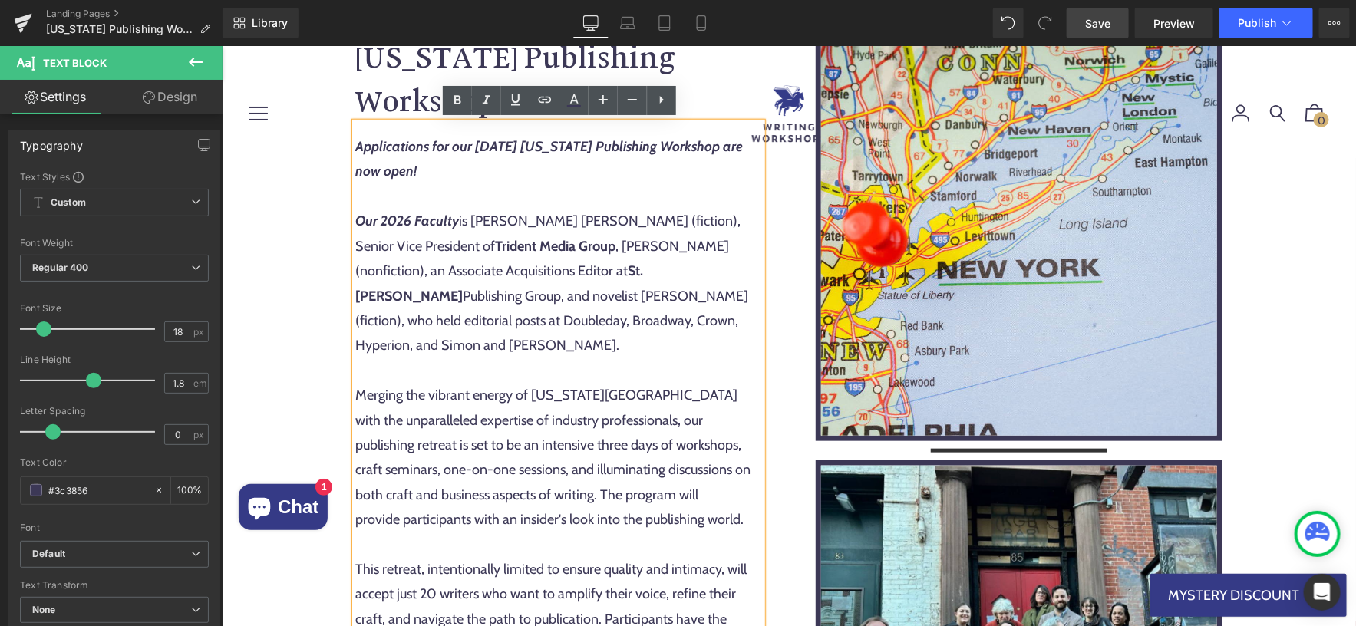
click at [647, 387] on div "Merging the vibrant energy of New York City with the unparalleled expertise of …" at bounding box center [557, 581] width 407 height 398
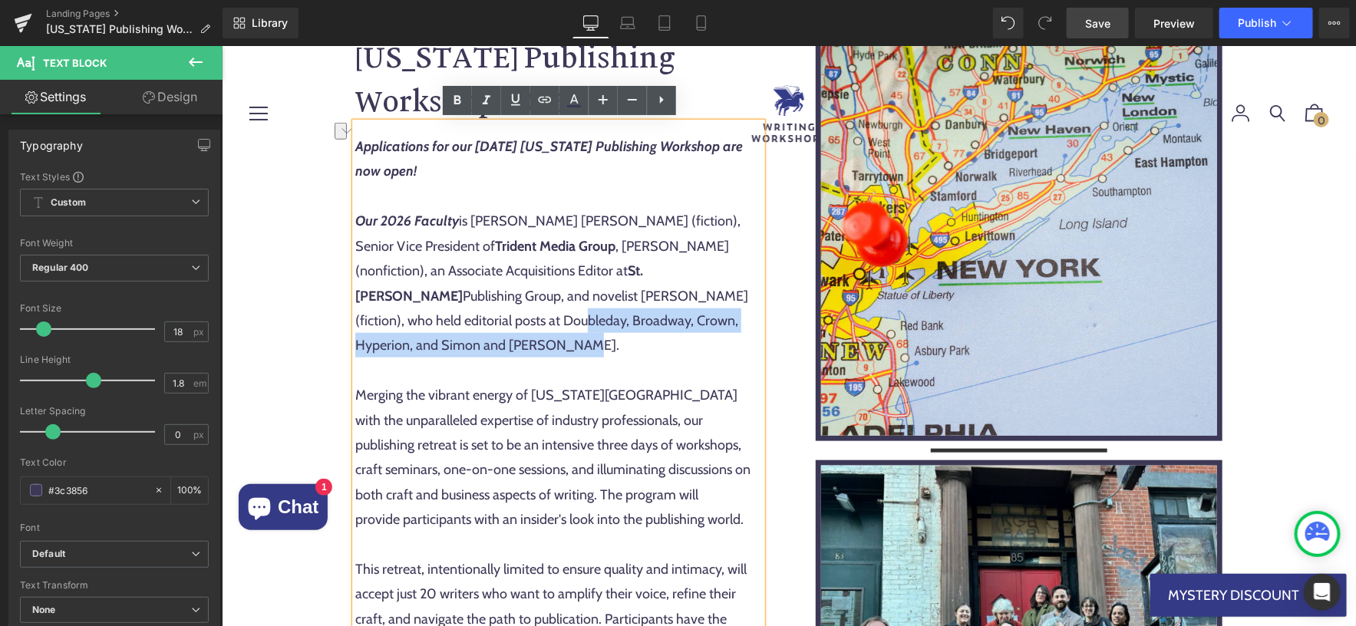
drag, startPoint x: 354, startPoint y: 321, endPoint x: 732, endPoint y: 323, distance: 377.5
click at [732, 323] on span "Our 2026 Faculty is Mark Owen Gottlieb (fiction), Senior Vice President of Trid…" at bounding box center [550, 282] width 393 height 141
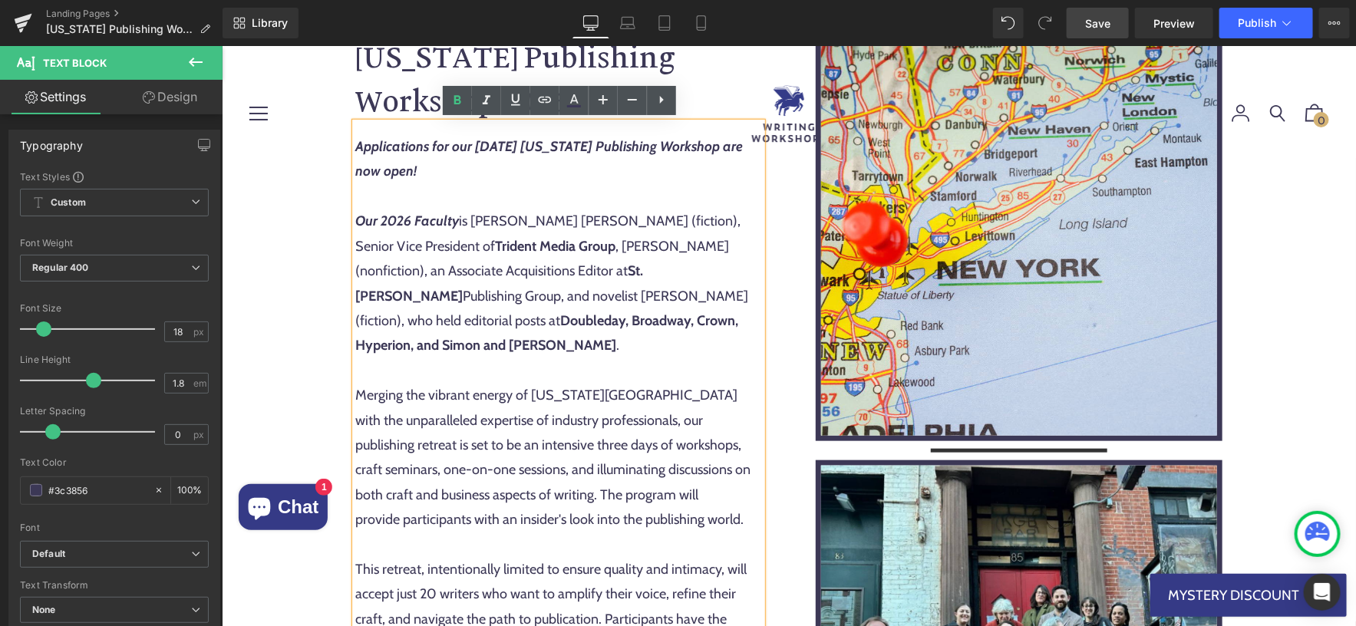
click at [600, 324] on strong "Doubleday, Broadway, Crown, Hyperion, and Simon and Schuster" at bounding box center [545, 331] width 383 height 41
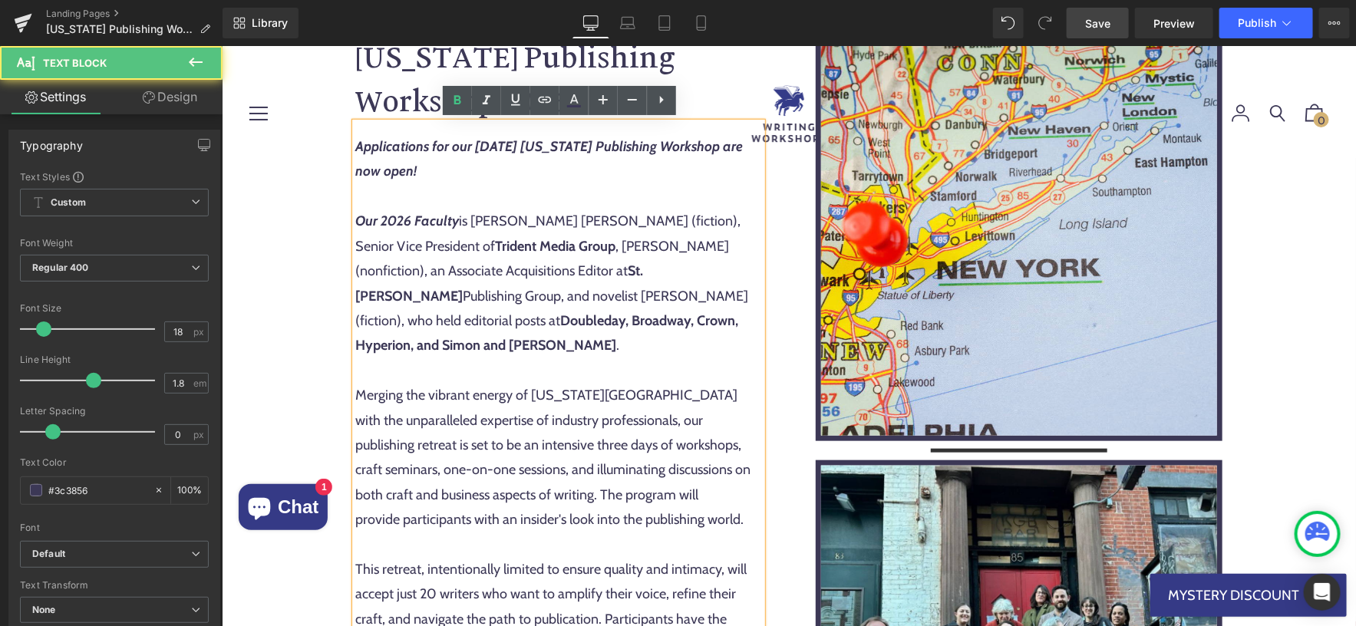
click at [601, 324] on strong "Doubleday, Broadway, Crown, Hyperion, and Simon and Schuster" at bounding box center [545, 331] width 383 height 41
click at [582, 420] on div "Merging the vibrant energy of New York City with the unparalleled expertise of …" at bounding box center [557, 581] width 407 height 398
drag, startPoint x: 700, startPoint y: 270, endPoint x: 606, endPoint y: 271, distance: 94.4
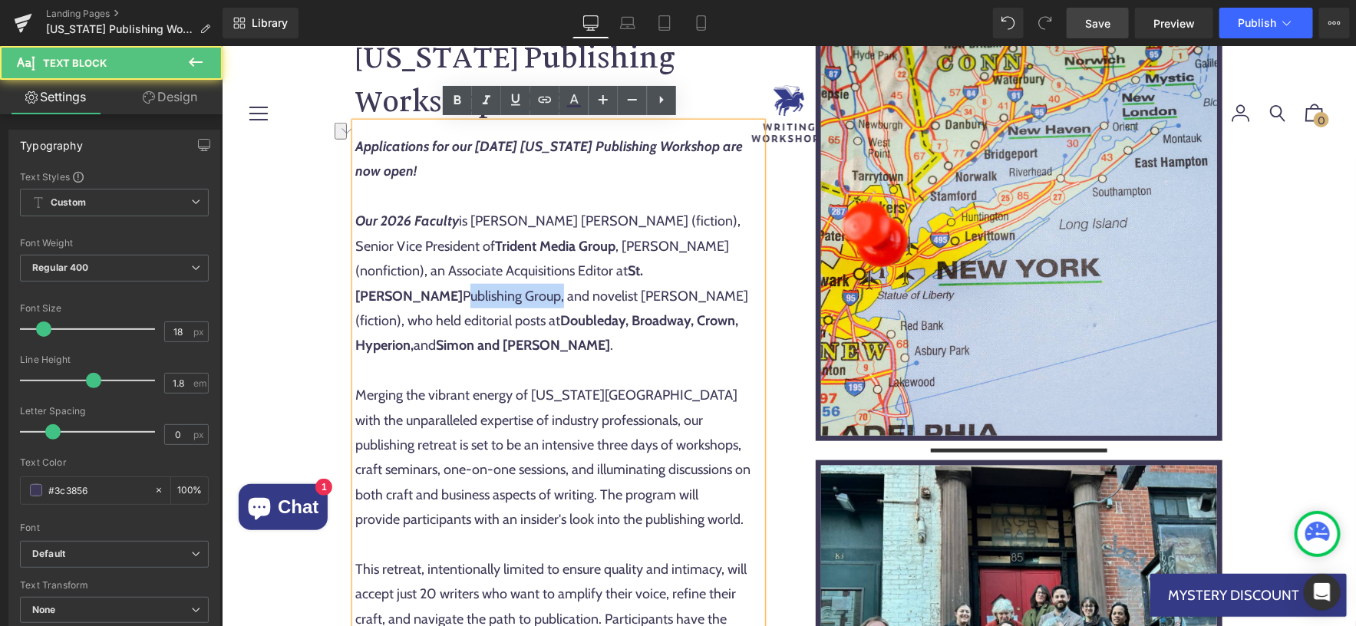
click at [606, 271] on span "Our 2026 Faculty is Mark Owen Gottlieb (fiction), Senior Vice President of Trid…" at bounding box center [550, 282] width 393 height 141
click at [550, 436] on div "Merging the vibrant energy of New York City with the unparalleled expertise of …" at bounding box center [557, 581] width 407 height 398
click at [577, 407] on div "Merging the vibrant energy of New York City with the unparalleled expertise of …" at bounding box center [557, 581] width 407 height 398
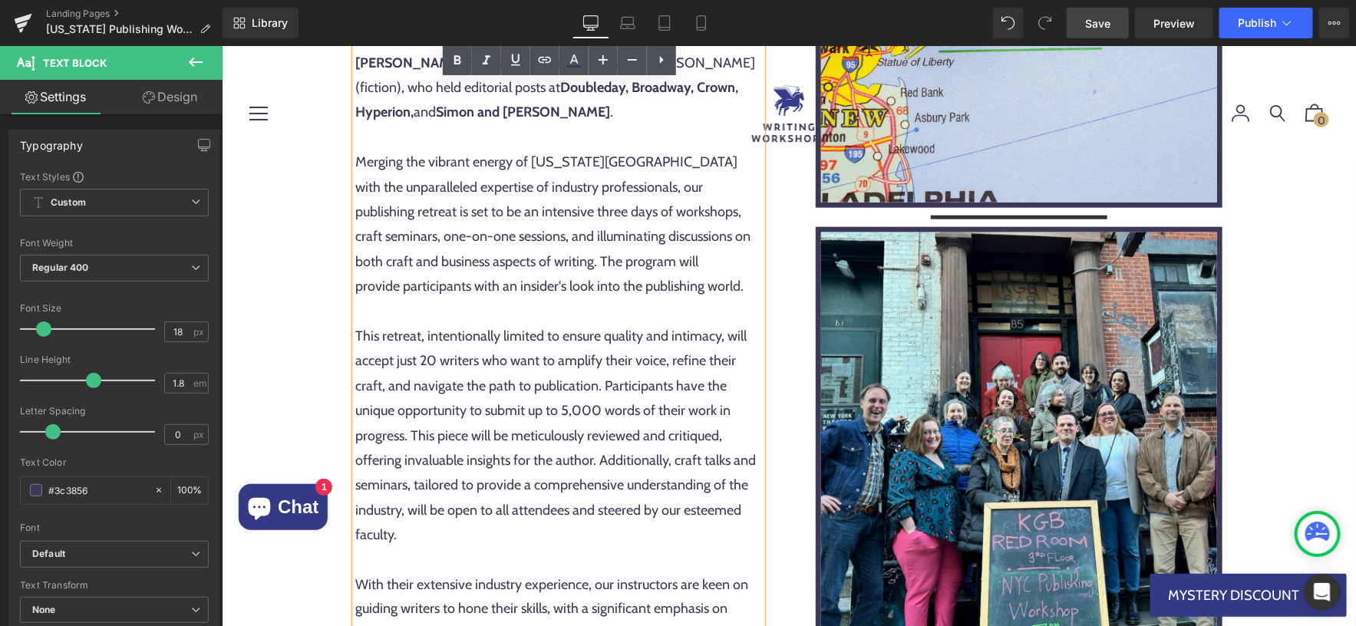
scroll to position [816, 0]
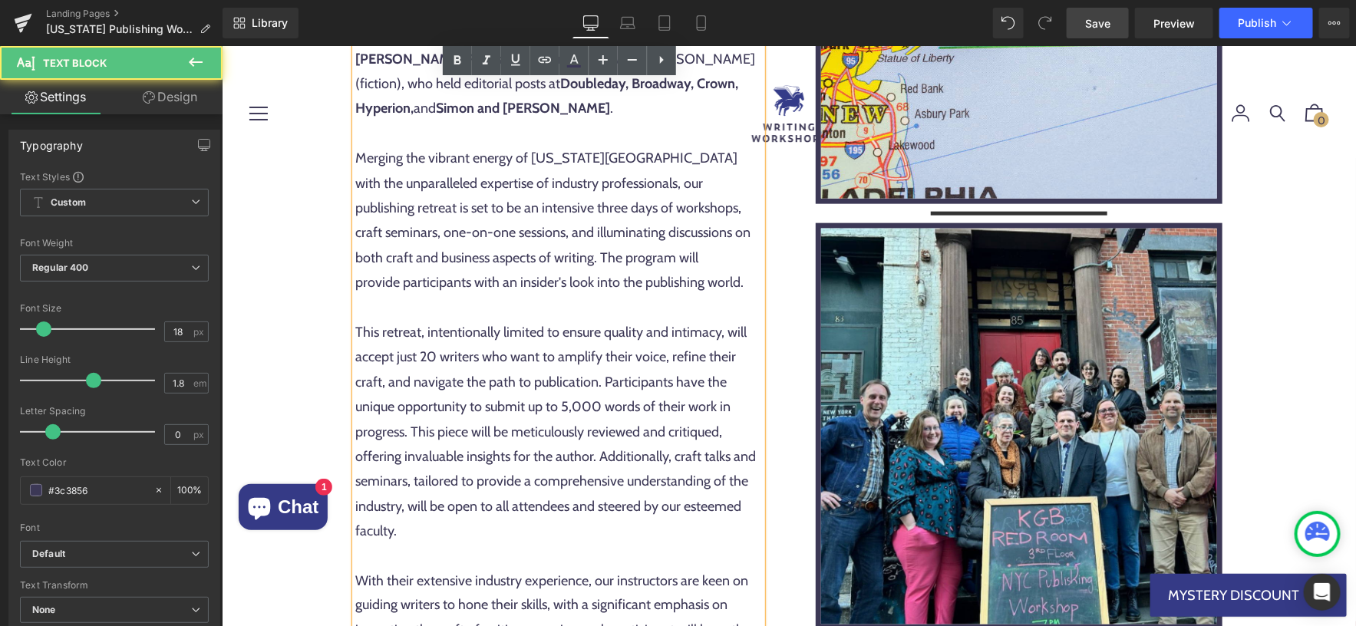
click at [426, 331] on div "Merging the vibrant energy of New York City with the unparalleled expertise of …" at bounding box center [557, 344] width 407 height 398
click at [530, 351] on div "Merging the vibrant energy of New York City with the unparalleled expertise of …" at bounding box center [557, 344] width 407 height 398
click at [427, 331] on div "Merging the vibrant energy of New York City with the unparalleled expertise of …" at bounding box center [557, 344] width 407 height 398
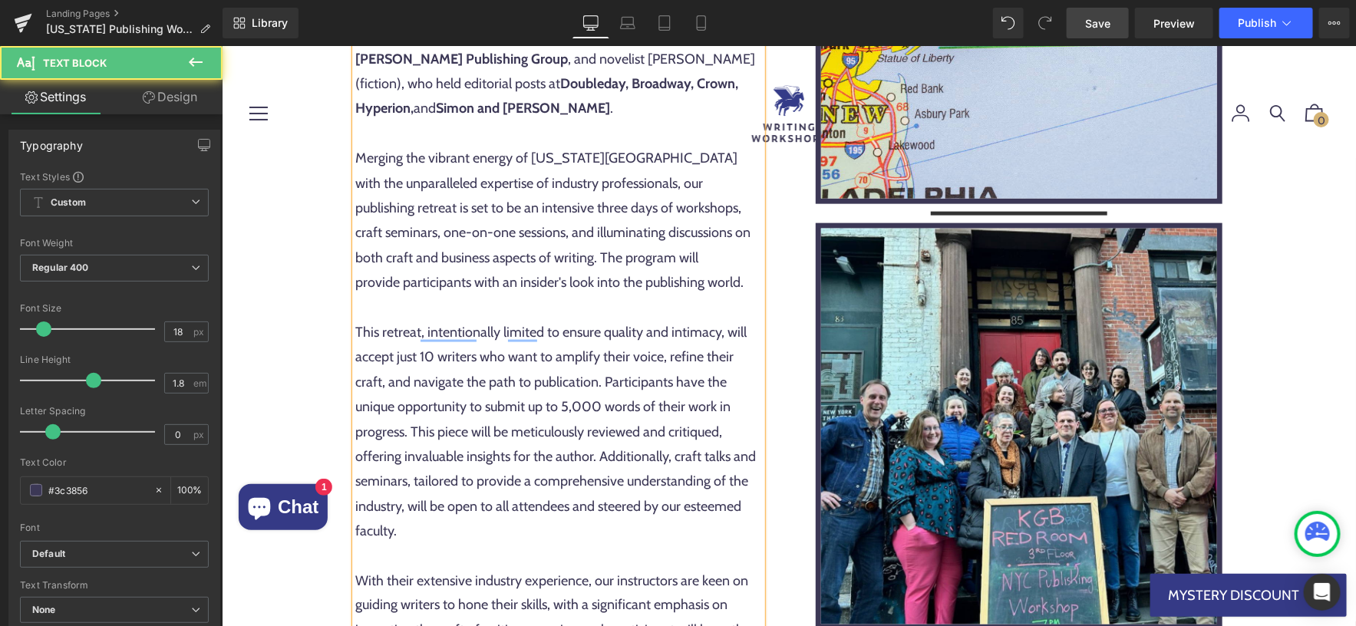
click at [477, 334] on div "Merging the vibrant energy of New York City with the unparalleled expertise of …" at bounding box center [557, 344] width 407 height 398
click at [505, 445] on div "Merging the vibrant energy of New York City with the unparalleled expertise of …" at bounding box center [557, 344] width 407 height 398
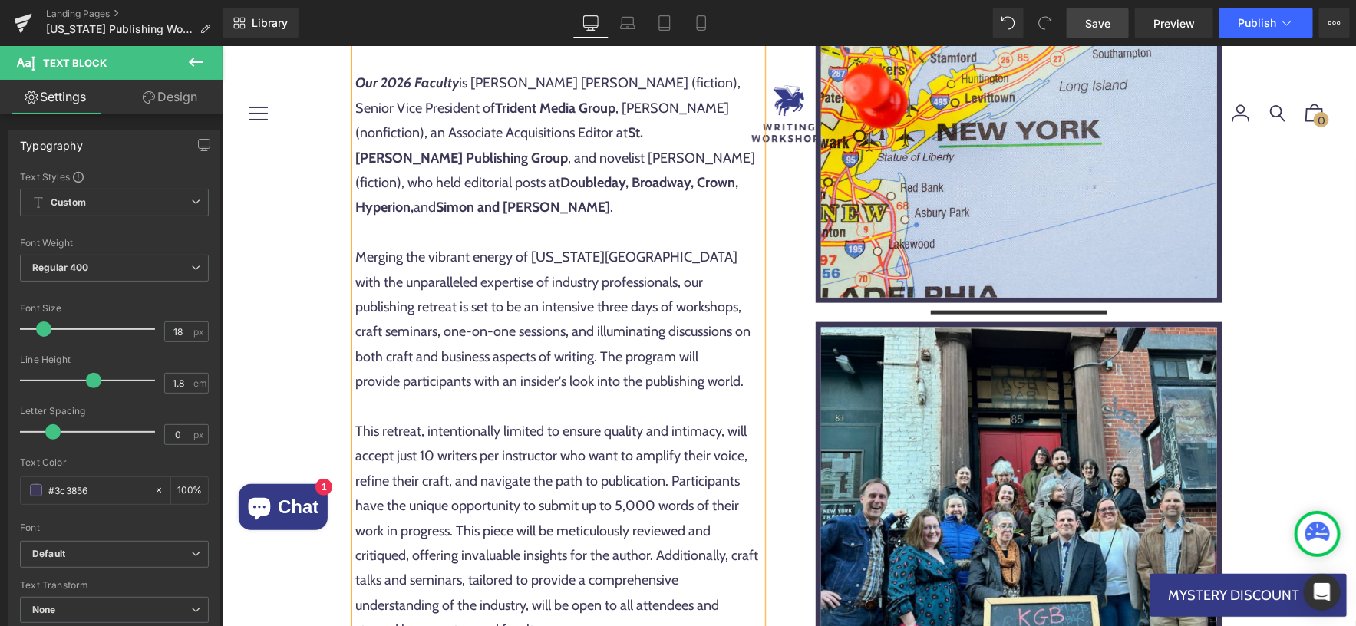
scroll to position [722, 0]
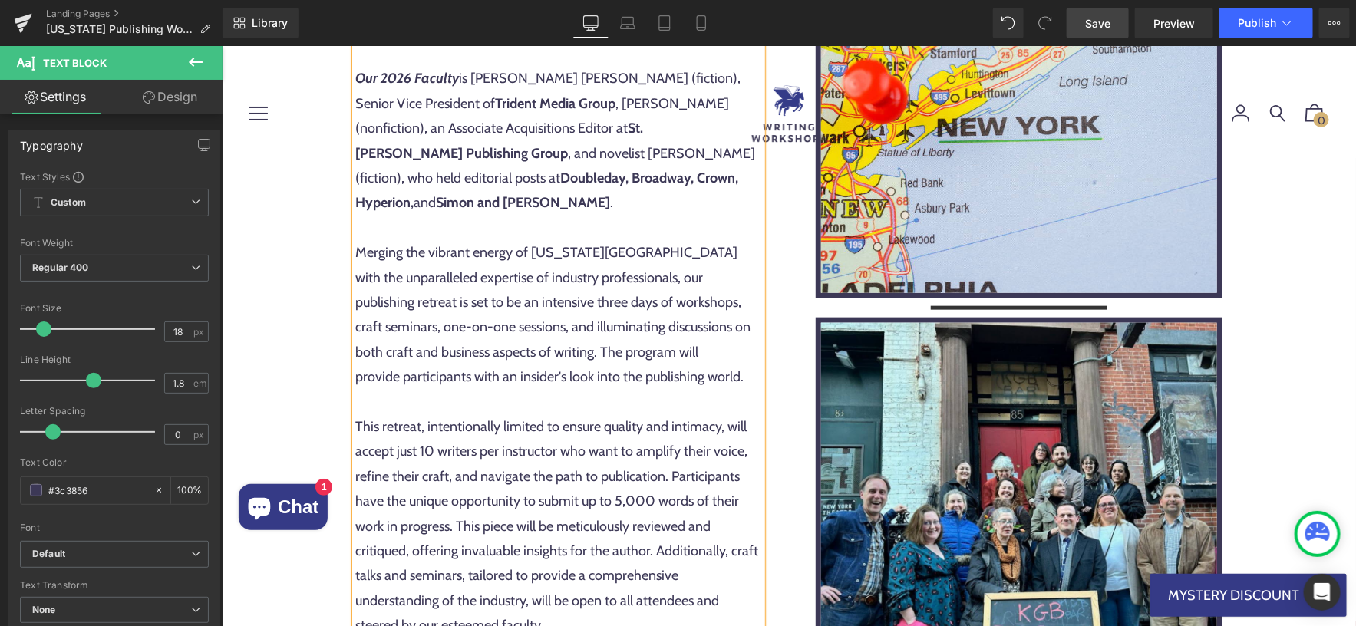
click at [440, 72] on strong "Our 2026 Faculty" at bounding box center [406, 77] width 104 height 17
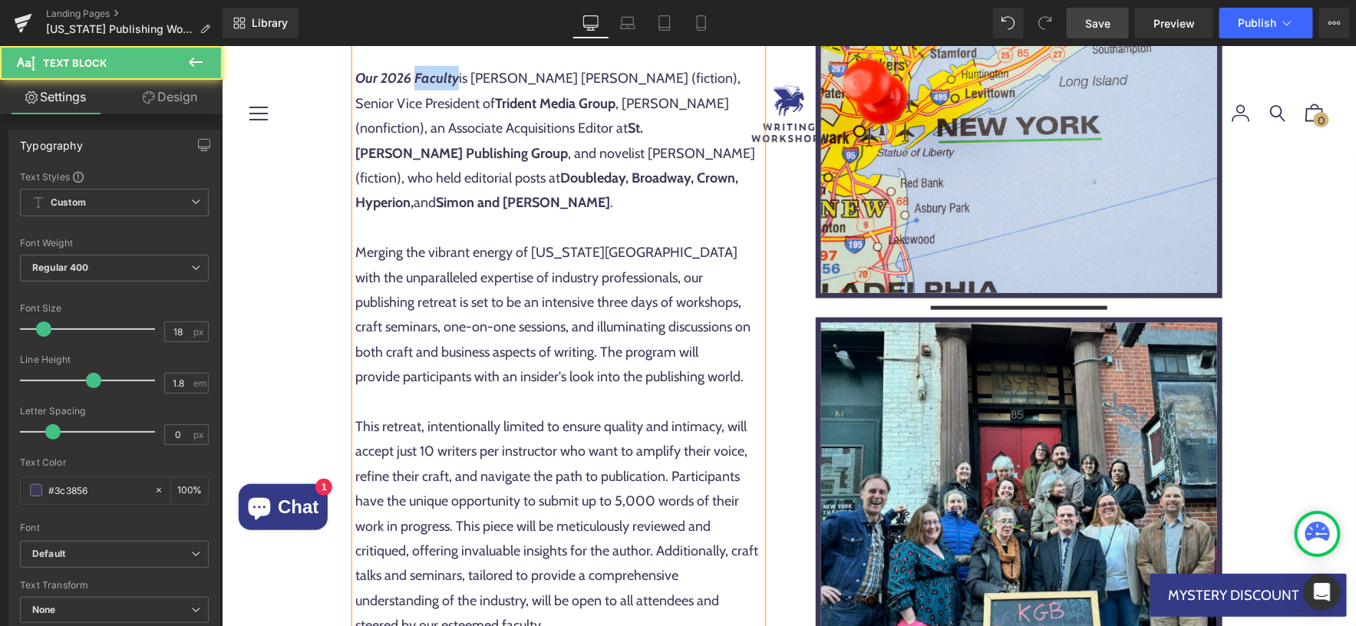
click at [440, 72] on strong "Our 2026 Faculty" at bounding box center [406, 77] width 104 height 17
click at [466, 311] on div "Merging the vibrant energy of New York City with the unparalleled expertise of …" at bounding box center [557, 438] width 407 height 398
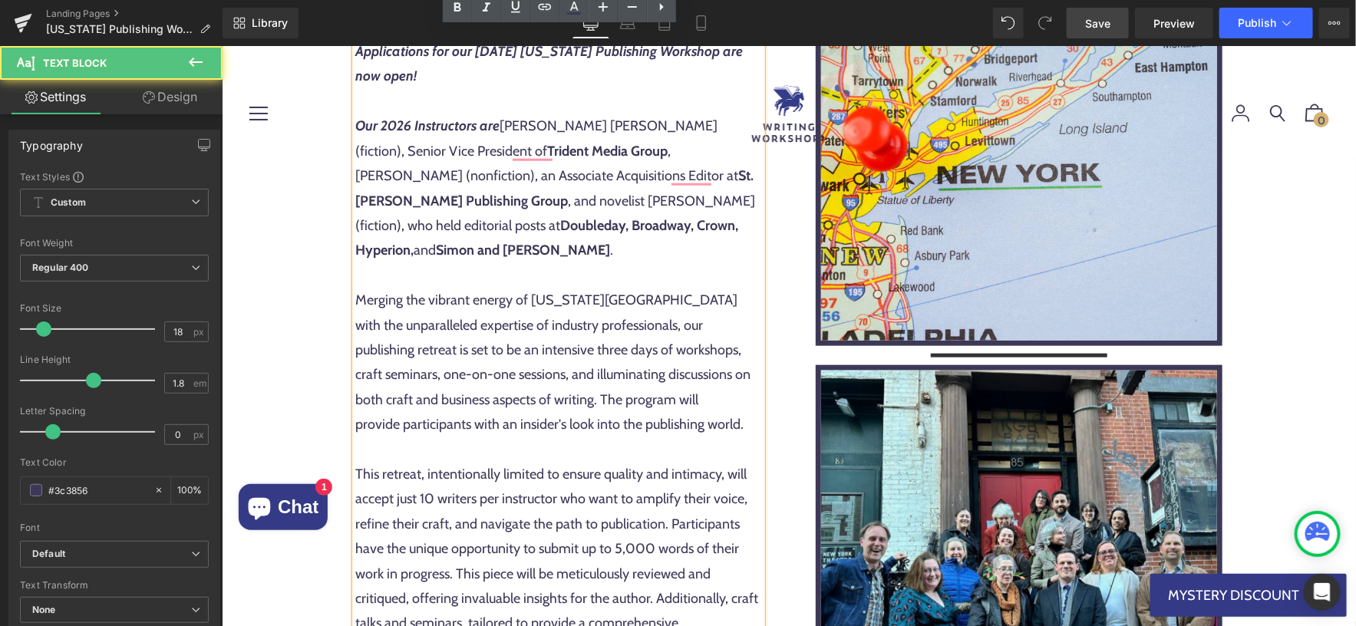
scroll to position [672, 0]
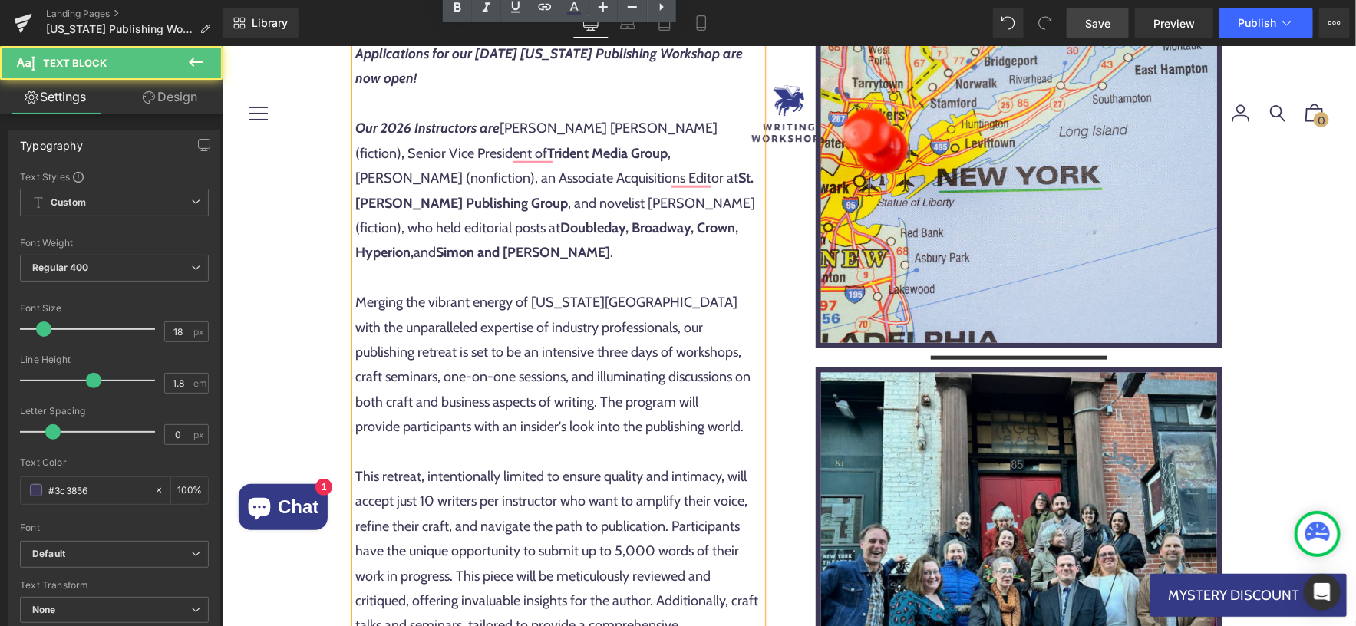
click at [551, 315] on div "Merging the vibrant energy of New York City with the unparalleled expertise of …" at bounding box center [557, 488] width 407 height 398
click at [710, 176] on span "Our 2026 Instructors are Mark Owen Gottlieb (fiction), Senior Vice President of…" at bounding box center [554, 189] width 400 height 141
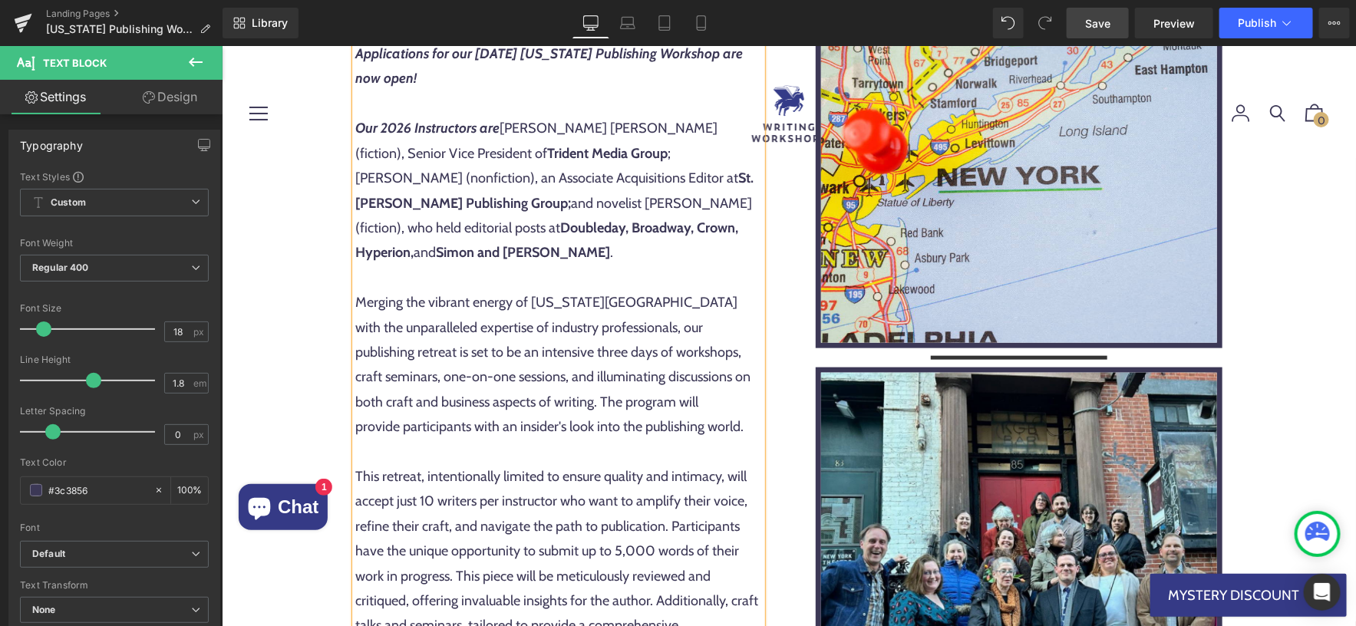
click at [650, 380] on div "Merging the vibrant energy of New York City with the unparalleled expertise of …" at bounding box center [557, 488] width 407 height 398
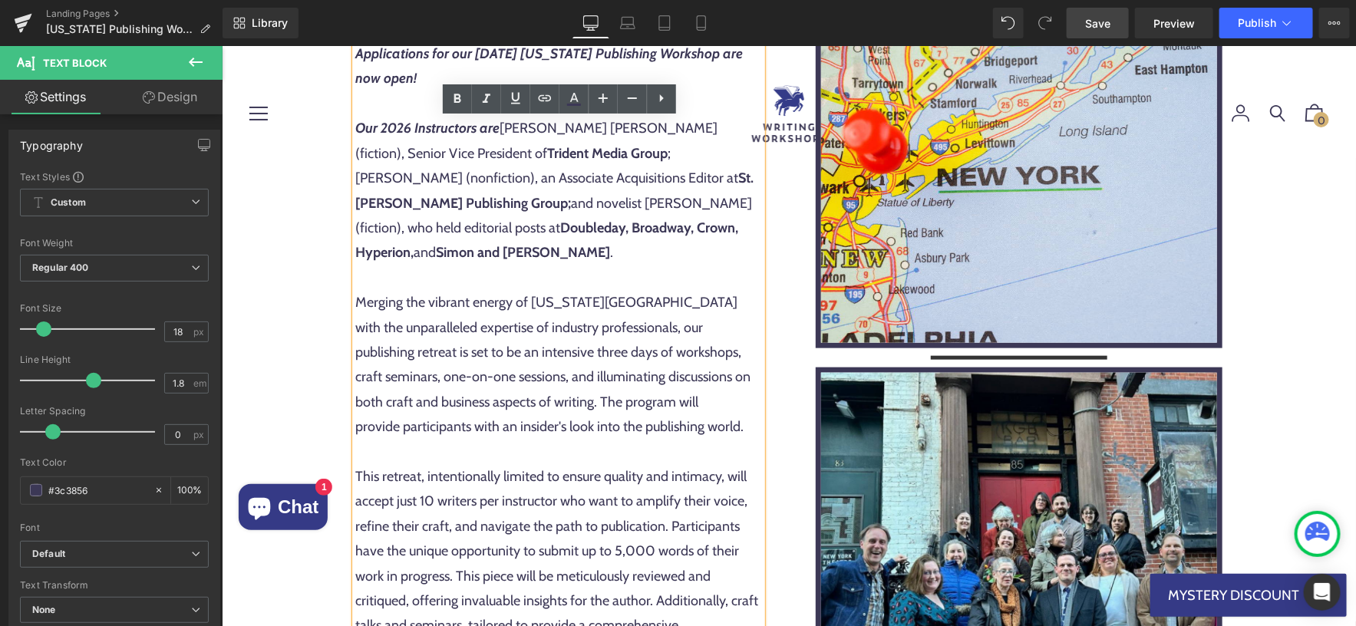
click at [595, 354] on div "Merging the vibrant energy of New York City with the unparalleled expertise of …" at bounding box center [557, 488] width 407 height 398
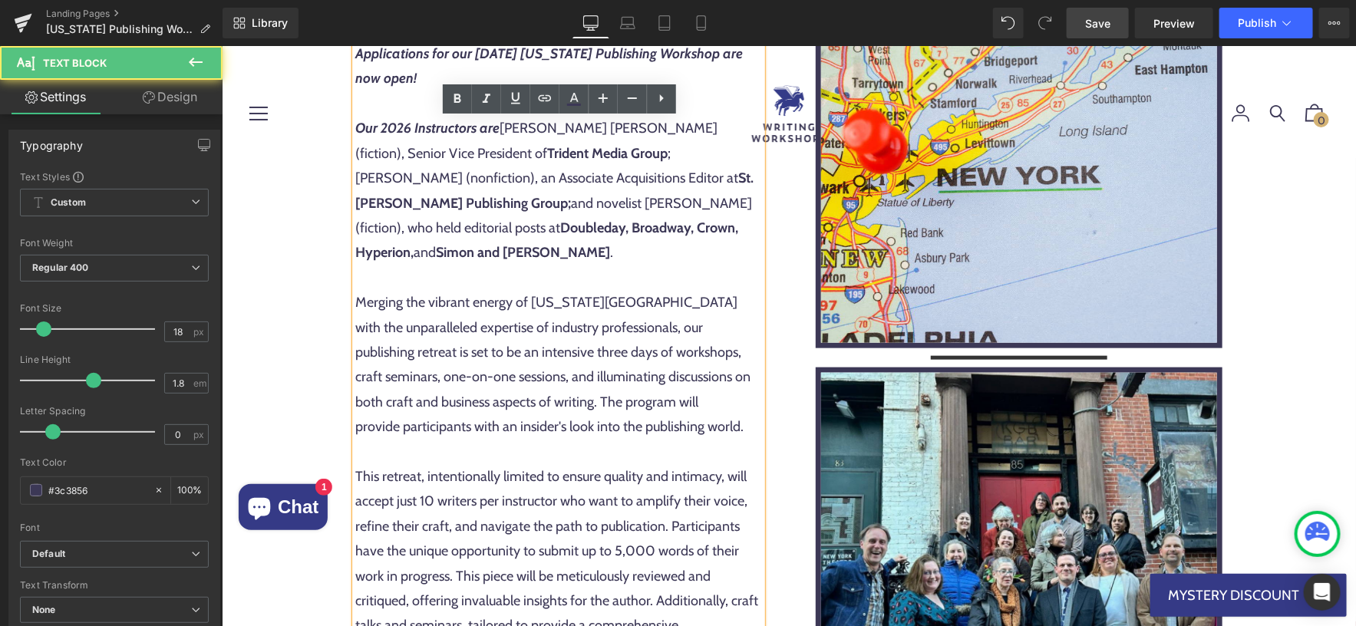
click at [539, 311] on div "Merging the vibrant energy of New York City with the unparalleled expertise of …" at bounding box center [557, 488] width 407 height 398
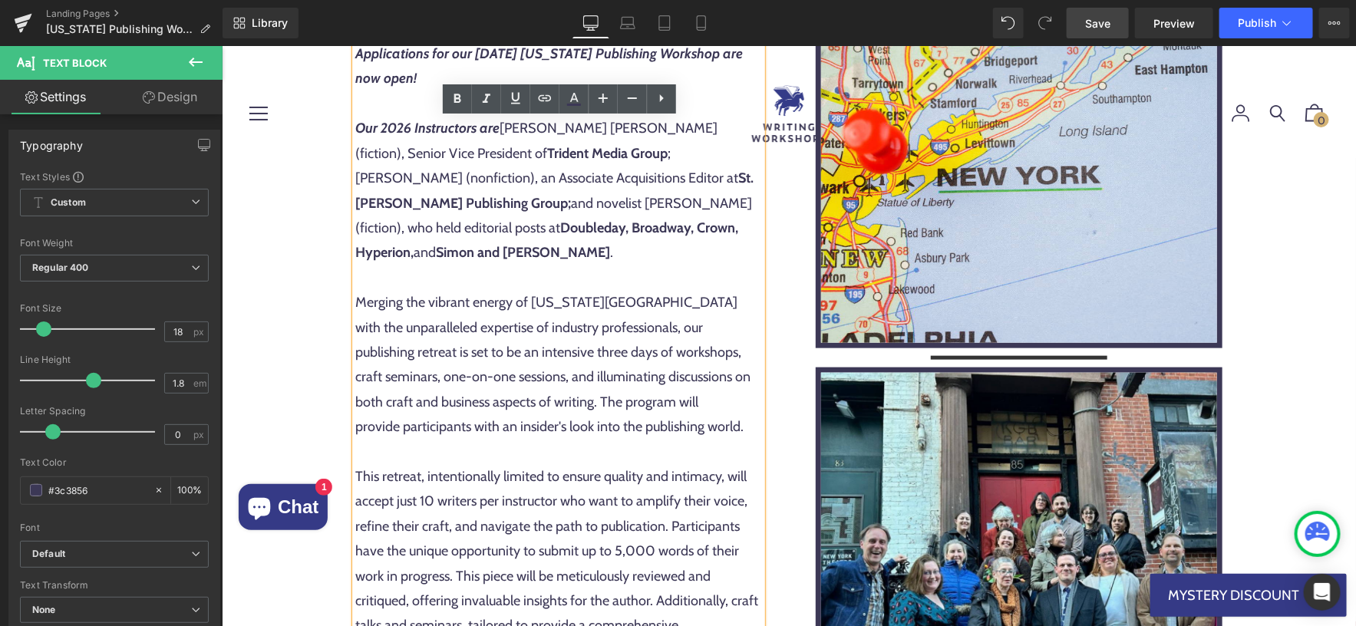
click at [532, 289] on div "Merging the vibrant energy of New York City with the unparalleled expertise of …" at bounding box center [557, 488] width 407 height 398
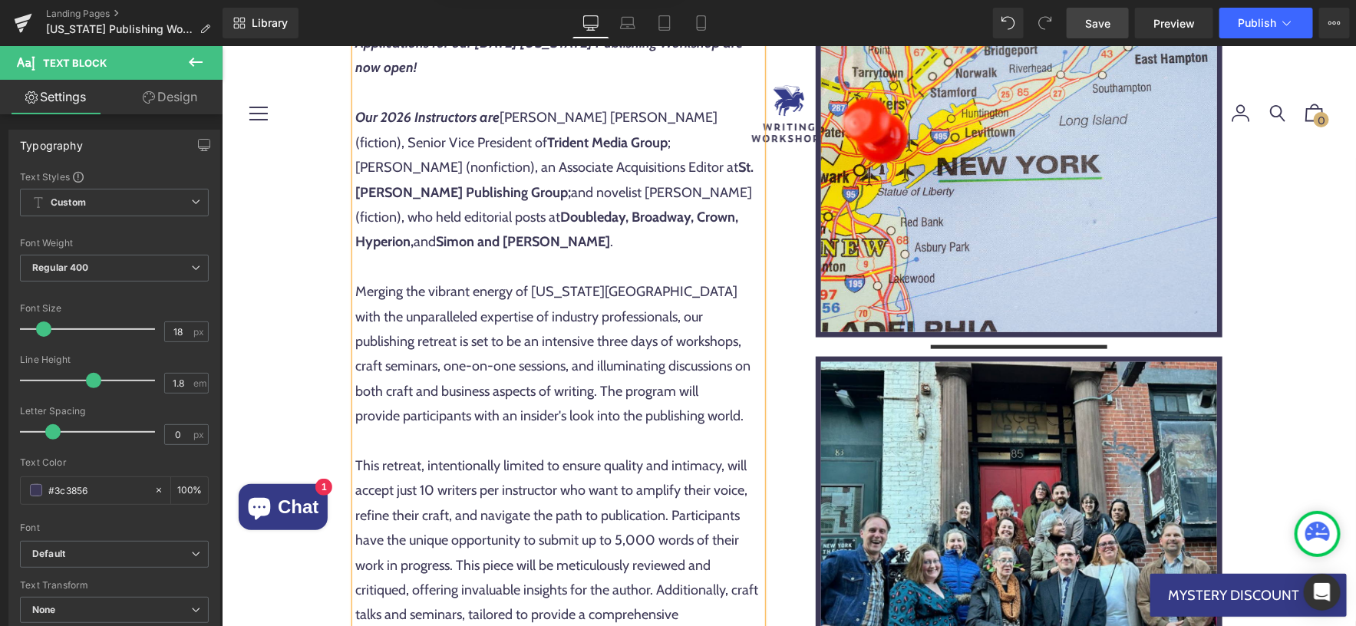
scroll to position [647, 0]
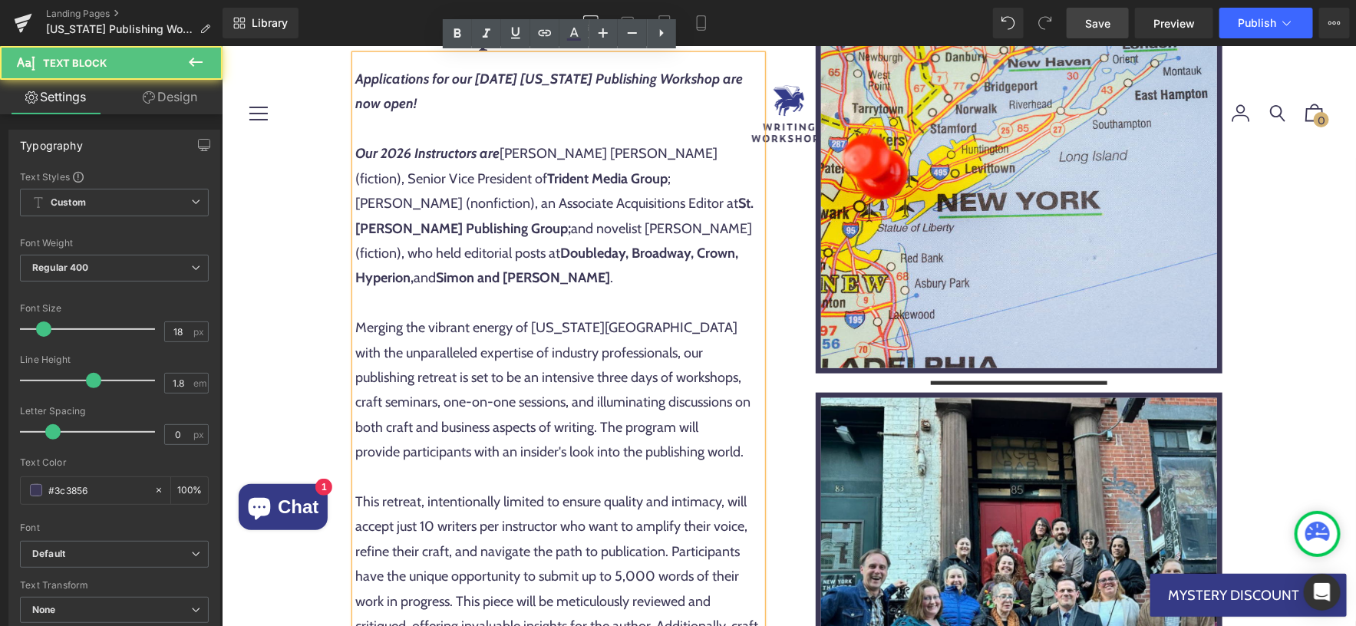
click at [570, 219] on strong "Publishing Group;" at bounding box center [517, 227] width 105 height 17
click at [601, 222] on span "Our 2026 Instructors are Mark Owen Gottlieb (fiction), Senior Vice President of…" at bounding box center [553, 214] width 398 height 141
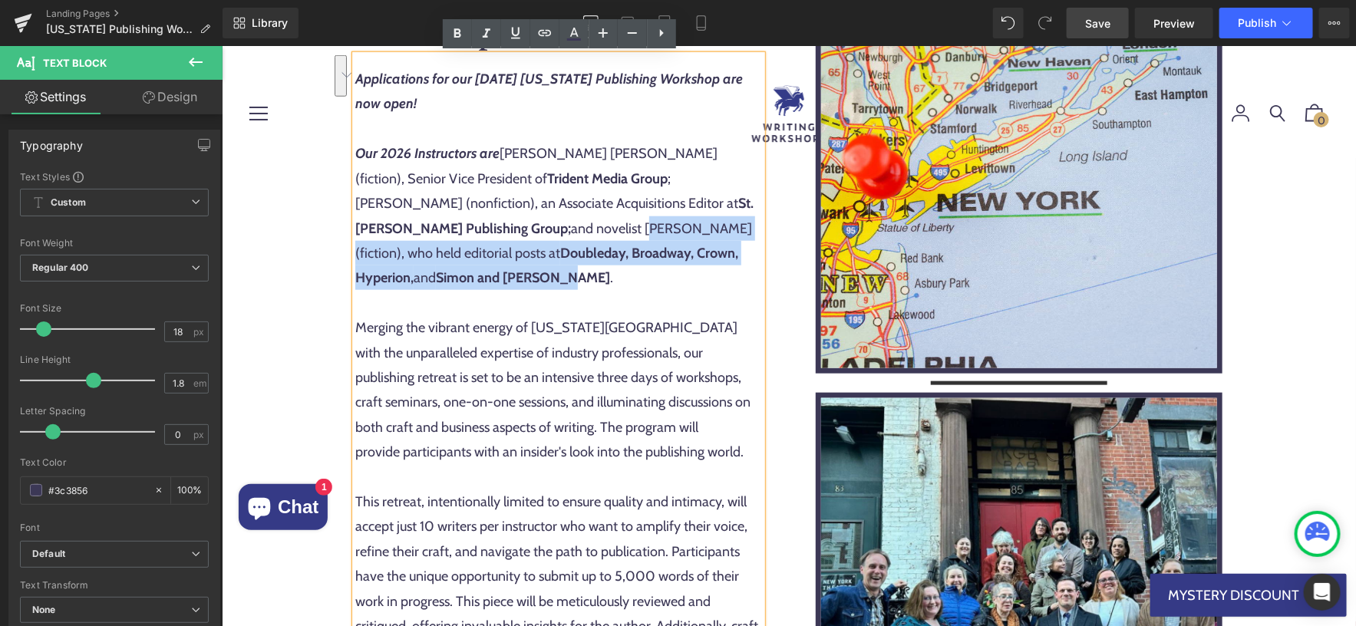
drag, startPoint x: 404, startPoint y: 227, endPoint x: 741, endPoint y: 248, distance: 338.2
click at [741, 248] on span "Our 2026 Instructors are Mark Owen Gottlieb (fiction), Senior Vice President of…" at bounding box center [553, 214] width 398 height 141
copy span "Christine Pride (fiction), who held editorial posts at Doubleday, Broadway, Cro…"
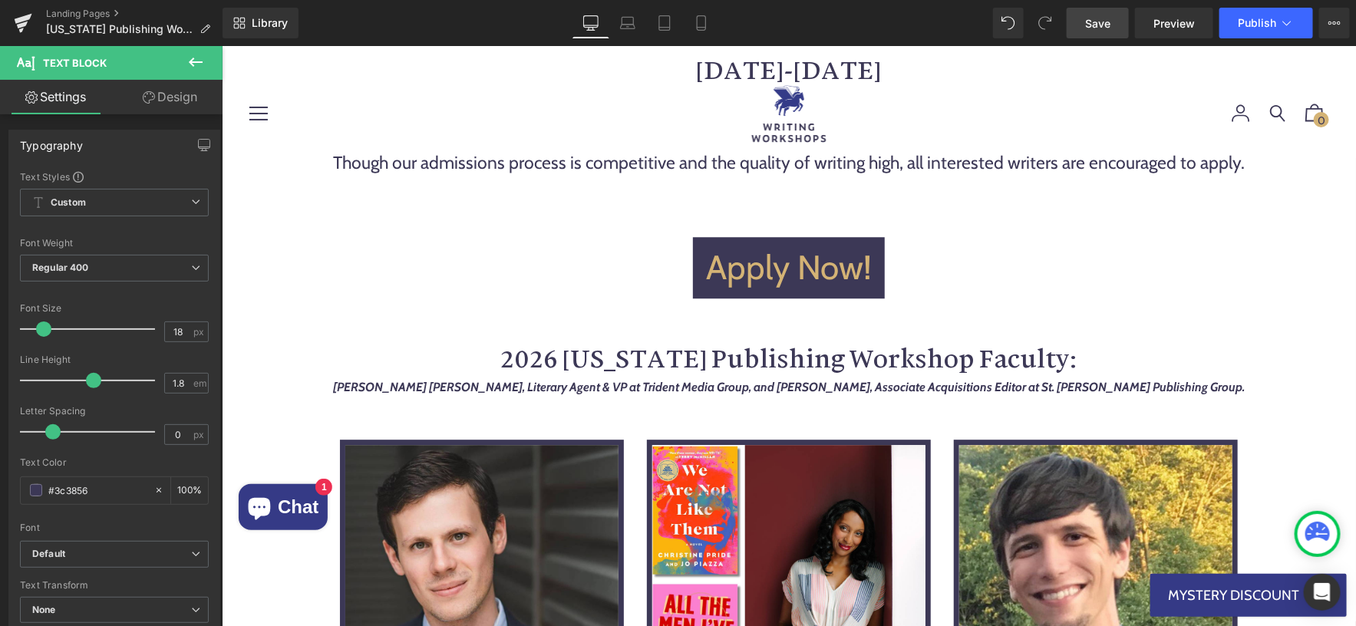
scroll to position [1851, 0]
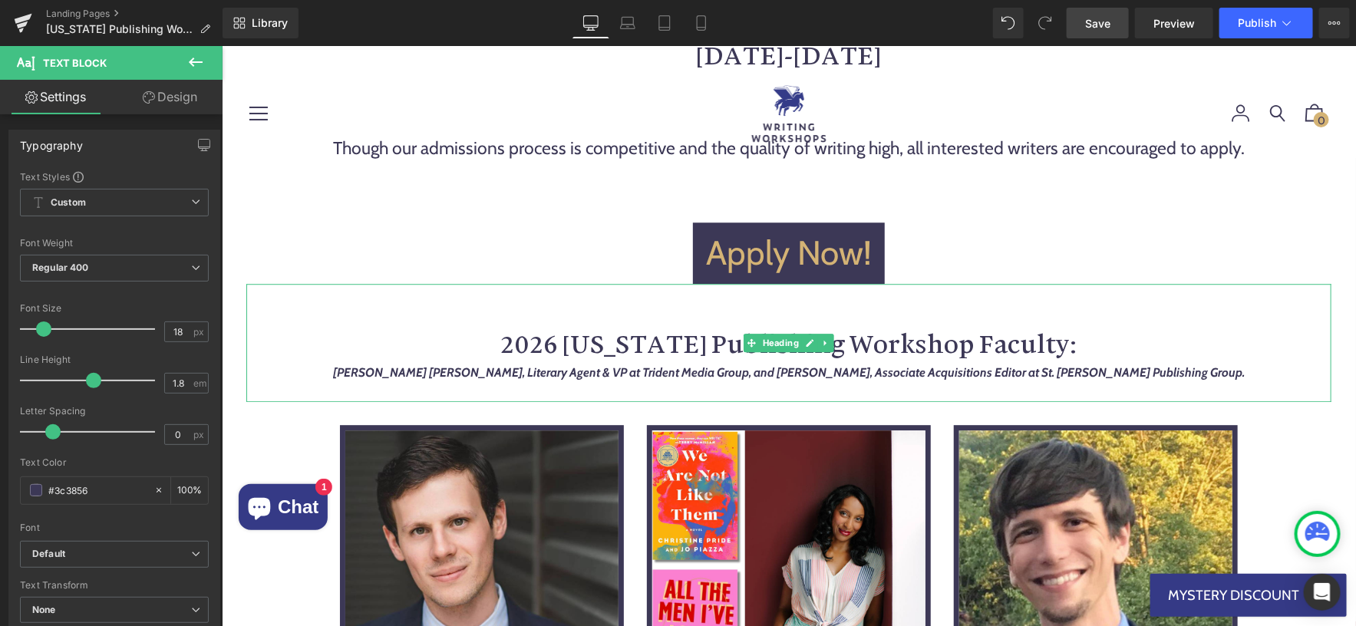
click at [764, 364] on strong "Mark Owen Gottlieb, Literary Agent & VP at Trident Media Group, and Kevin Reill…" at bounding box center [787, 371] width 911 height 15
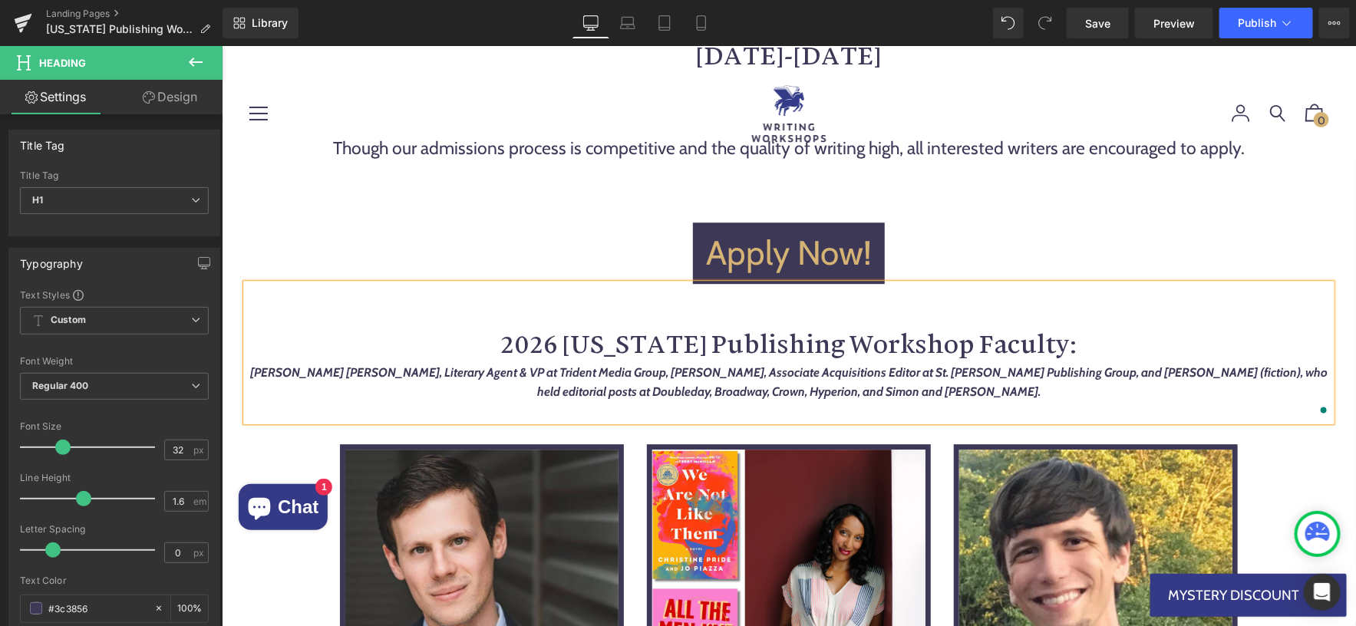
scroll to position [1851, 0]
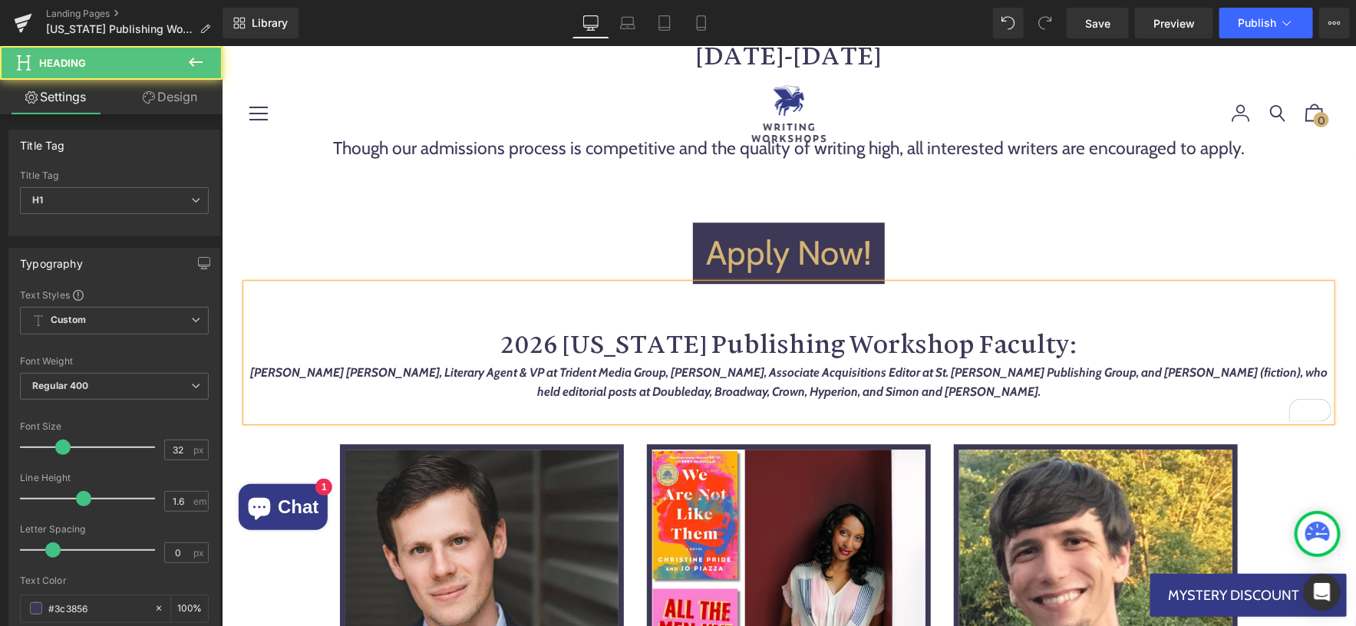
click at [1098, 364] on strong "Mark Owen Gottlieb, Literary Agent & VP at Trident Media Group, Kevin Reilly, A…" at bounding box center [787, 381] width 1077 height 35
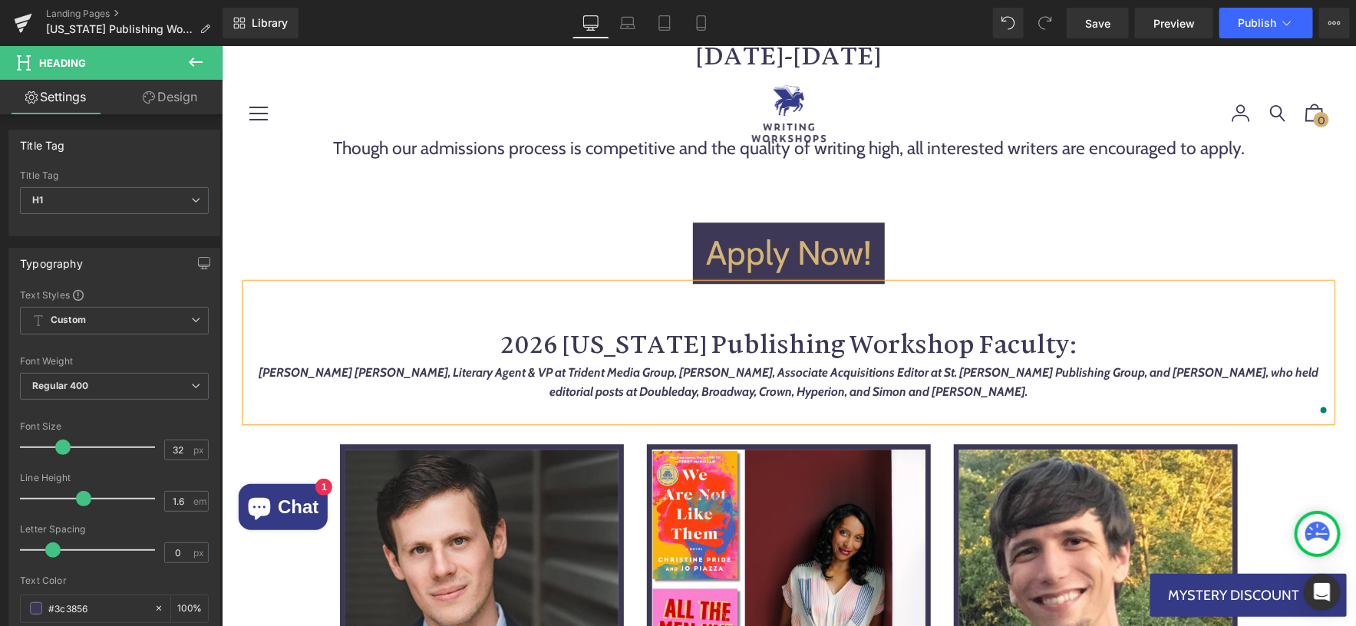
click at [1053, 372] on div "[PERSON_NAME] [PERSON_NAME], Literary Agent & VP at Trident Media Group, [PERSO…" at bounding box center [787, 381] width 1085 height 39
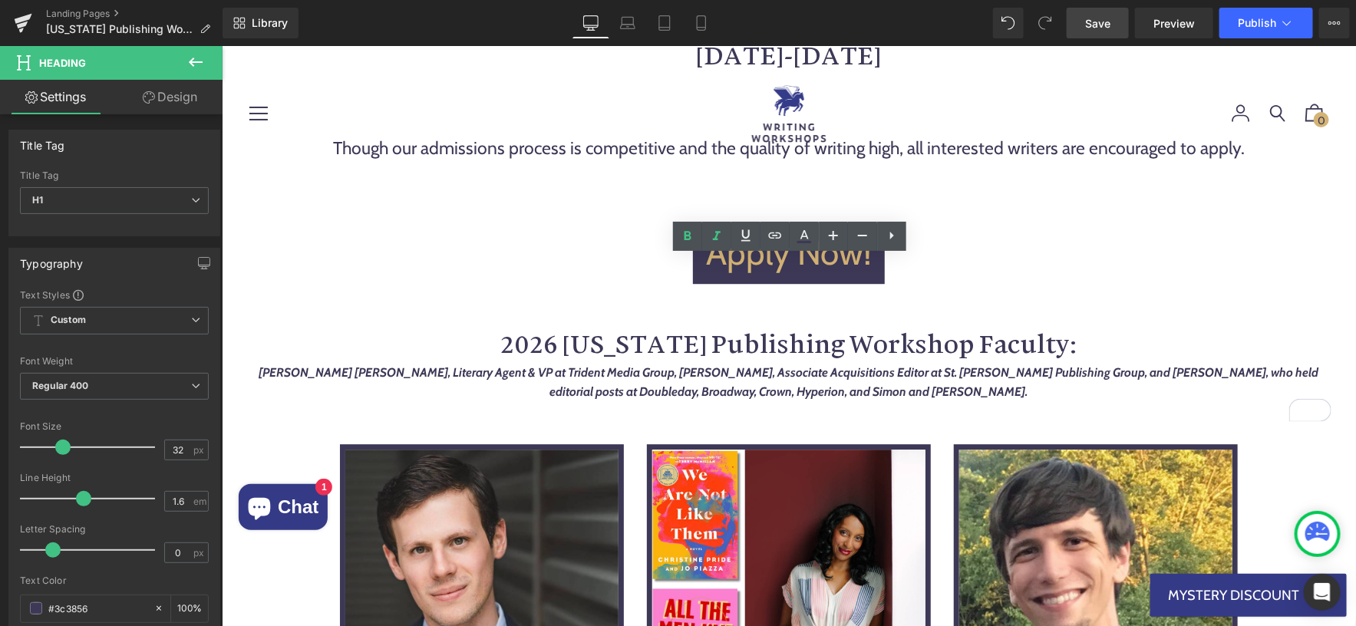
click at [1109, 28] on span "Save" at bounding box center [1097, 23] width 25 height 16
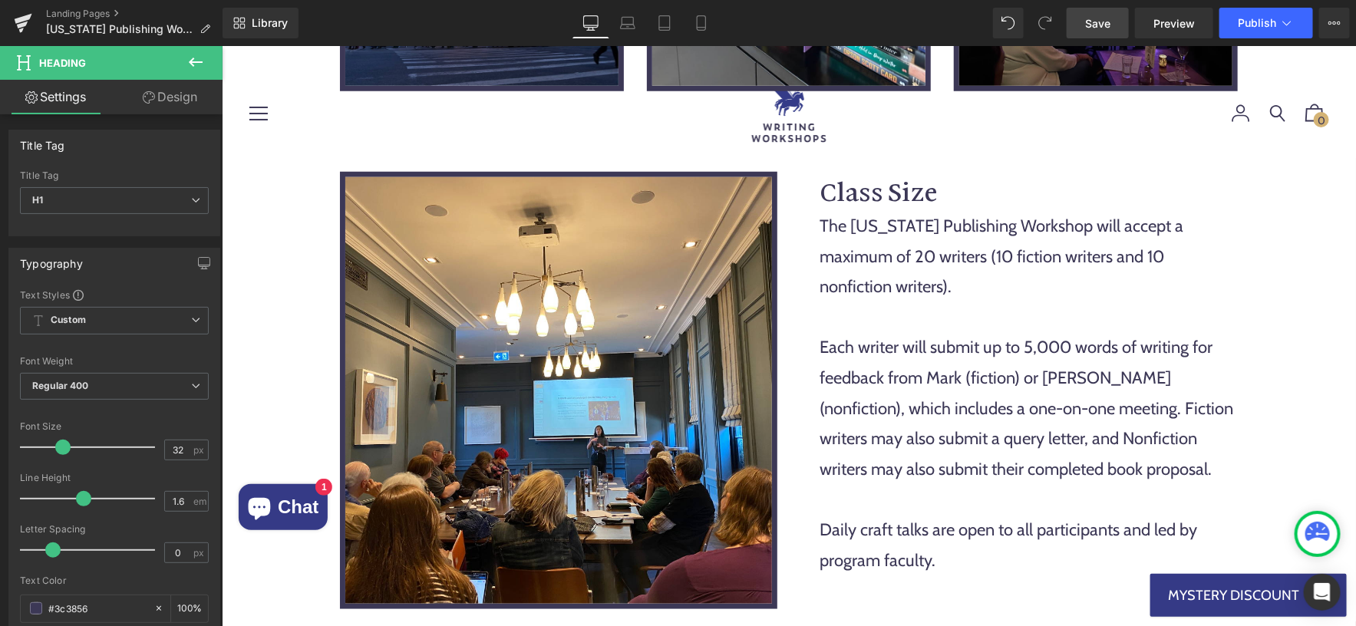
scroll to position [3355, 0]
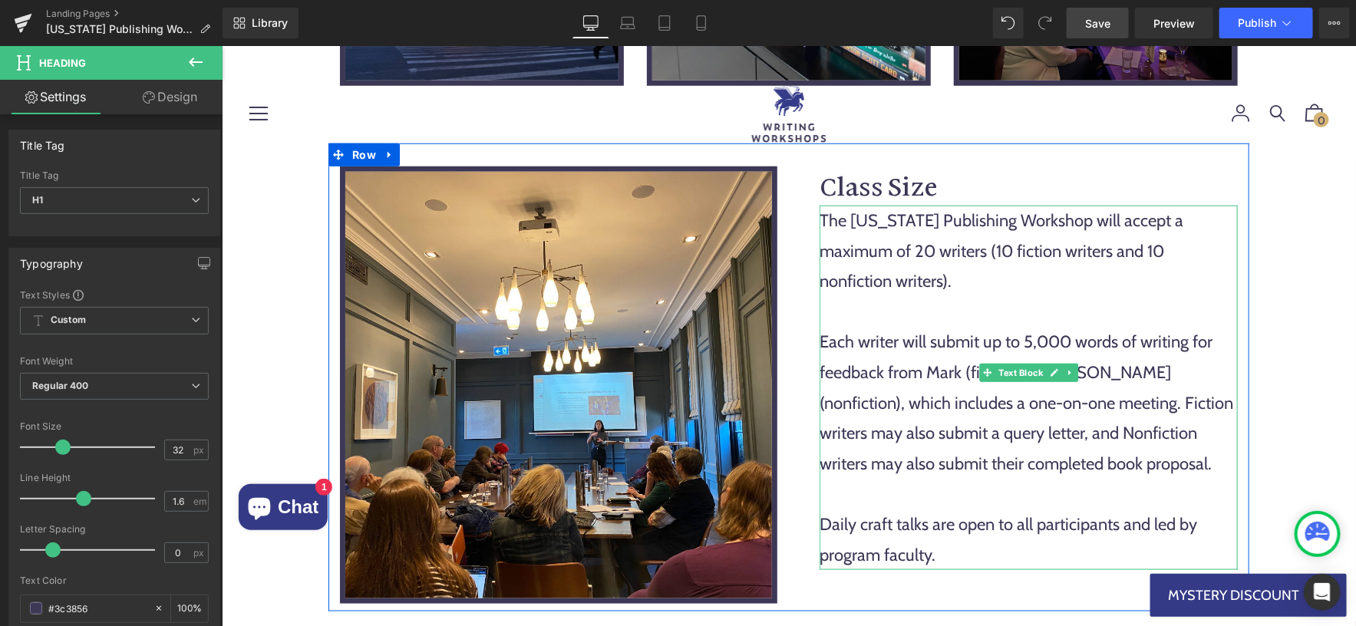
click at [851, 205] on p "The New York Publishing Workshop will accept a maximum of 20 writers (10 fictio…" at bounding box center [1028, 250] width 418 height 91
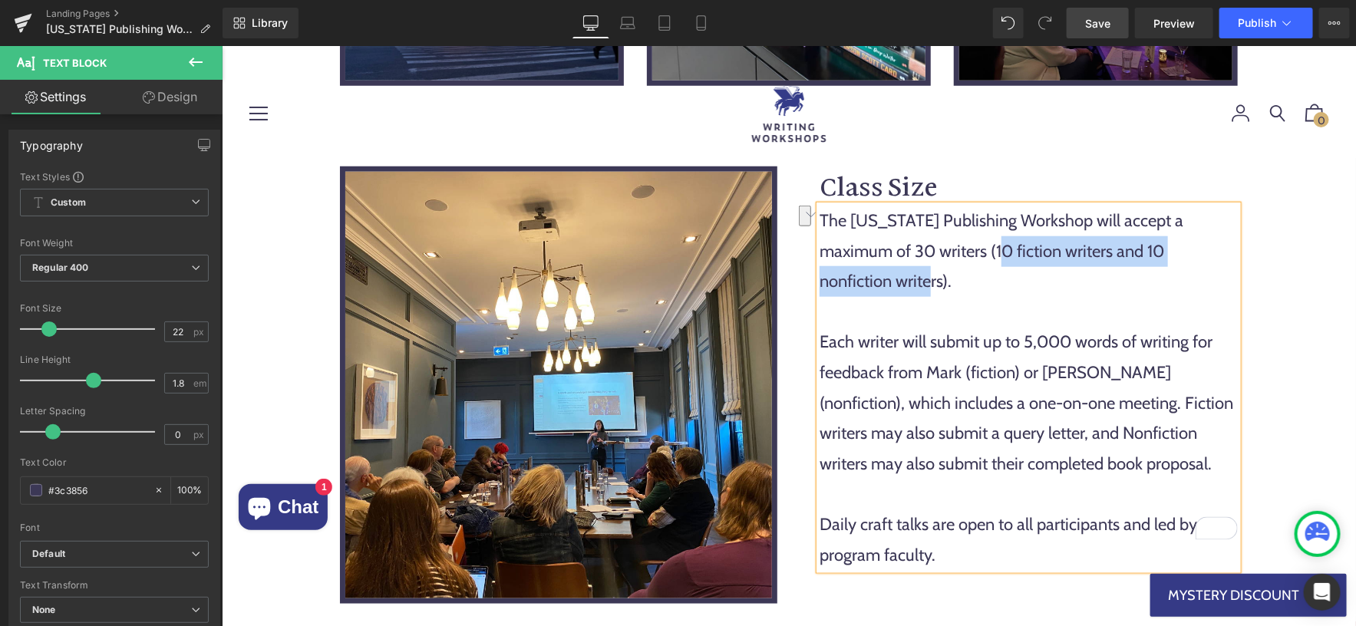
drag, startPoint x: 938, startPoint y: 181, endPoint x: 1215, endPoint y: 180, distance: 276.9
click at [1215, 205] on p "The New York Publishing Workshop will accept a maximum of 30 writers (10 fictio…" at bounding box center [1028, 250] width 418 height 91
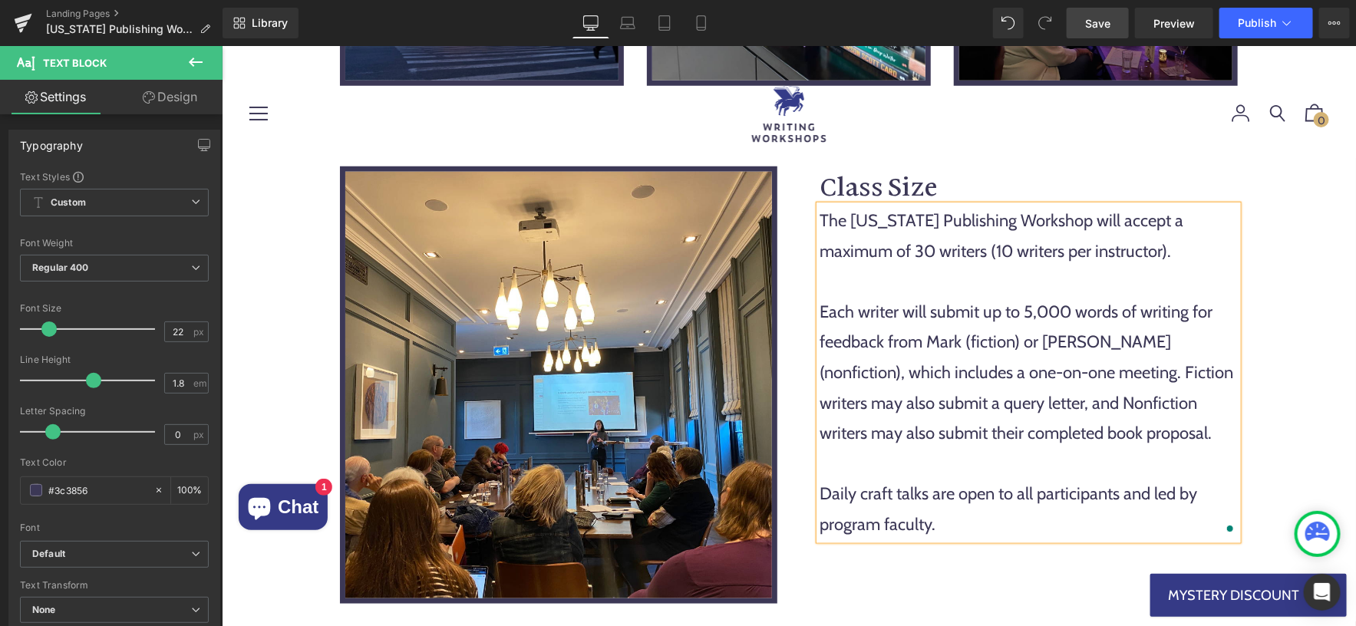
click at [1210, 296] on p "Each writer will submit up to 5,000 words of writing for feedback from Mark (fi…" at bounding box center [1028, 372] width 418 height 152
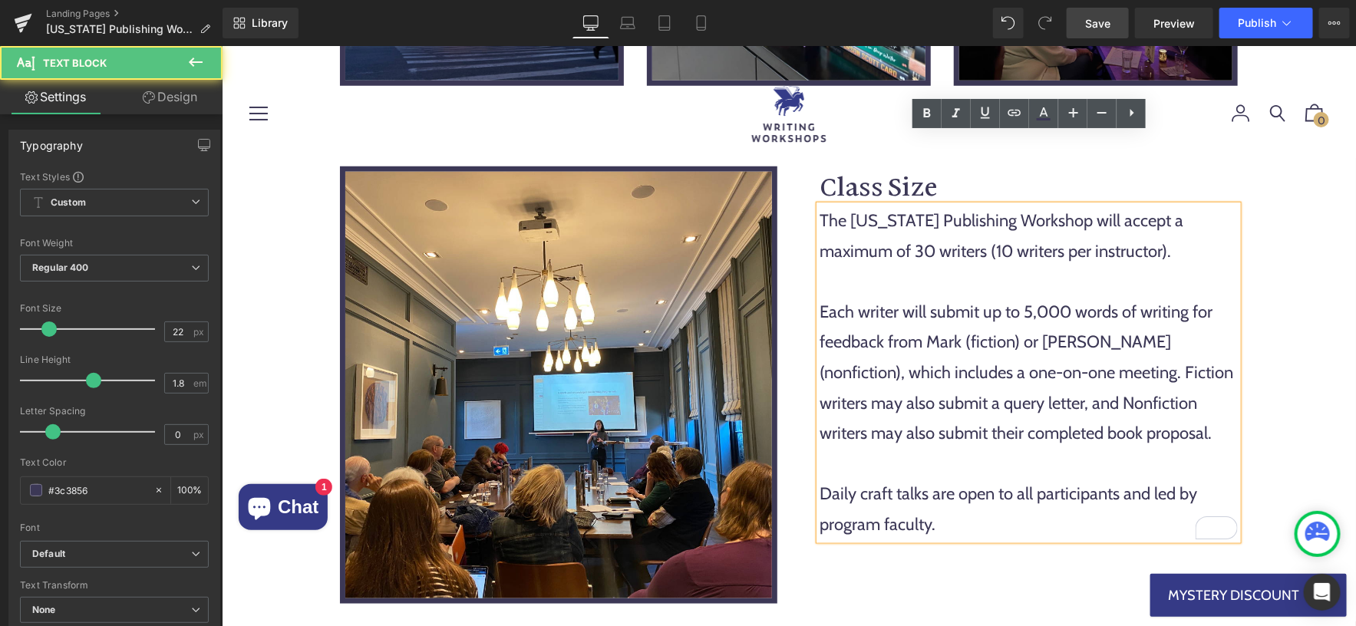
click at [1092, 265] on p "To enrich screen reader interactions, please activate Accessibility in Grammarl…" at bounding box center [1028, 280] width 418 height 31
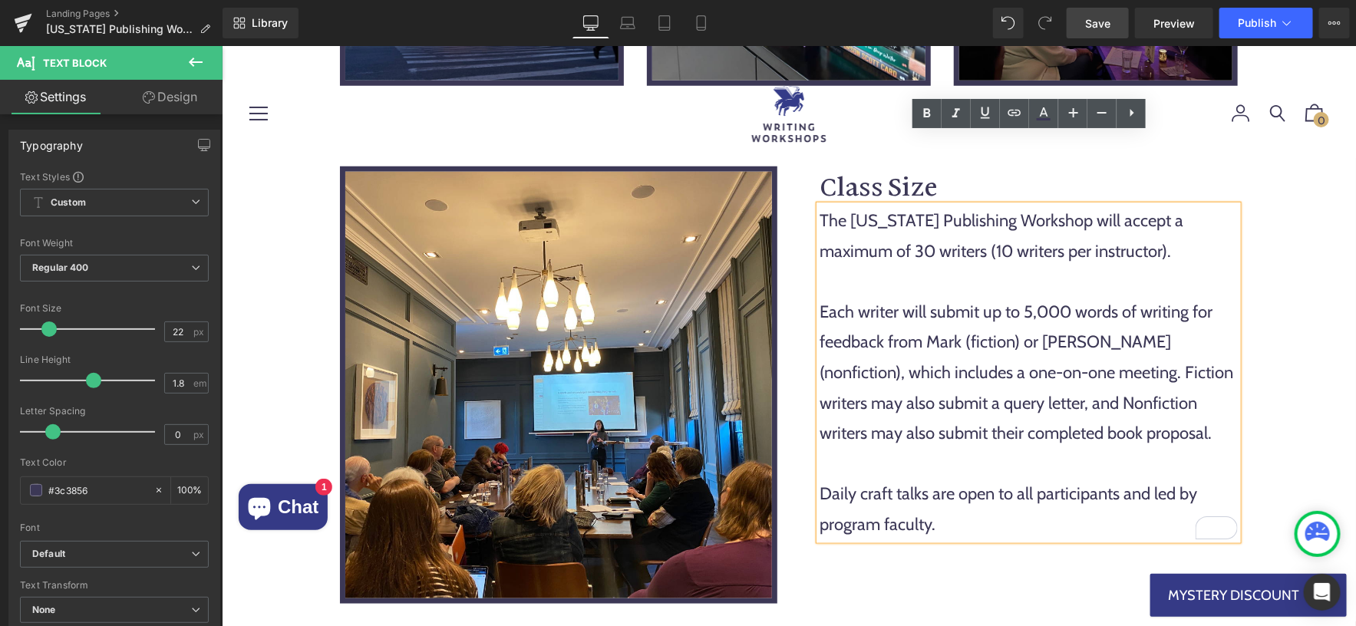
click at [967, 296] on p "Each writer will submit up to 5,000 words of writing for feedback from Mark (fi…" at bounding box center [1028, 372] width 418 height 152
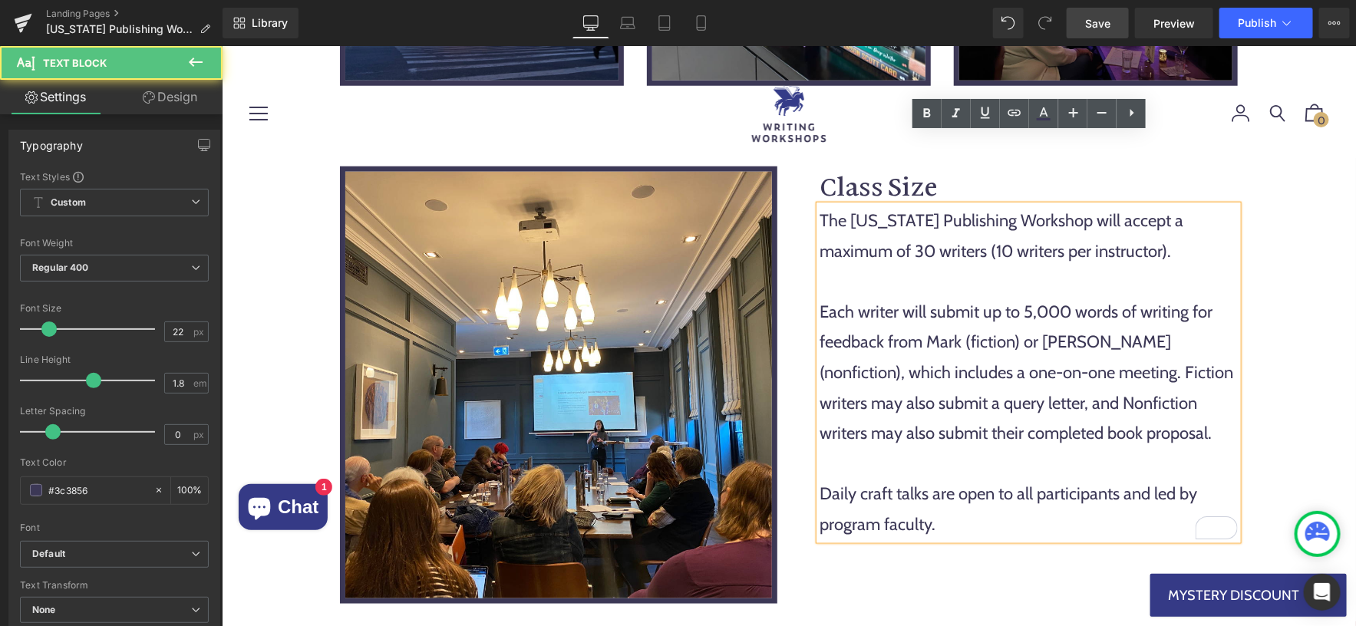
click at [934, 296] on p "Each writer will submit up to 5,000 words of writing for feedback from Mark (fi…" at bounding box center [1028, 372] width 418 height 152
click at [1029, 296] on p "Each writer will submit up to 5,000 words of writing for feedback from Mark (fi…" at bounding box center [1028, 372] width 418 height 152
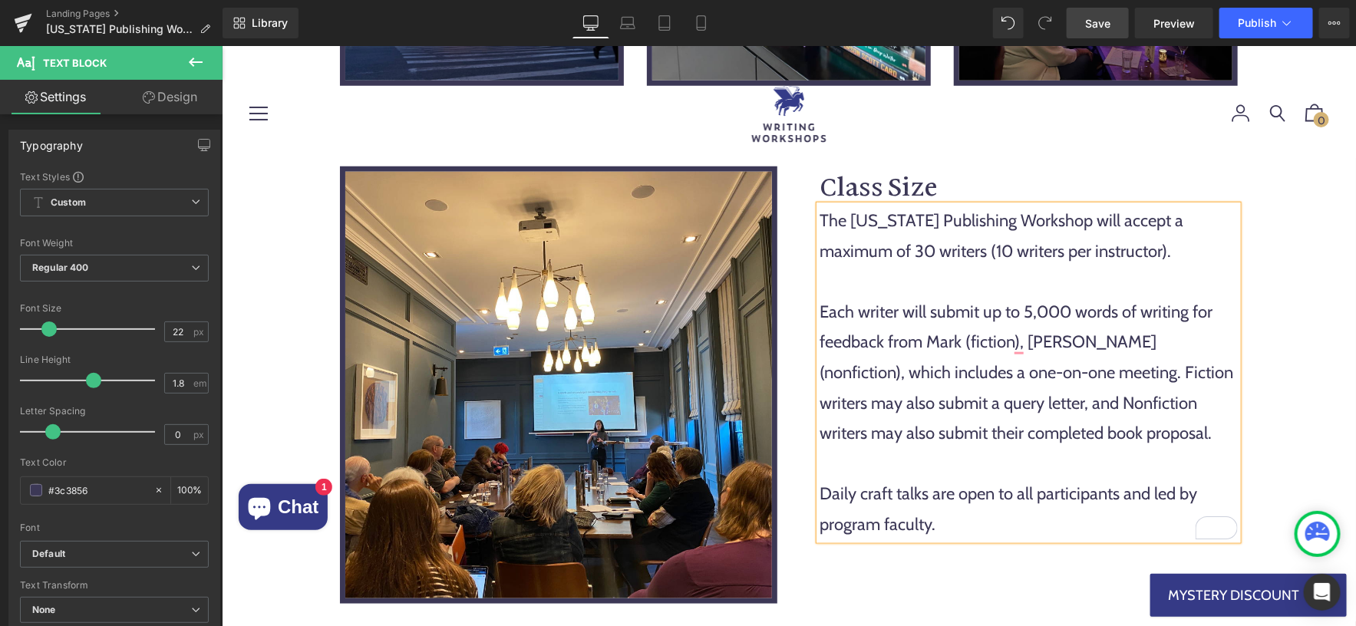
click at [1158, 296] on p "Each writer will submit up to 5,000 words of writing for feedback from Mark (fi…" at bounding box center [1028, 372] width 418 height 152
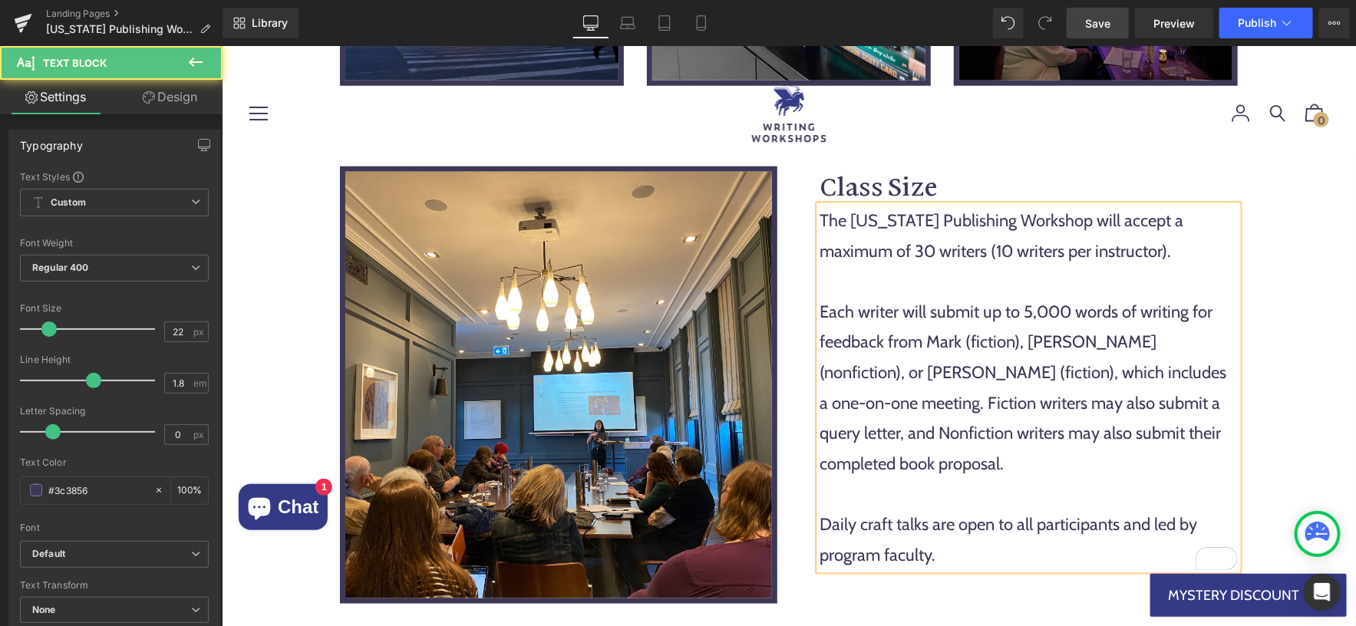
click at [1132, 321] on p "Each writer will submit up to 5,000 words of writing for feedback from Mark (fi…" at bounding box center [1028, 387] width 418 height 183
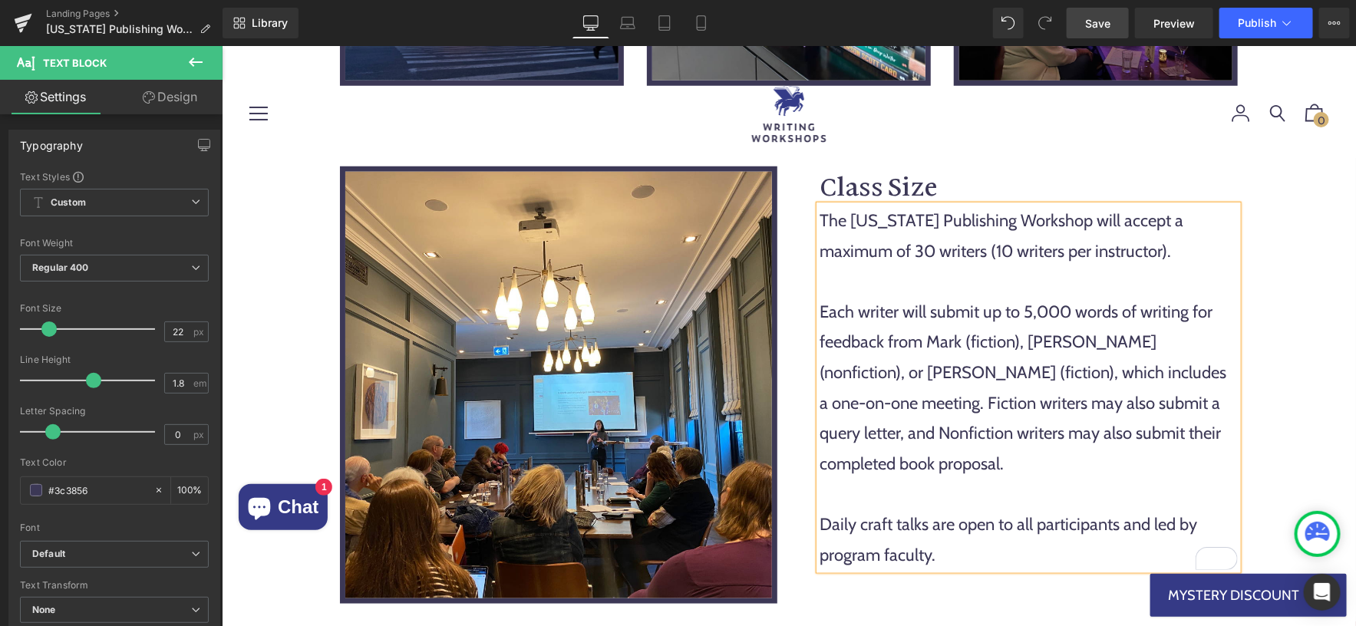
drag, startPoint x: 1089, startPoint y: 20, endPoint x: 700, endPoint y: 289, distance: 473.1
click at [1089, 20] on span "Save" at bounding box center [1097, 23] width 25 height 16
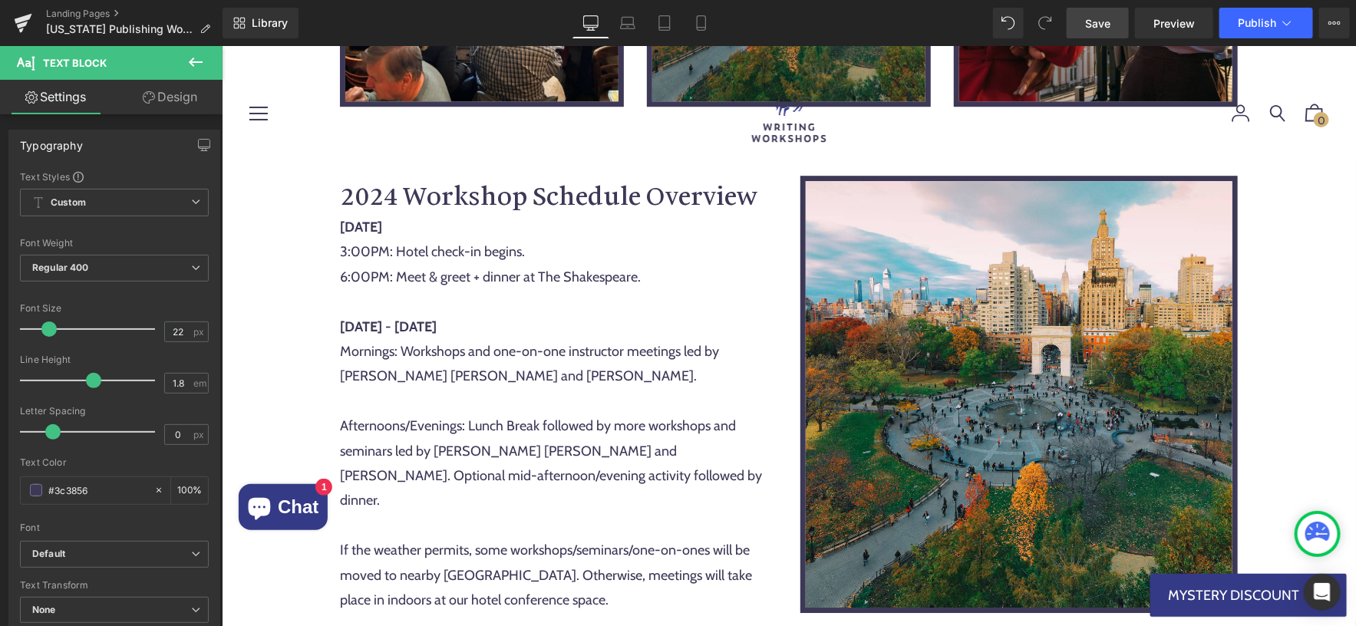
scroll to position [4788, 0]
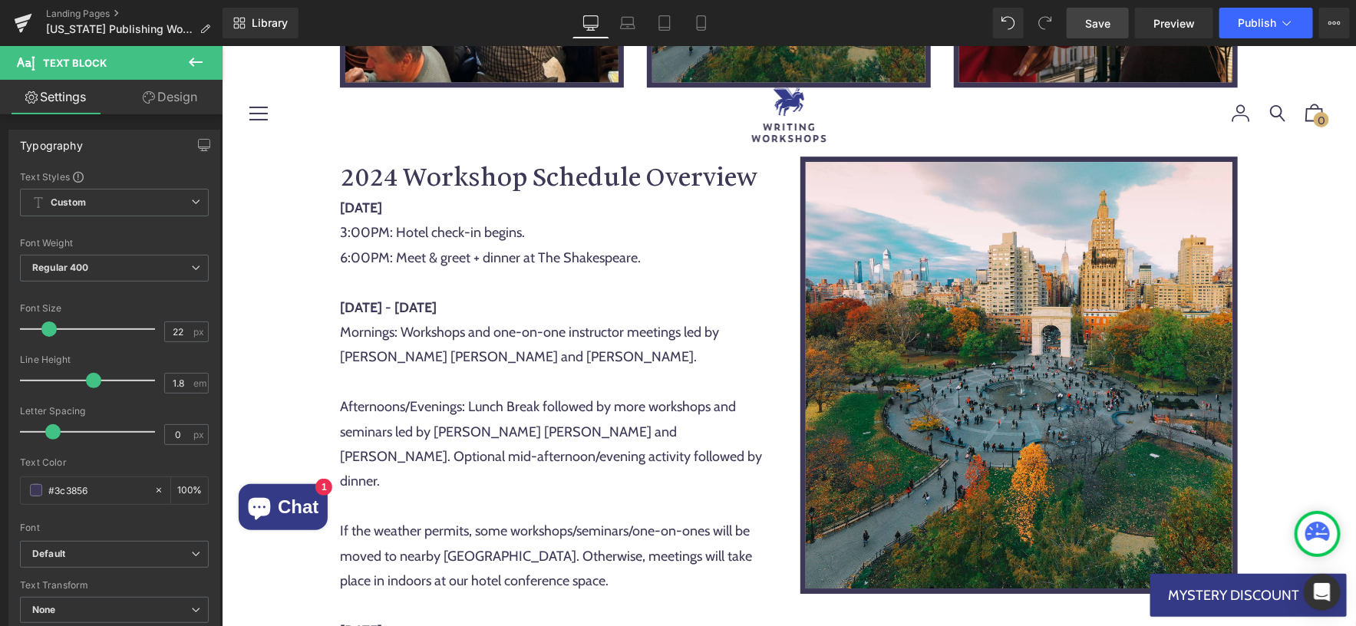
click at [437, 285] on div "Thursday, April 9th 3:00PM: Hotel check-in begins. 6:00PM: Meet & greet + dinne…" at bounding box center [557, 431] width 437 height 473
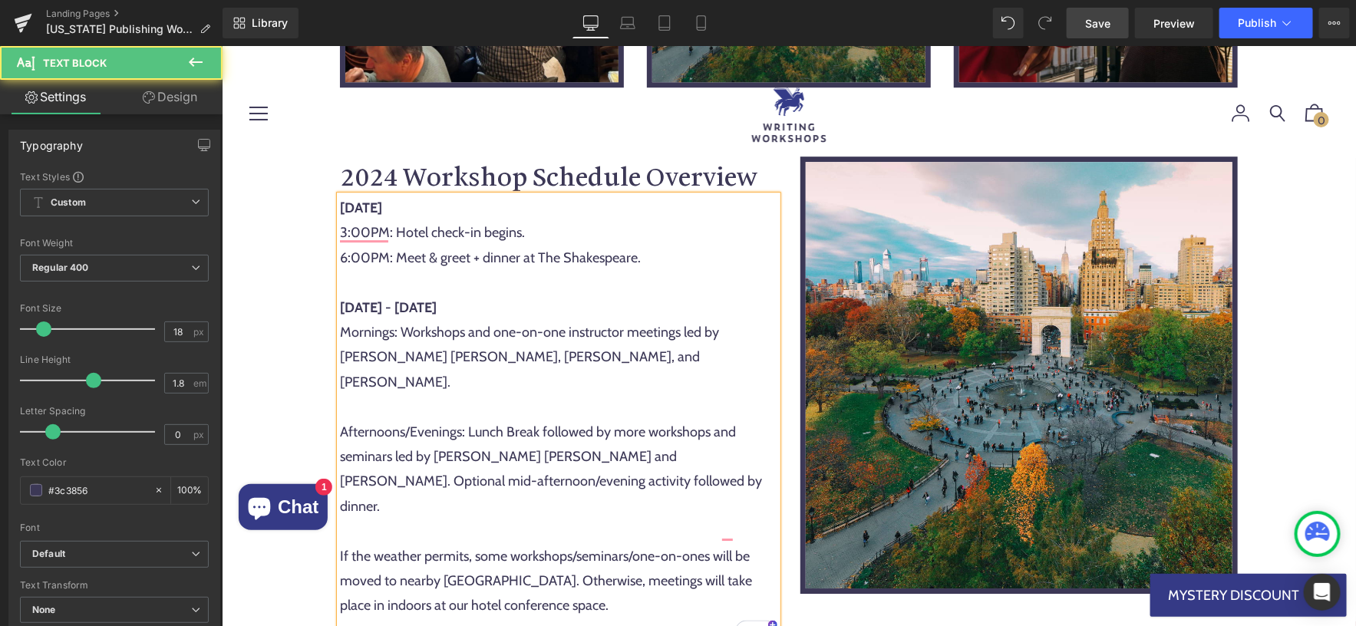
click at [557, 360] on div "Thursday, April 9th 3:00PM: Hotel check-in begins. 6:00PM: Meet & greet + dinne…" at bounding box center [557, 443] width 437 height 497
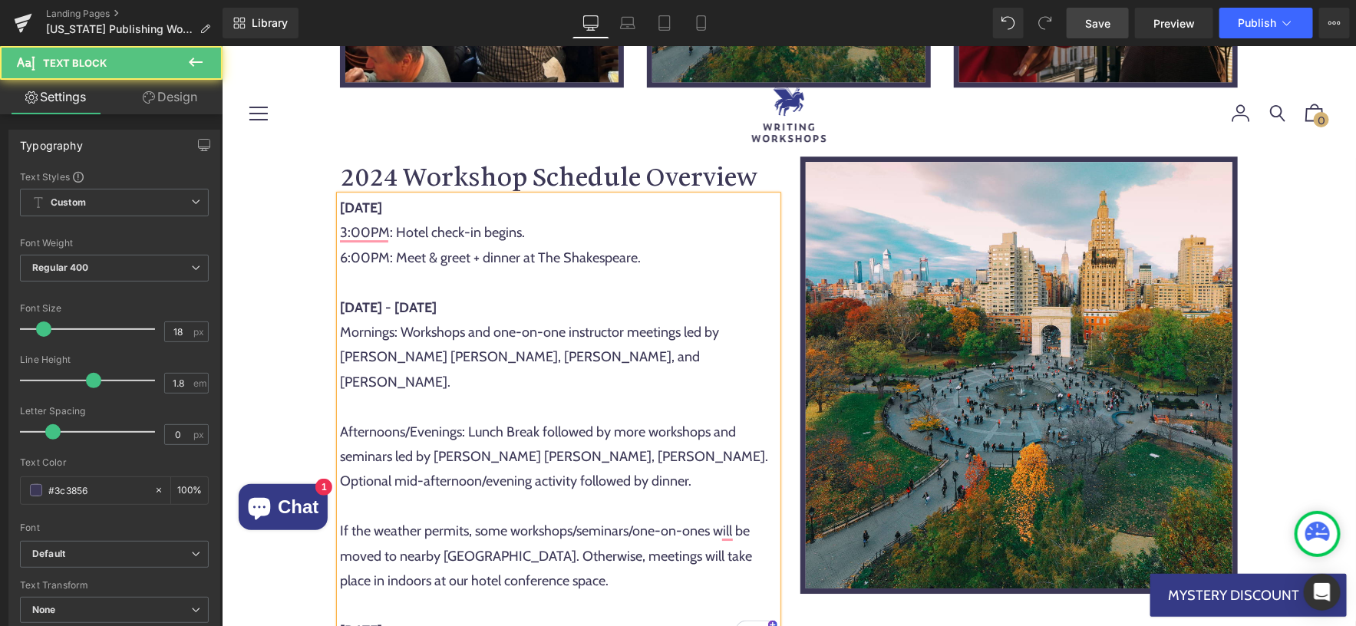
click at [620, 364] on div "Thursday, April 9th 3:00PM: Hotel check-in begins. 6:00PM: Meet & greet + dinne…" at bounding box center [557, 431] width 437 height 473
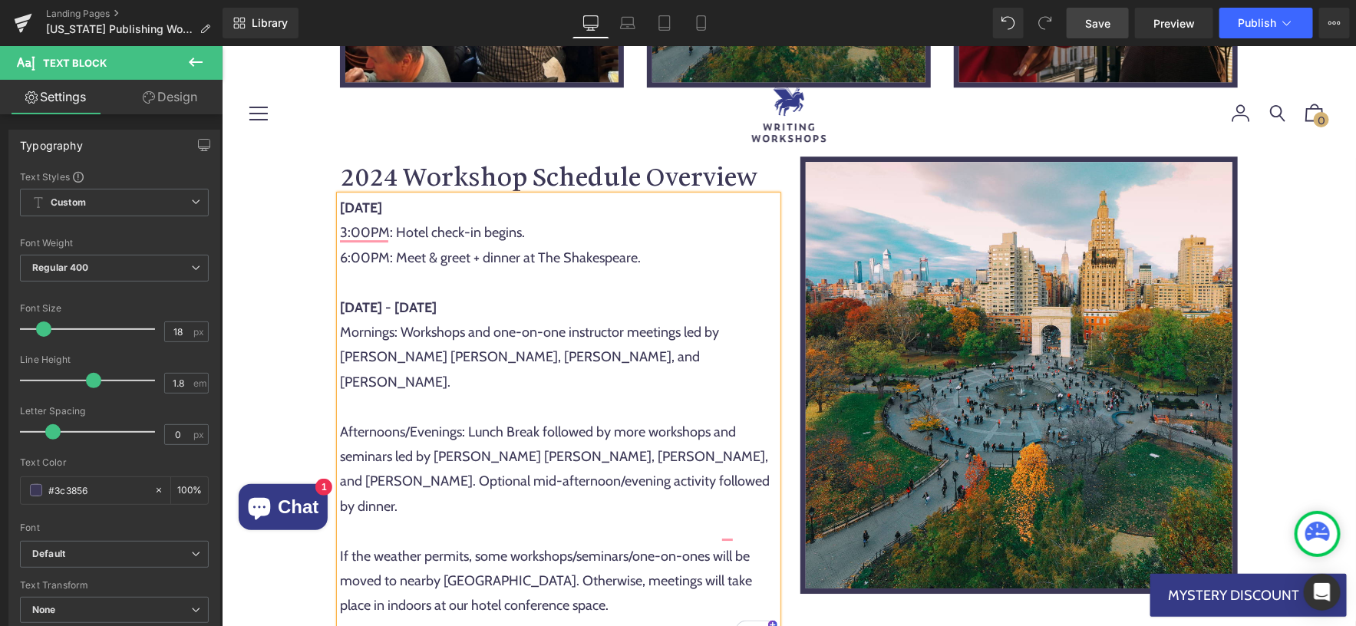
click at [590, 399] on div "Thursday, April 9th 3:00PM: Hotel check-in begins. 6:00PM: Meet & greet + dinne…" at bounding box center [557, 443] width 437 height 497
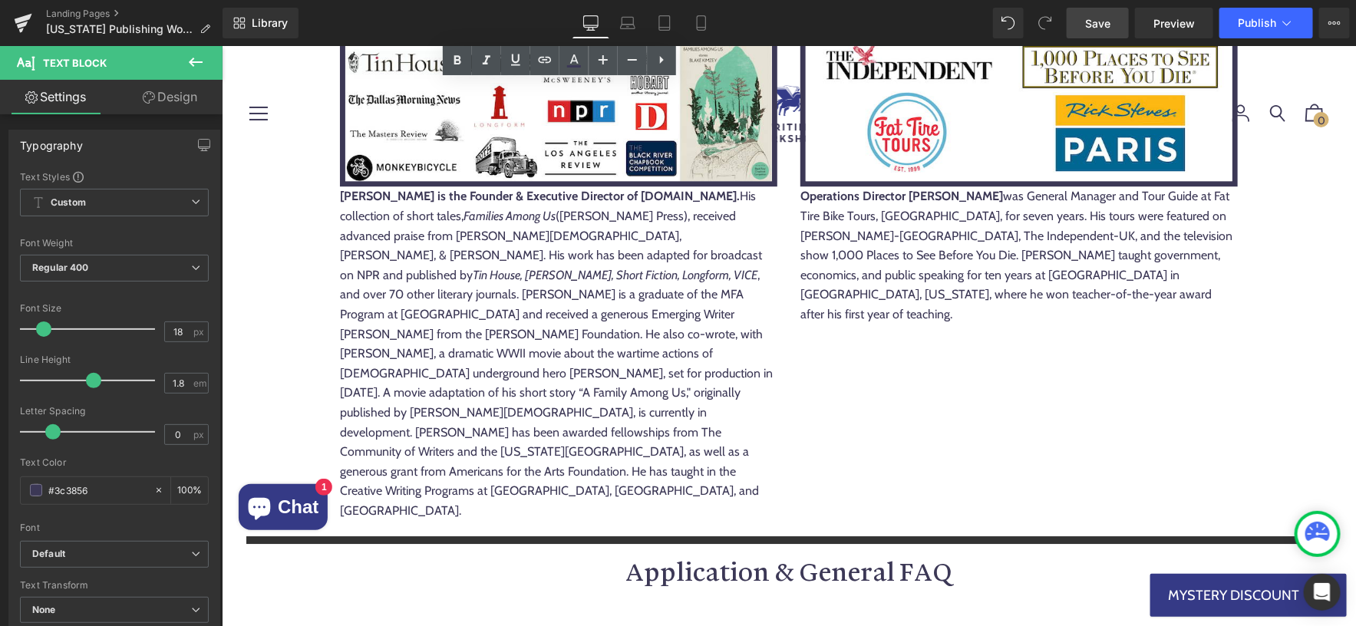
scroll to position [10200, 0]
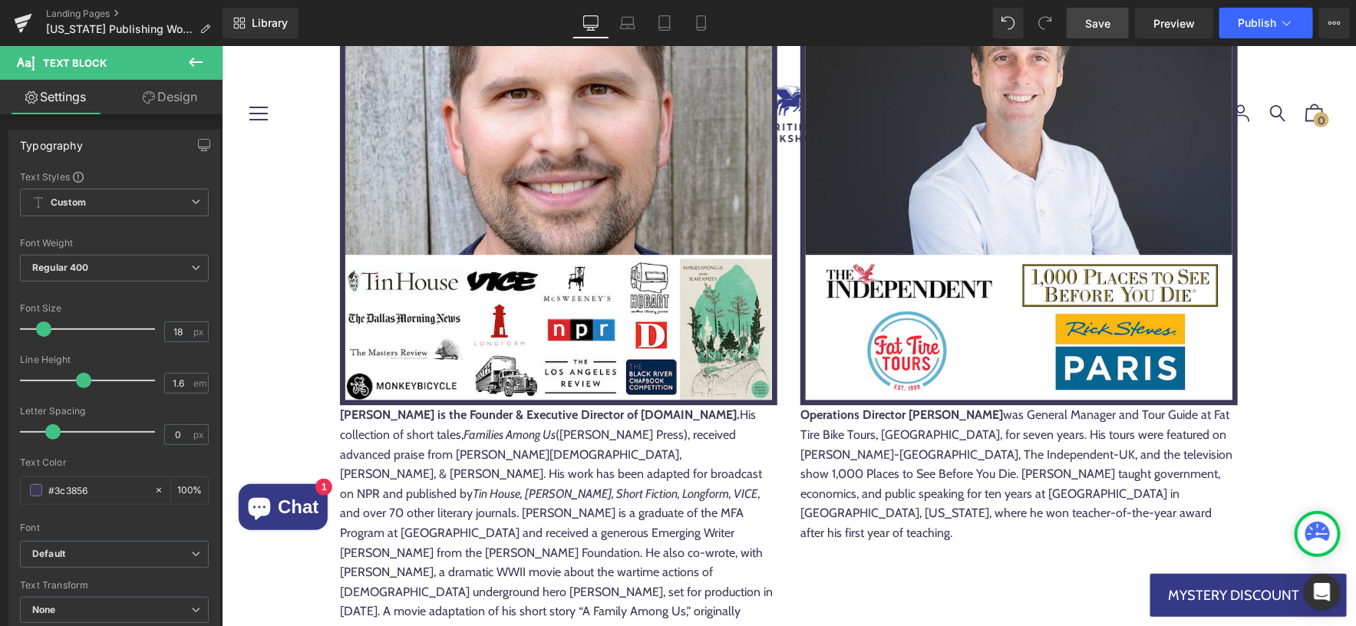
scroll to position [9956, 0]
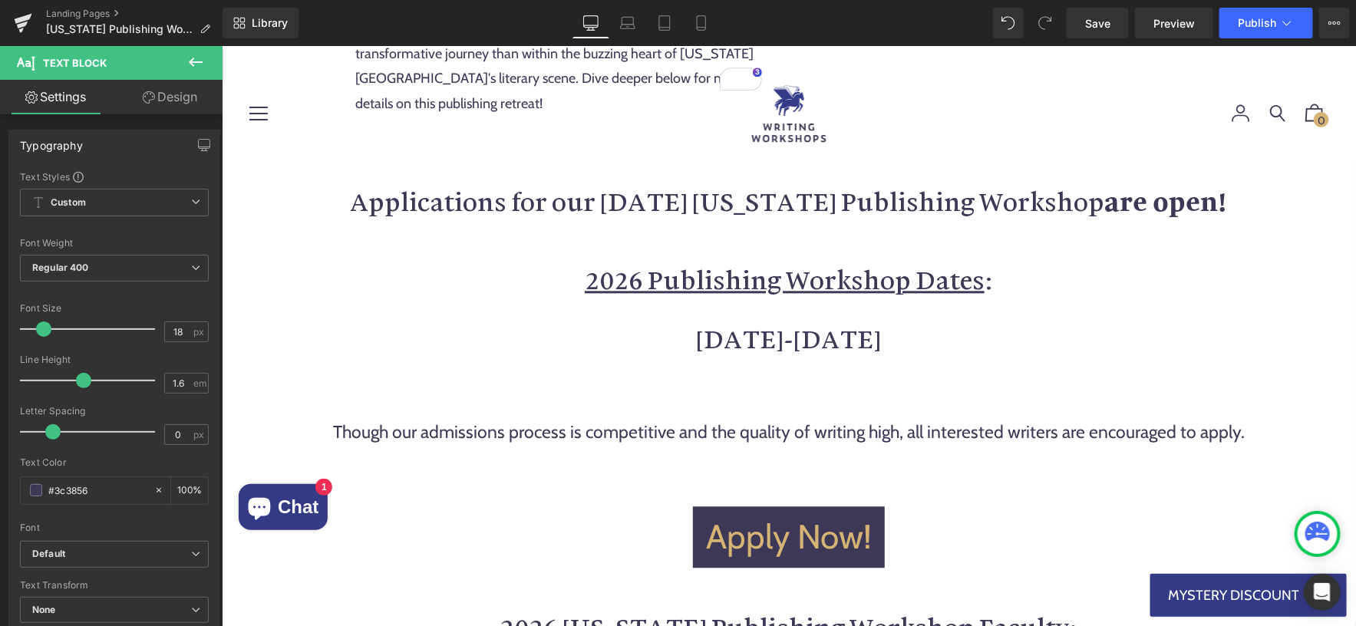
scroll to position [1488, 0]
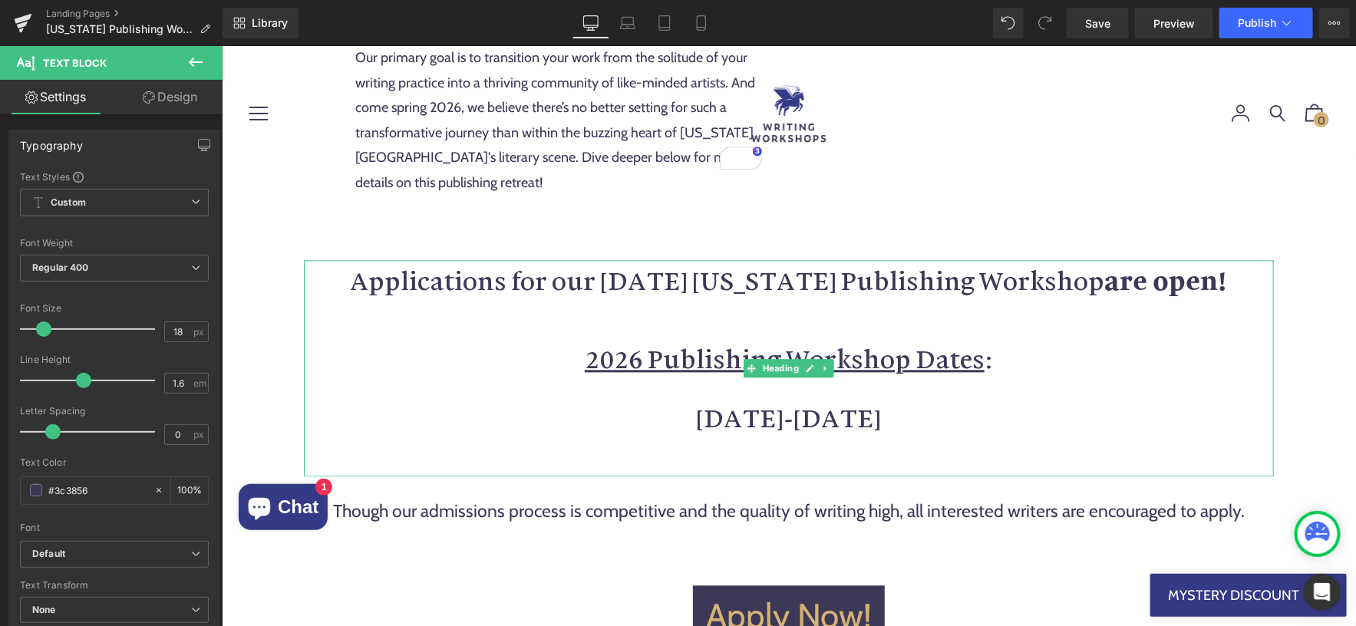
click at [955, 259] on h1 "Applications for our April 2026 New York Publishing Workshop are open!" at bounding box center [788, 279] width 970 height 40
click at [954, 259] on h1 "Applications for our April 2026 New York Publishing Workshop are open!" at bounding box center [788, 279] width 970 height 40
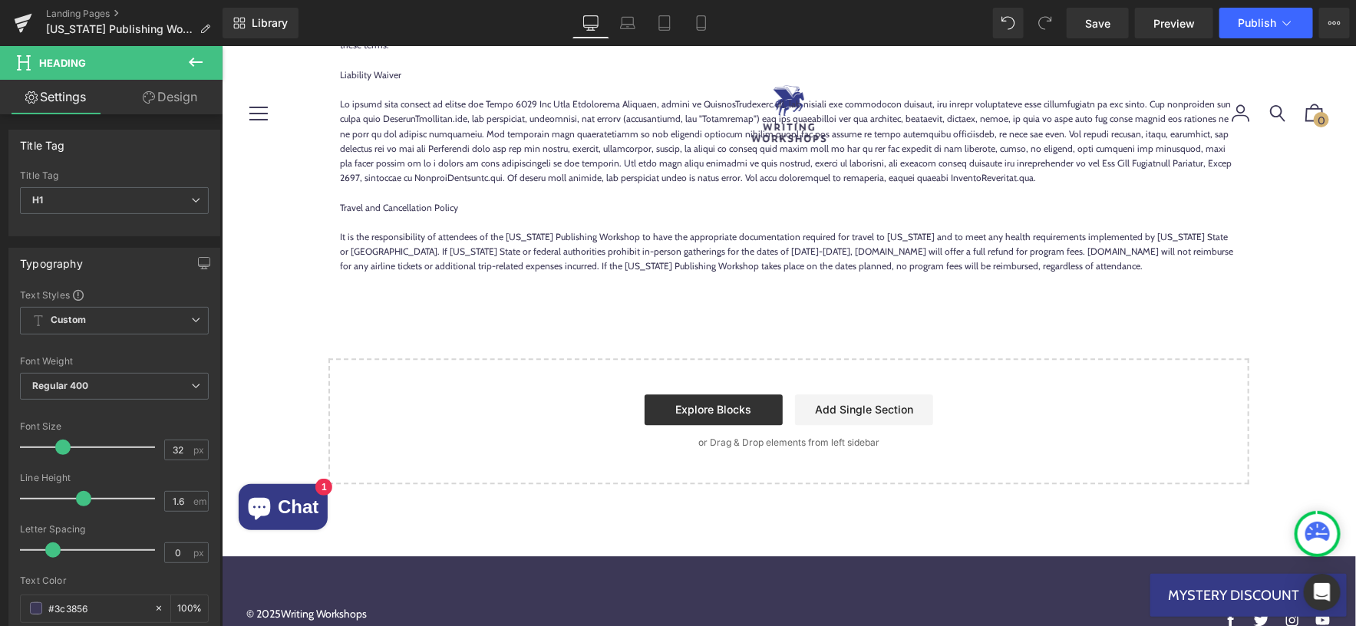
scroll to position [12680, 0]
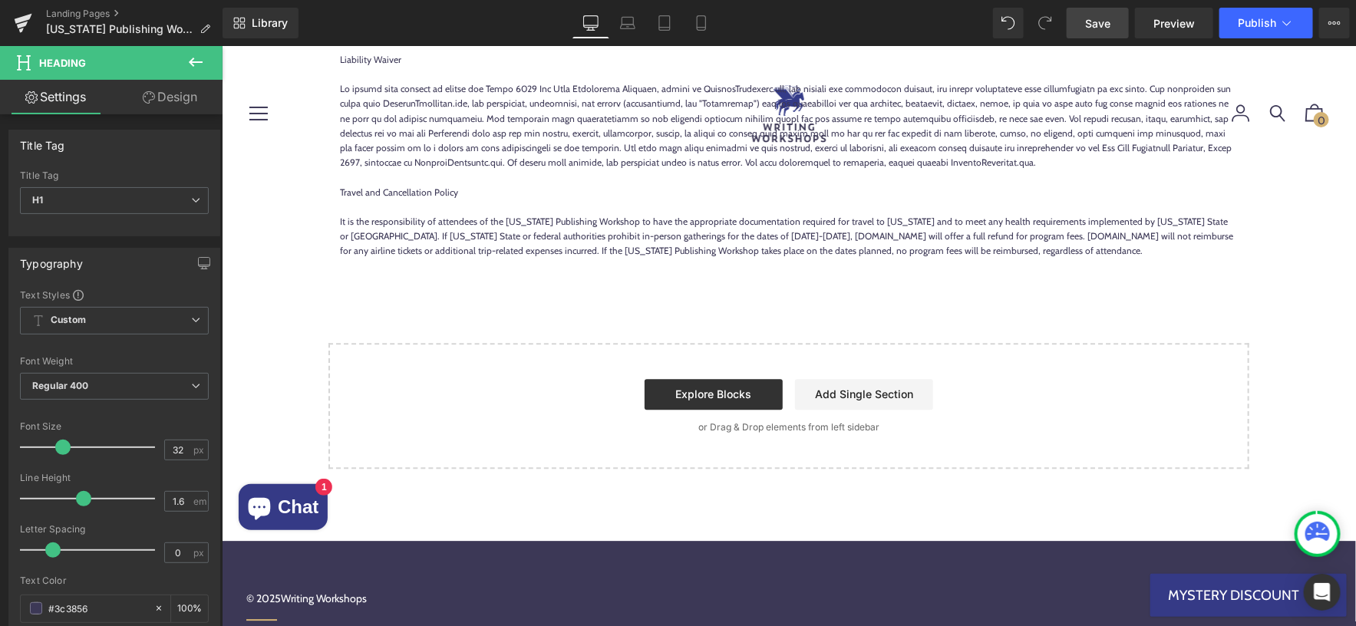
click at [1102, 26] on span "Save" at bounding box center [1097, 23] width 25 height 16
click at [1236, 29] on button "Publish" at bounding box center [1266, 23] width 94 height 31
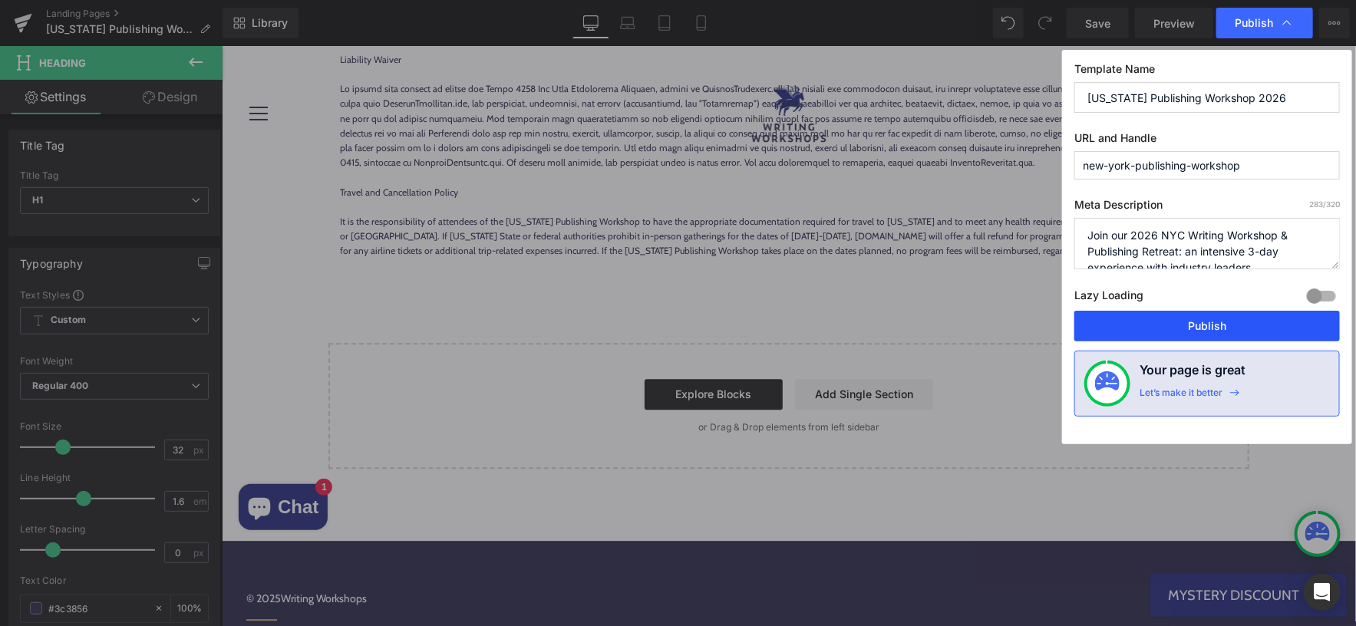
click at [1175, 326] on button "Publish" at bounding box center [1206, 326] width 265 height 31
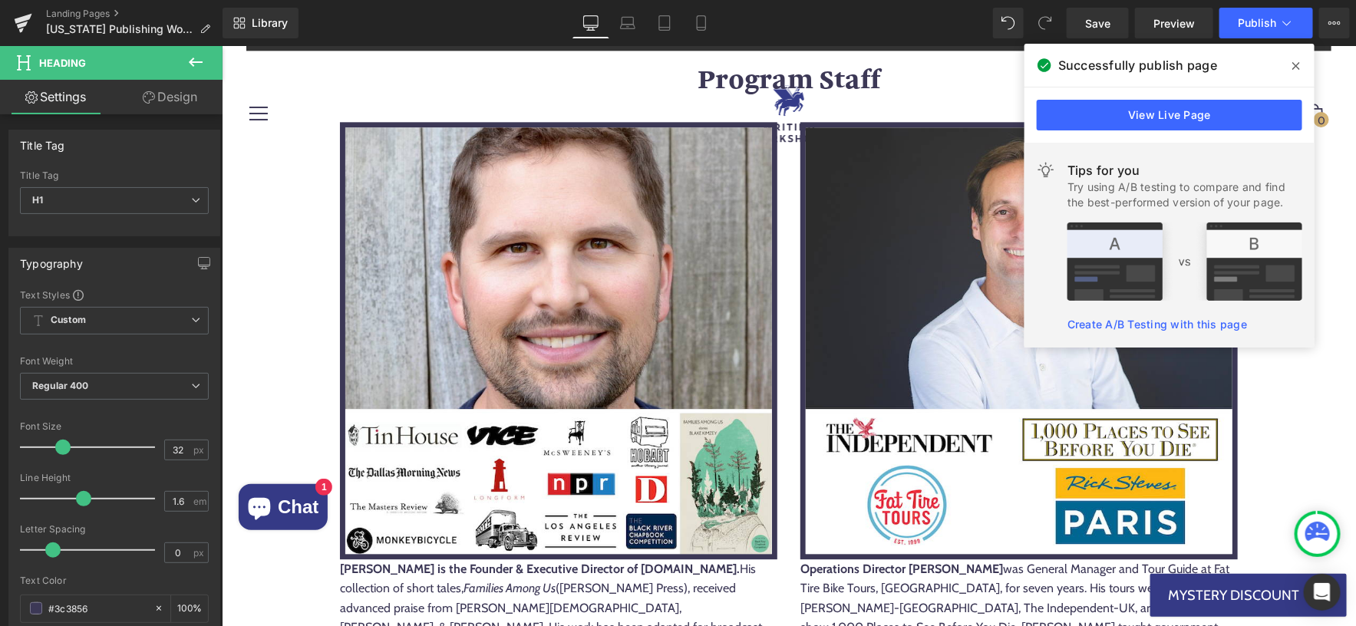
scroll to position [9853, 0]
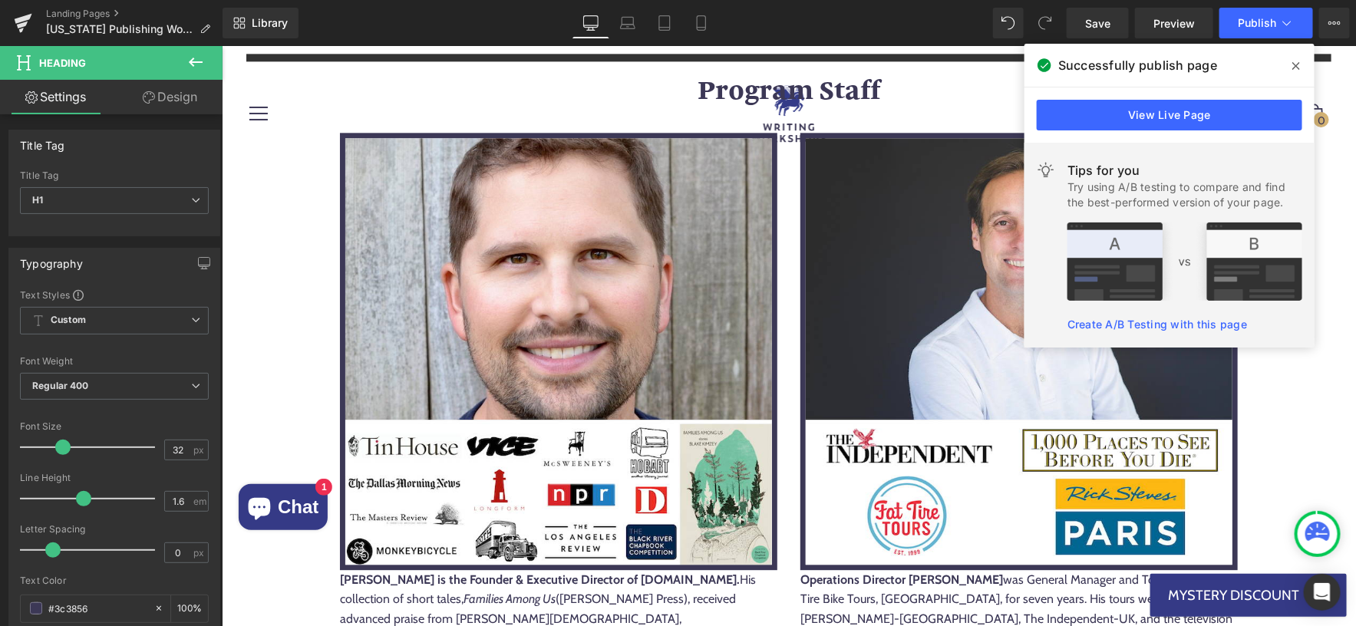
click at [1293, 60] on icon at bounding box center [1296, 66] width 8 height 12
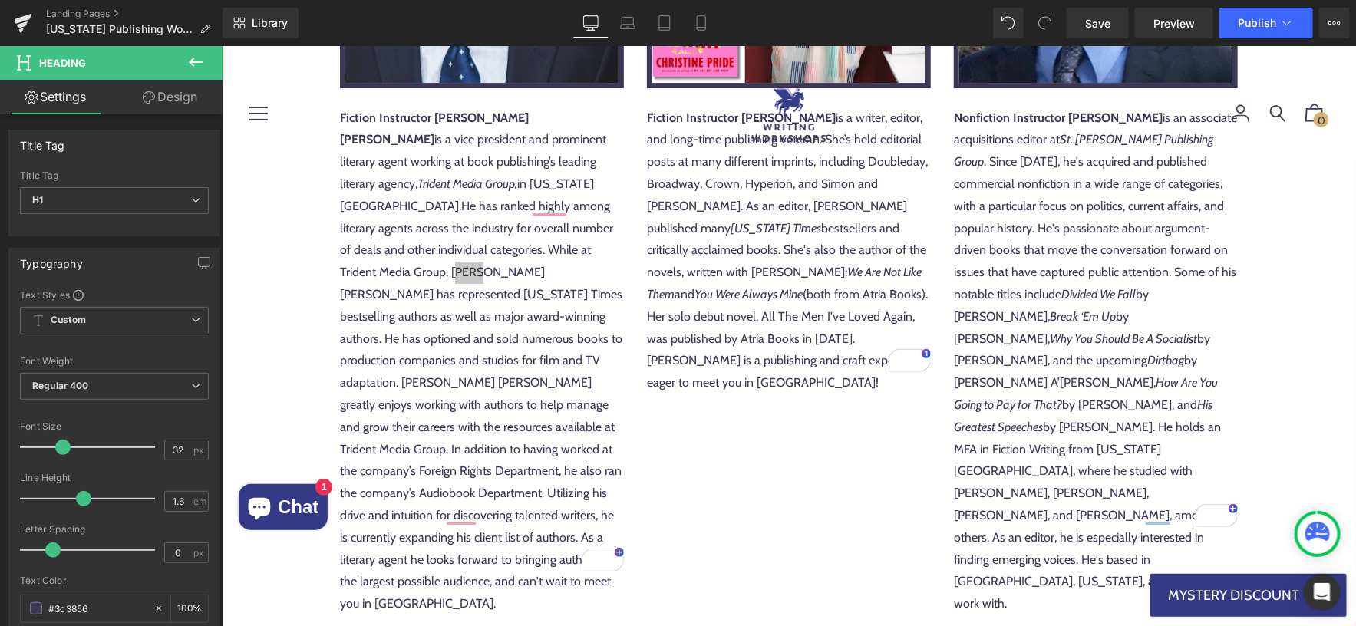
scroll to position [2551, 0]
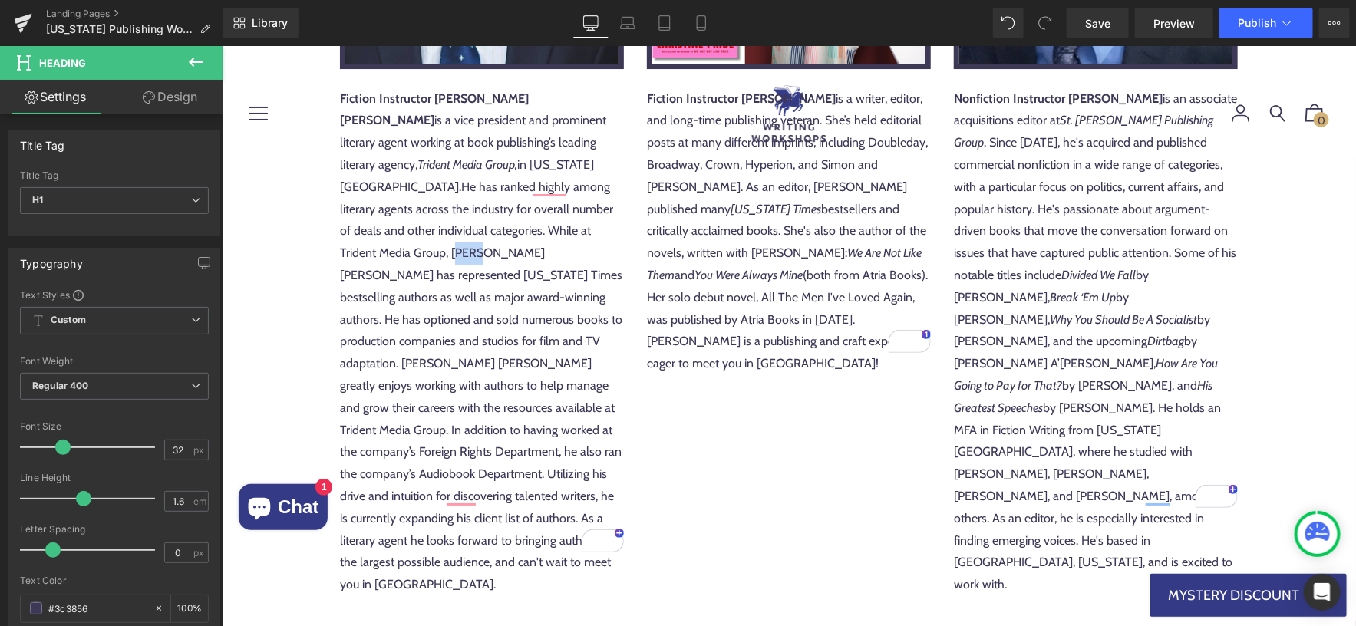
click at [1015, 470] on p "Nonfiction Instructor [PERSON_NAME] is an associate acquisitions editor at St. …" at bounding box center [1095, 341] width 284 height 508
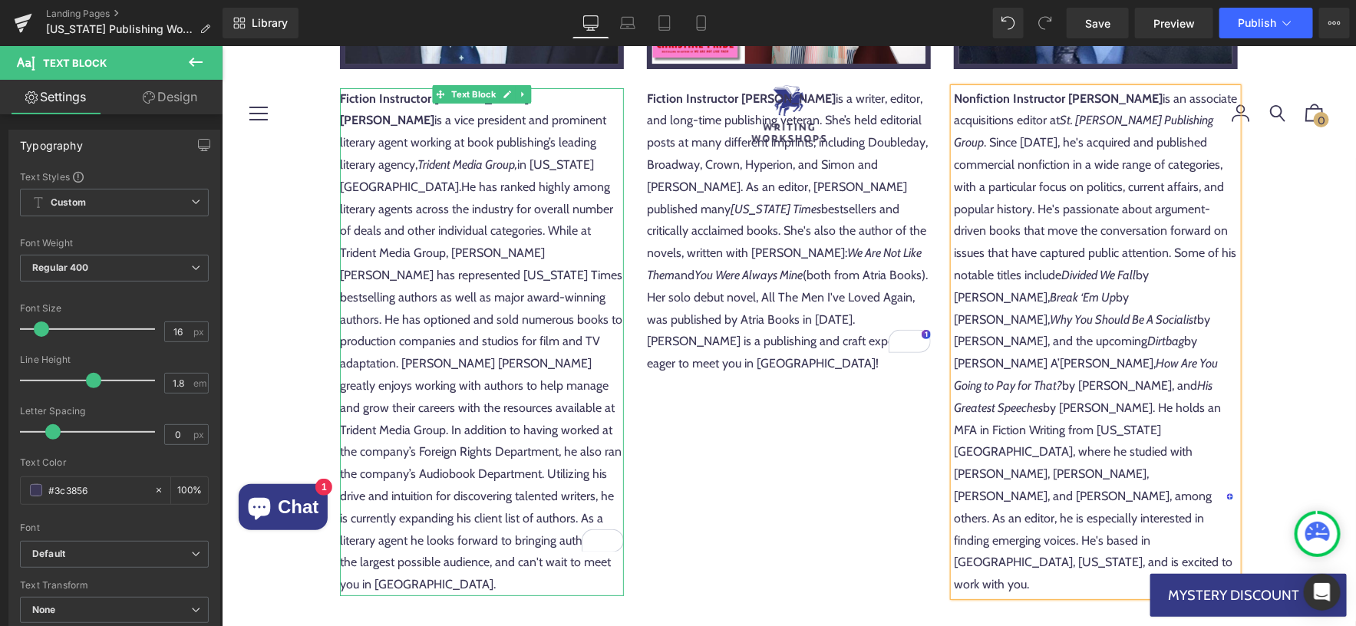
click at [463, 489] on div "Fiction Instructor [PERSON_NAME] [PERSON_NAME] is a vice president and prominen…" at bounding box center [481, 341] width 284 height 508
click at [475, 473] on div "Fiction Instructor [PERSON_NAME] [PERSON_NAME] is a vice president and prominen…" at bounding box center [481, 341] width 284 height 508
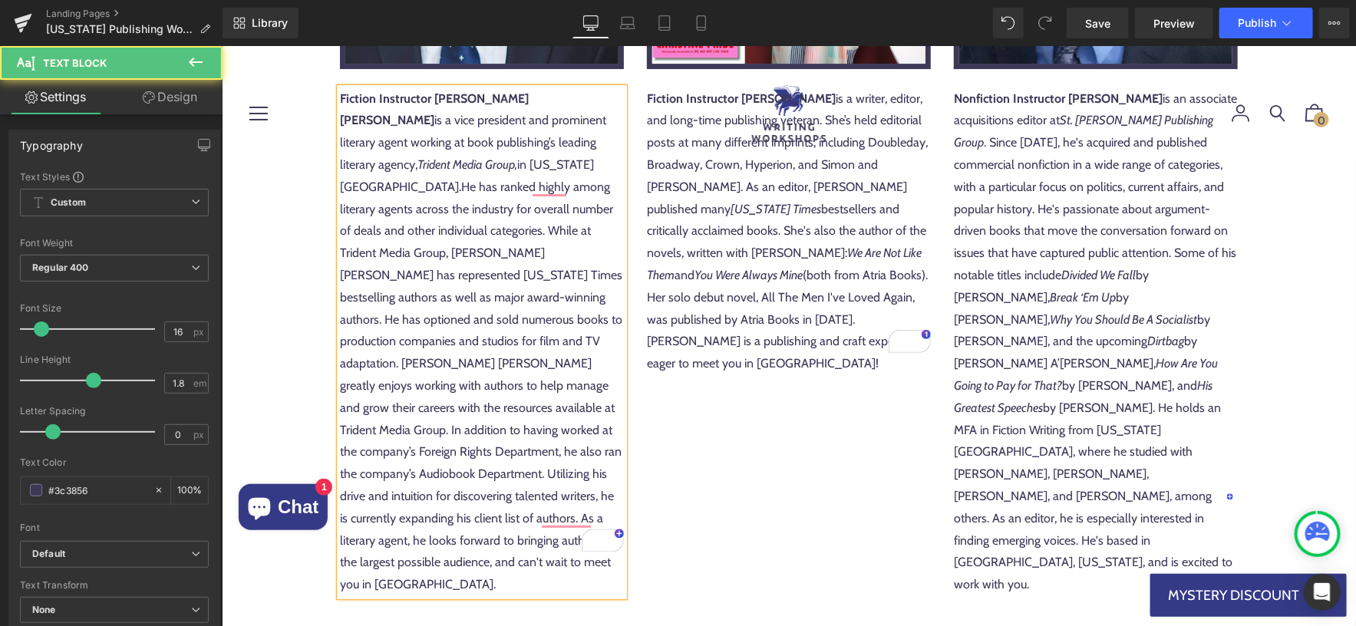
click at [509, 469] on div "Fiction Instructor [PERSON_NAME] [PERSON_NAME] is a vice president and prominen…" at bounding box center [481, 341] width 284 height 508
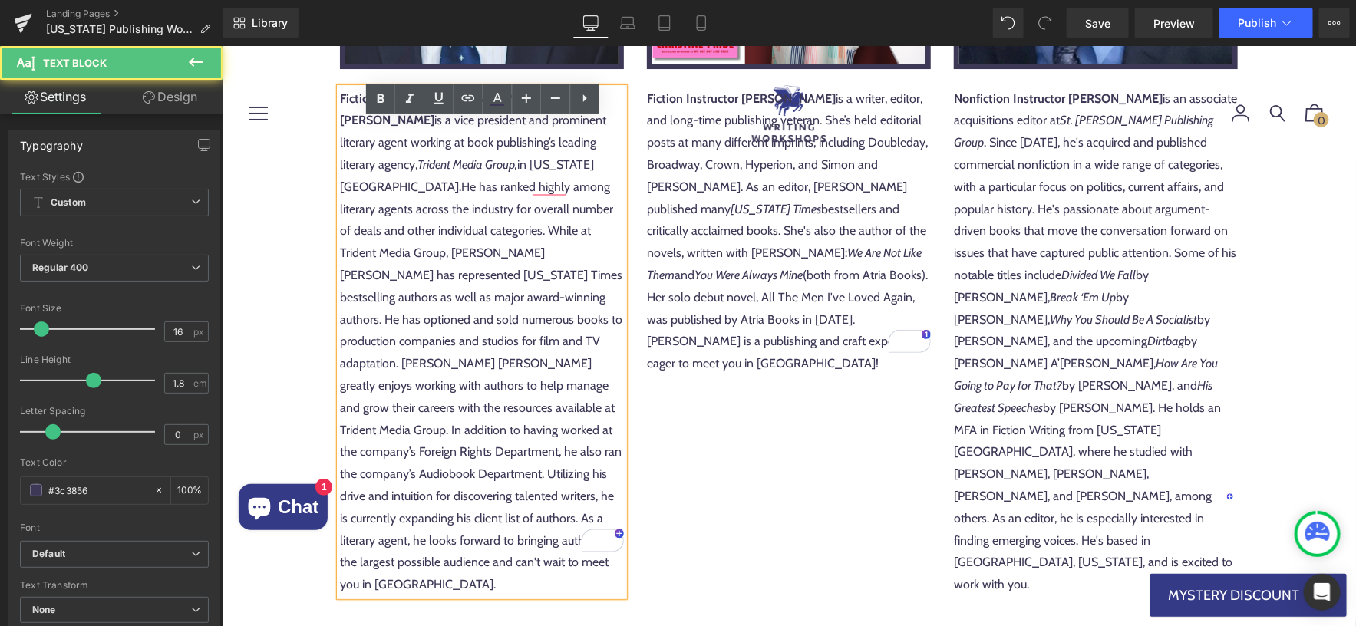
click at [588, 490] on div "Fiction Instructor [PERSON_NAME] [PERSON_NAME] is a vice president and prominen…" at bounding box center [481, 341] width 284 height 508
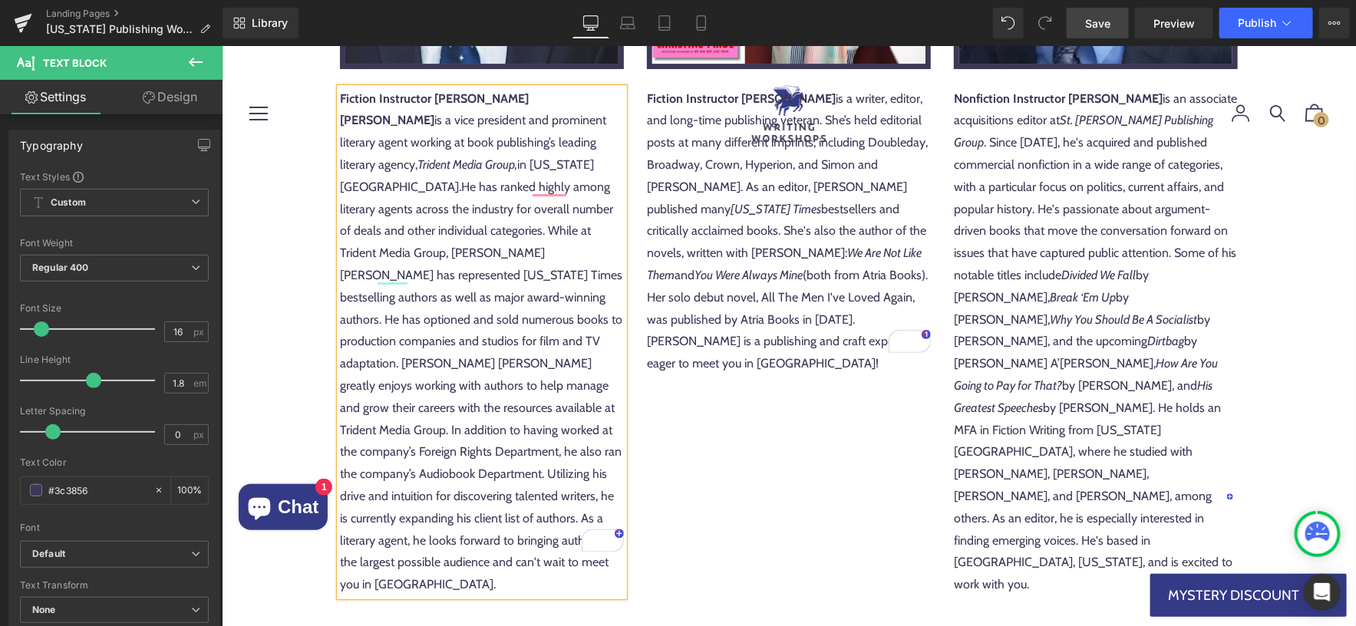
click at [1107, 21] on span "Save" at bounding box center [1097, 23] width 25 height 16
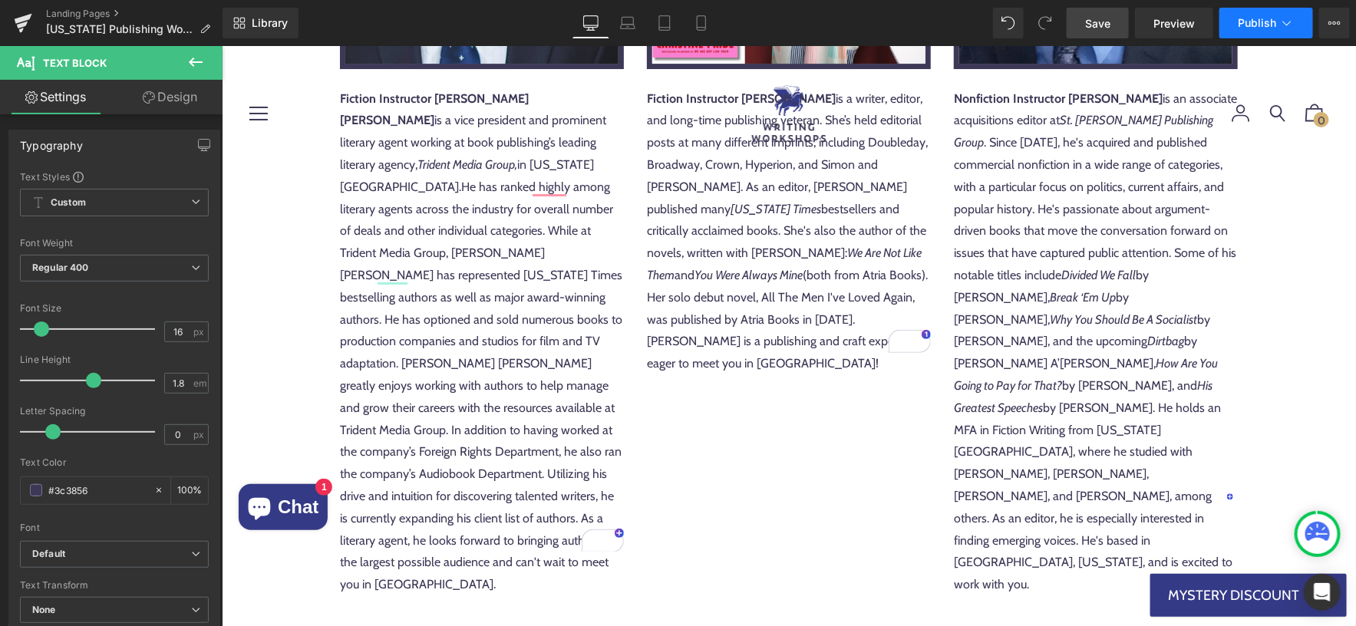
click at [1297, 28] on button "Publish" at bounding box center [1266, 23] width 94 height 31
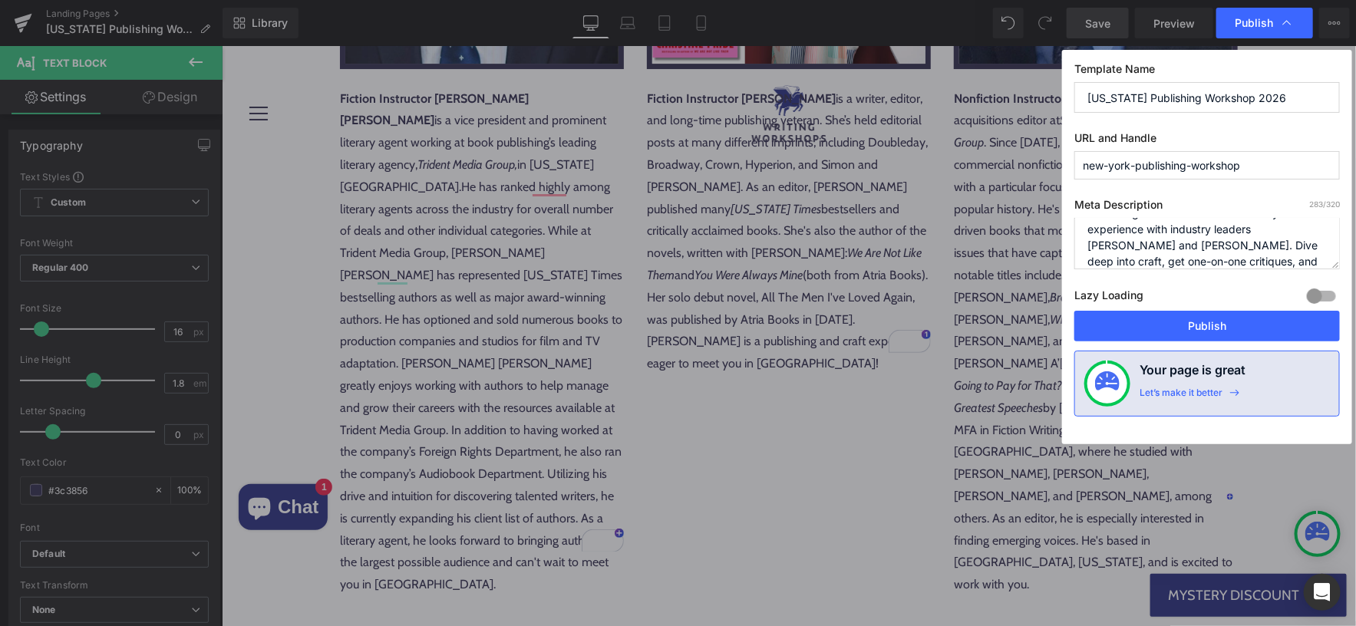
scroll to position [40, 0]
click at [1145, 246] on textarea "Join our 2026 NYC Writing Workshop & Publishing Retreat: an intensive 3-day exp…" at bounding box center [1206, 243] width 265 height 51
click at [1188, 247] on textarea "Join our 2026 NYC Writing Workshop & Publishing Retreat: an intensive 3-day exp…" at bounding box center [1206, 243] width 265 height 51
type textarea "Join our 2026 NYC Writing Workshop & Publishing Retreat: an intensive 3-day exp…"
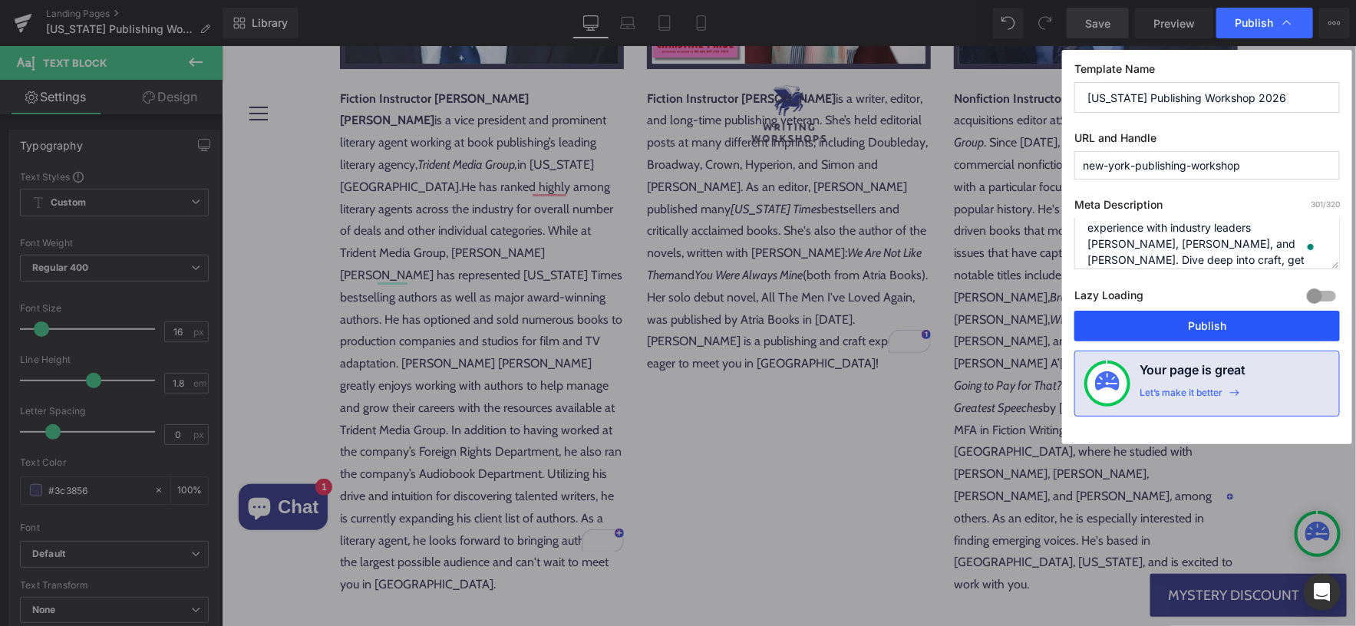
click at [1153, 325] on button "Publish" at bounding box center [1206, 326] width 265 height 31
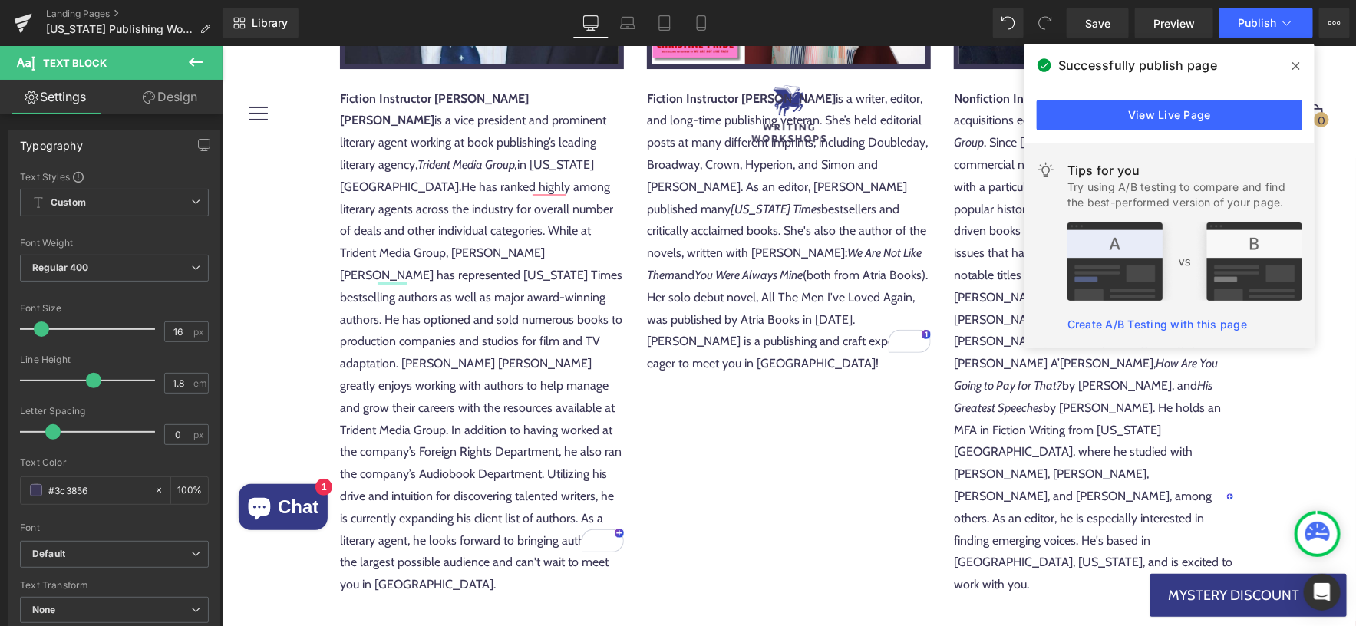
scroll to position [2551, 0]
